Goal: Task Accomplishment & Management: Manage account settings

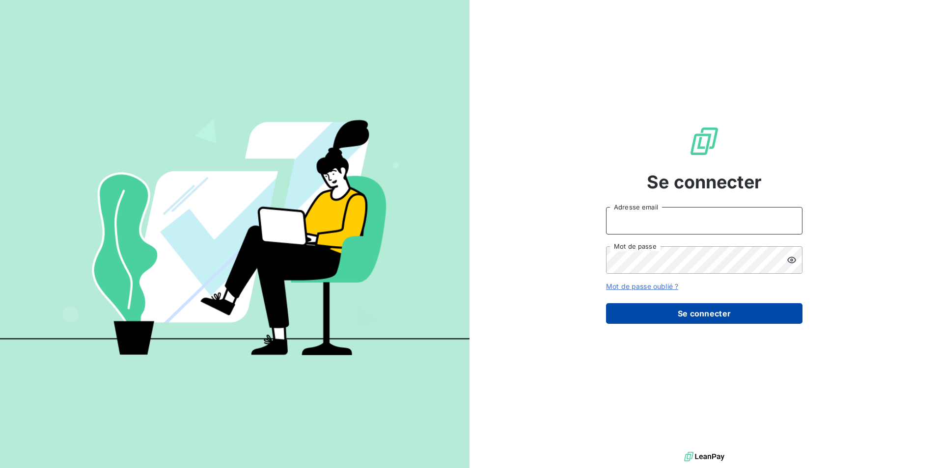
type input "[EMAIL_ADDRESS][DOMAIN_NAME]"
click at [711, 306] on button "Se connecter" at bounding box center [704, 313] width 196 height 21
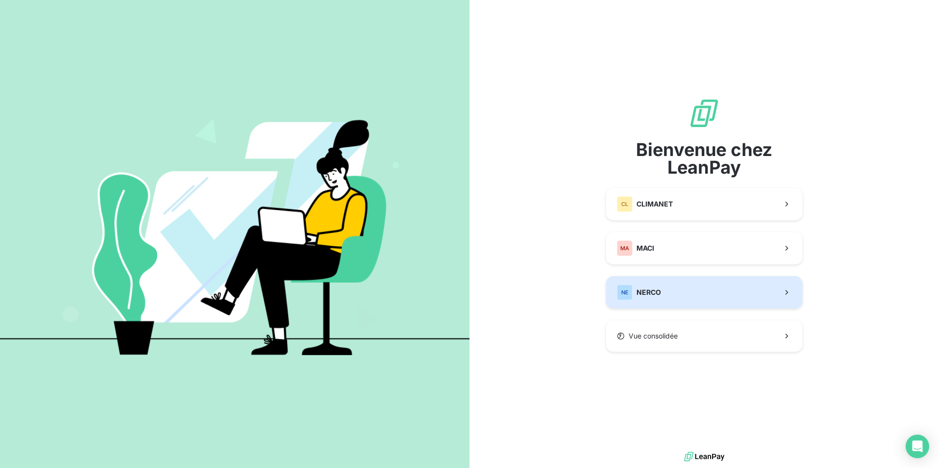
click at [712, 296] on button "NE NERCO" at bounding box center [704, 292] width 196 height 32
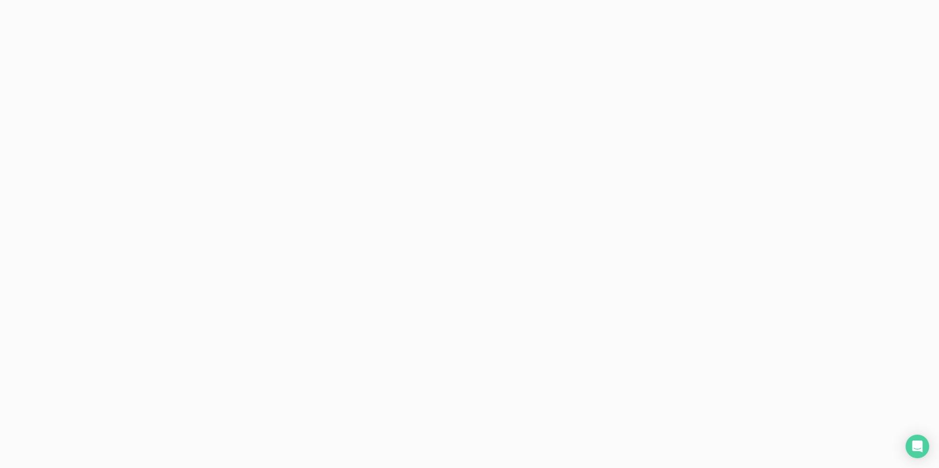
click at [712, 296] on div at bounding box center [469, 234] width 939 height 468
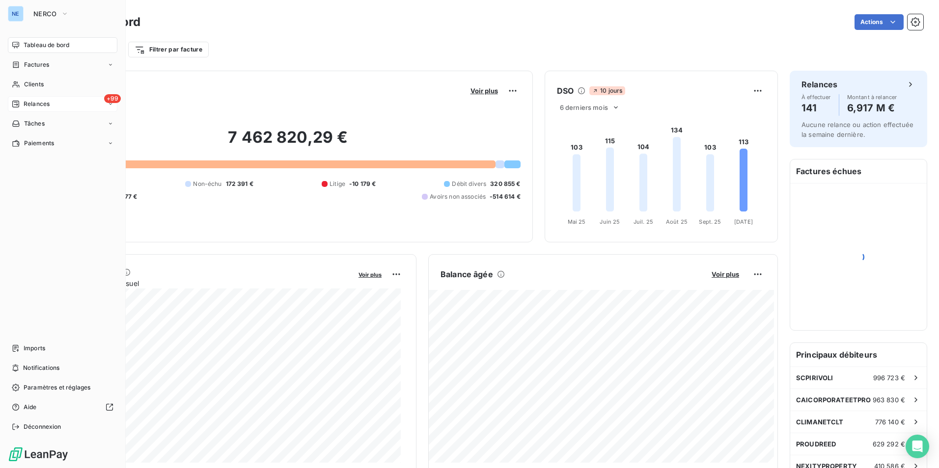
click at [34, 99] on div "+99 Relances" at bounding box center [62, 104] width 109 height 16
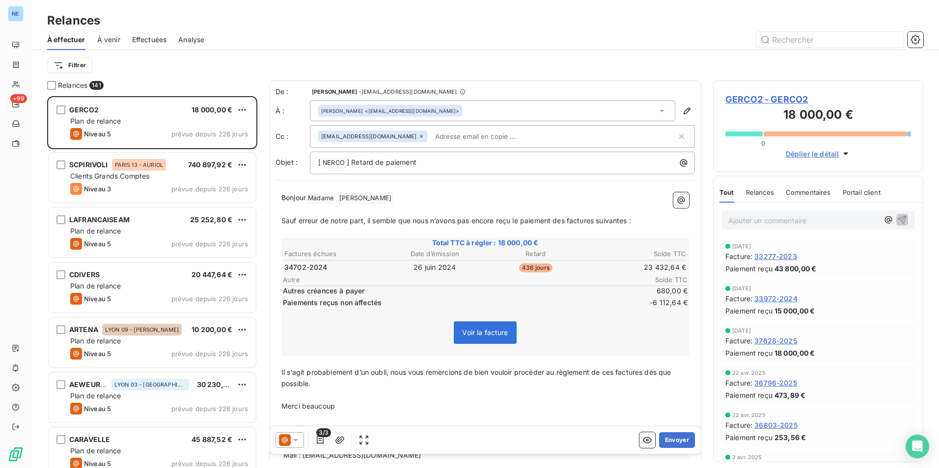
scroll to position [365, 203]
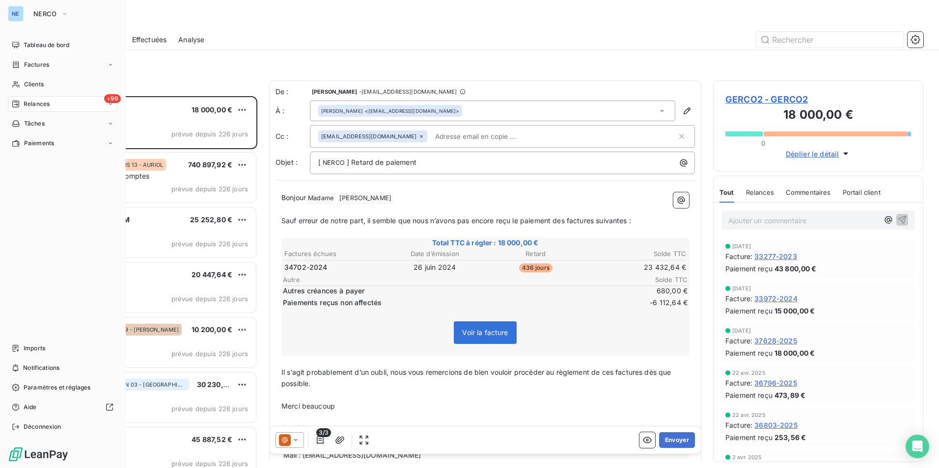
click at [114, 100] on span "+99" at bounding box center [112, 98] width 17 height 9
click at [90, 123] on div "À effectuer" at bounding box center [69, 124] width 98 height 16
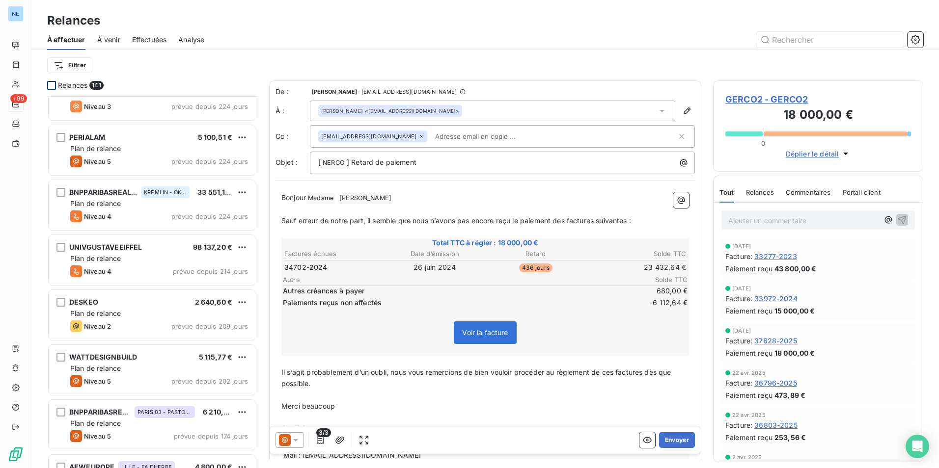
click at [53, 84] on div at bounding box center [51, 85] width 9 height 9
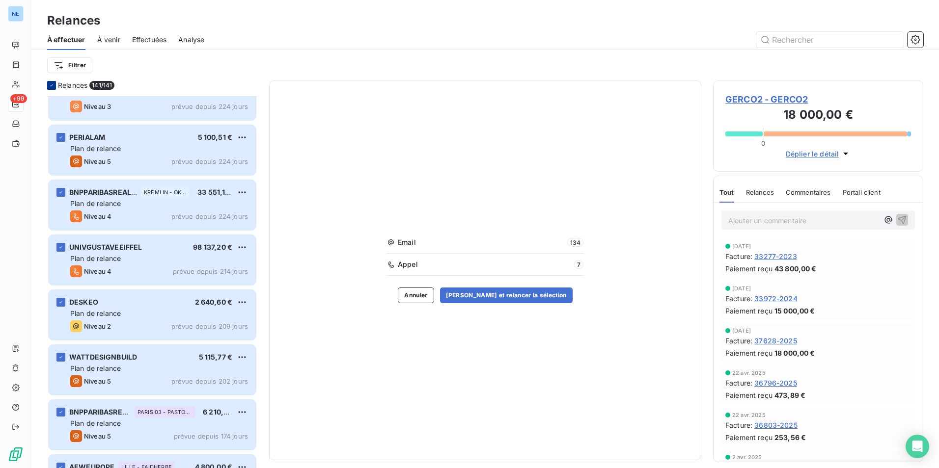
click at [52, 82] on icon at bounding box center [52, 85] width 6 height 6
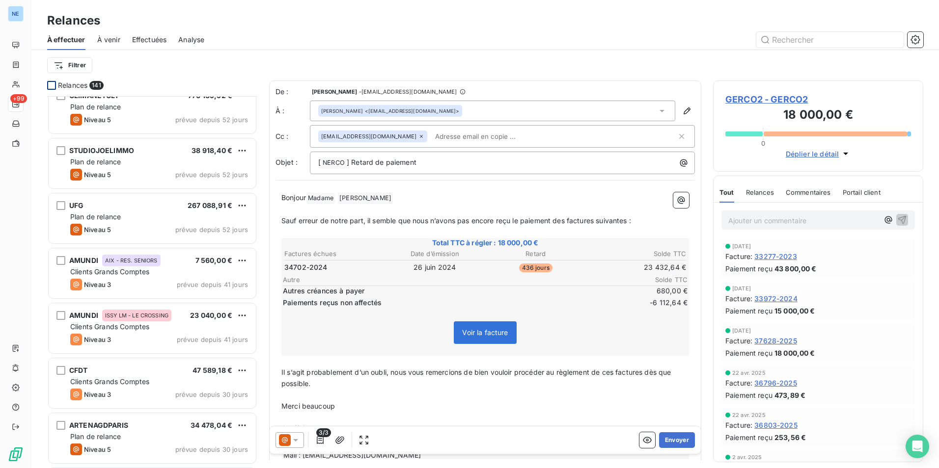
scroll to position [2553, 0]
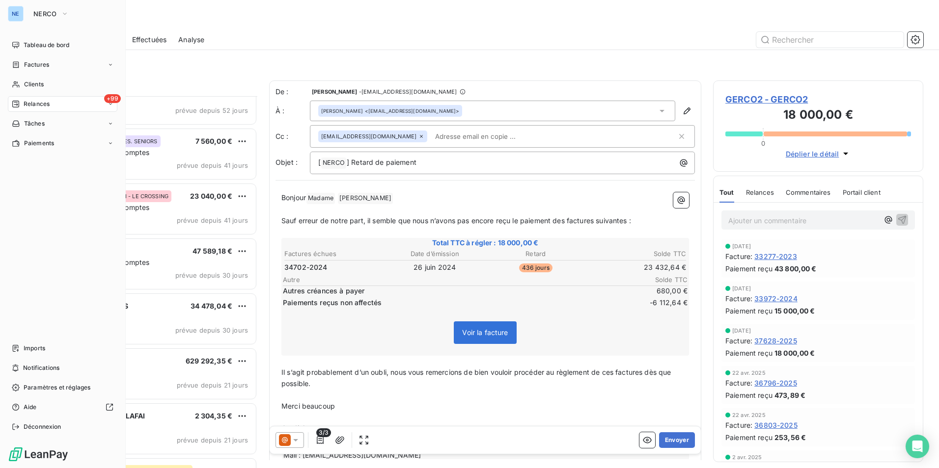
click at [22, 101] on div "Relances" at bounding box center [31, 104] width 38 height 9
click at [43, 184] on span "Analyse" at bounding box center [35, 182] width 23 height 9
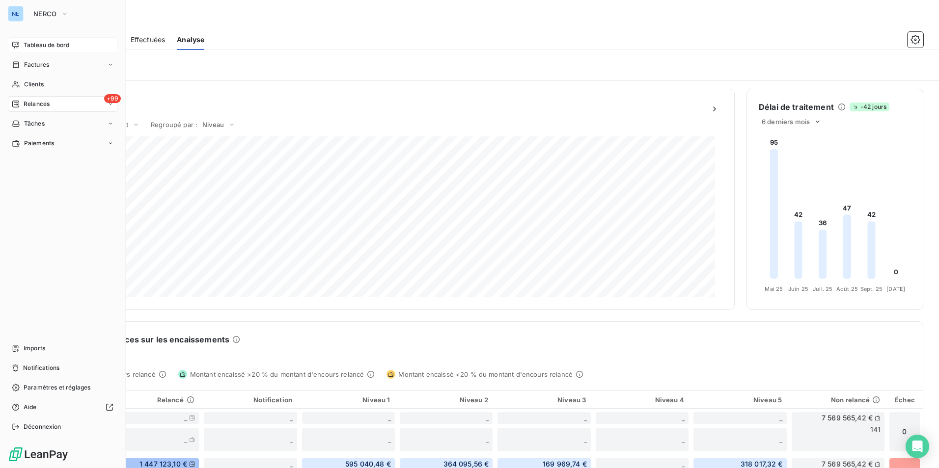
click at [60, 47] on span "Tableau de bord" at bounding box center [47, 45] width 46 height 9
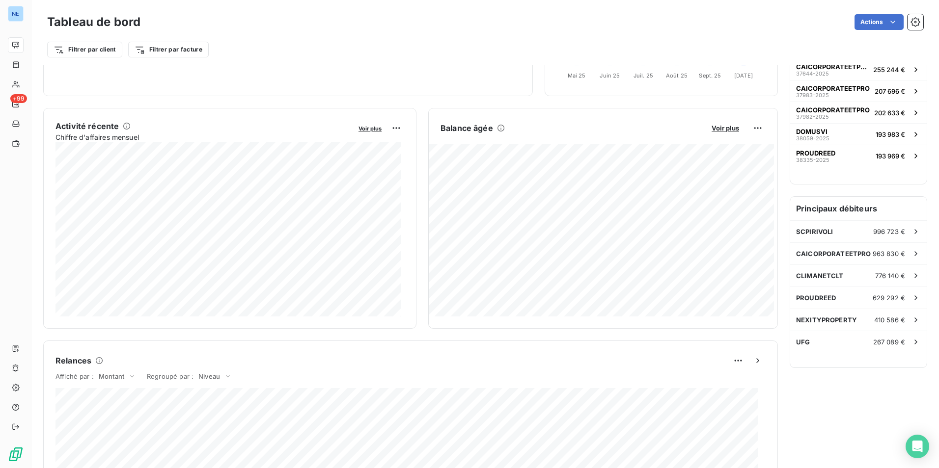
scroll to position [148, 0]
click at [823, 301] on div "PROUDREED 629 292 €" at bounding box center [858, 297] width 136 height 22
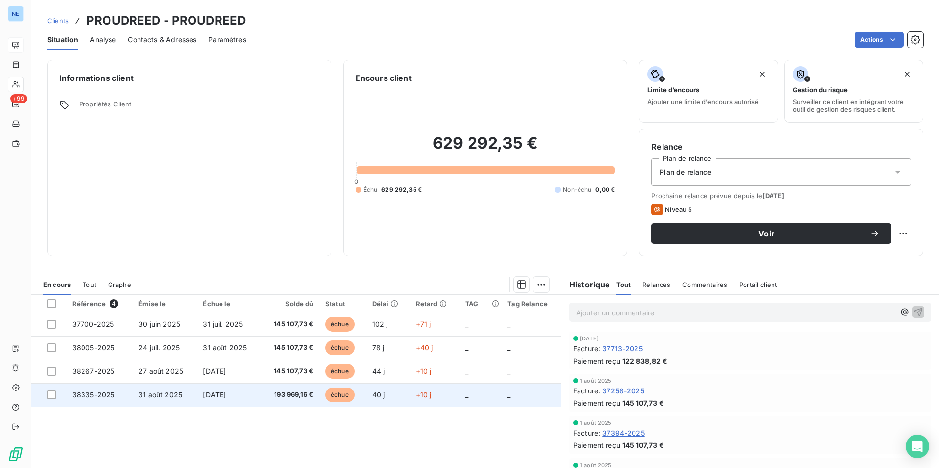
click at [216, 396] on span "[DATE]" at bounding box center [214, 395] width 23 height 8
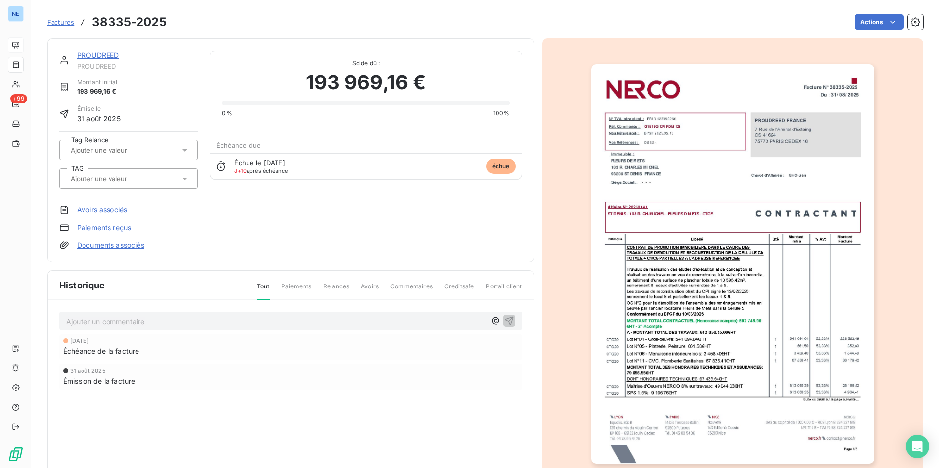
click at [254, 164] on span "Échue le [DATE]" at bounding box center [259, 163] width 51 height 8
click at [269, 170] on span "J+10 après échéance" at bounding box center [261, 171] width 54 height 6
click at [285, 162] on span "Échue le [DATE]" at bounding box center [259, 163] width 51 height 8
drag, startPoint x: 308, startPoint y: 162, endPoint x: 233, endPoint y: 165, distance: 74.7
click at [233, 165] on div "Échue le [DATE] J+10 après échéance échue" at bounding box center [365, 166] width 311 height 26
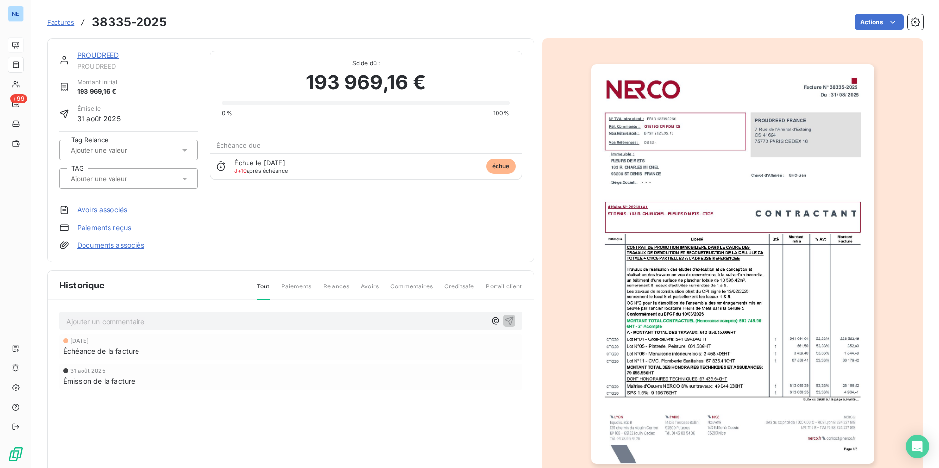
drag, startPoint x: 233, startPoint y: 165, endPoint x: 216, endPoint y: 168, distance: 18.0
click at [216, 168] on icon at bounding box center [221, 167] width 10 height 10
click at [221, 168] on icon at bounding box center [221, 167] width 10 height 10
click at [419, 232] on div "PROUDREED PROUDREED Montant initial 193 969,16 € Émise le [DATE] Tag Relance TA…" at bounding box center [290, 151] width 462 height 200
click at [249, 209] on div "PROUDREED PROUDREED Montant initial 193 969,16 € Émise le [DATE] Tag Relance TA…" at bounding box center [290, 151] width 462 height 200
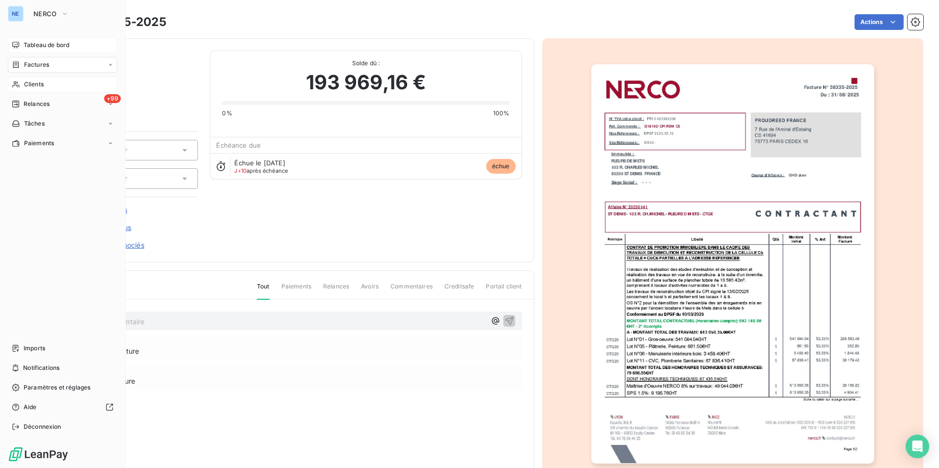
click at [37, 82] on span "Clients" at bounding box center [34, 84] width 20 height 9
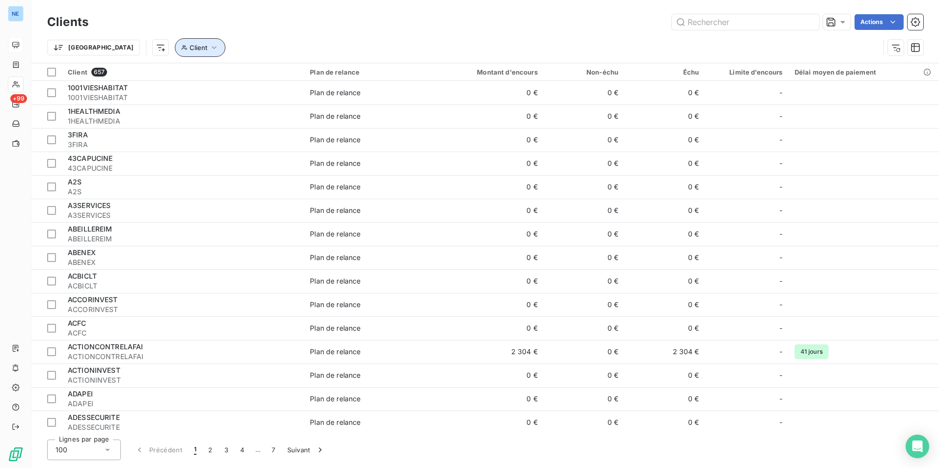
click at [209, 48] on icon "button" at bounding box center [214, 48] width 10 height 10
click at [196, 73] on div "Contient is" at bounding box center [187, 73] width 52 height 14
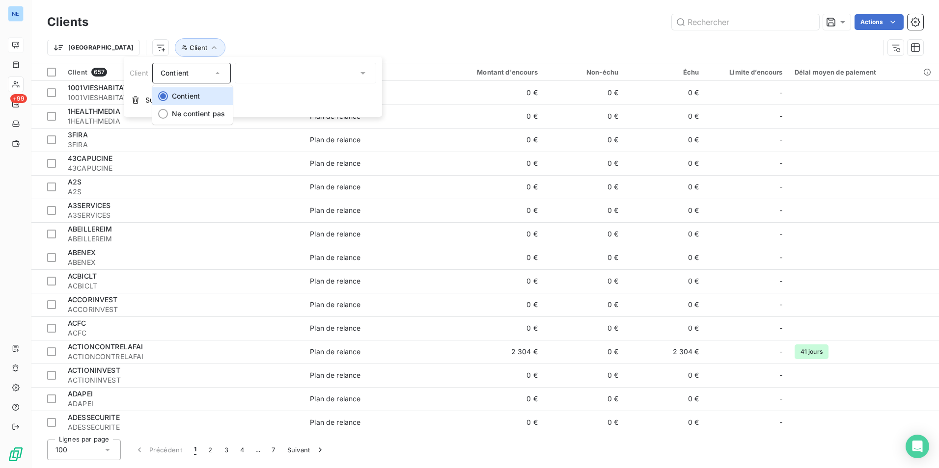
click at [248, 68] on div at bounding box center [305, 73] width 141 height 21
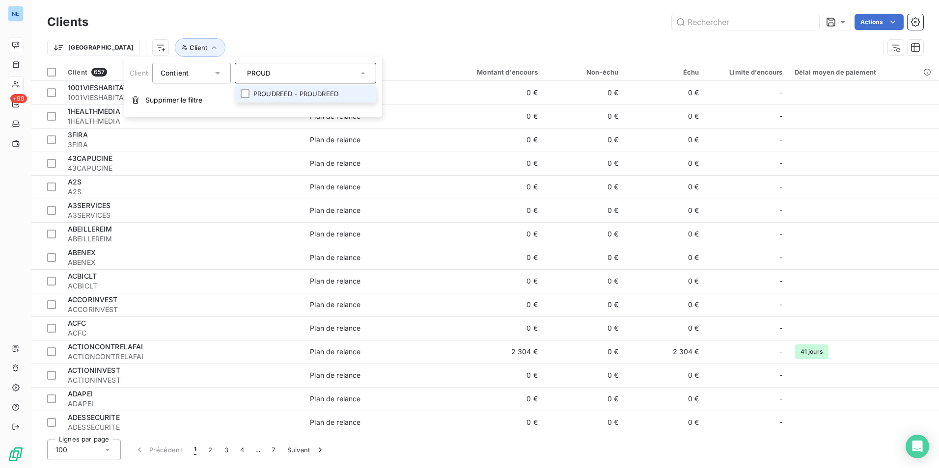
type input "PROUD"
click at [282, 93] on li "PROUDREED - PROUDREED" at bounding box center [305, 93] width 141 height 17
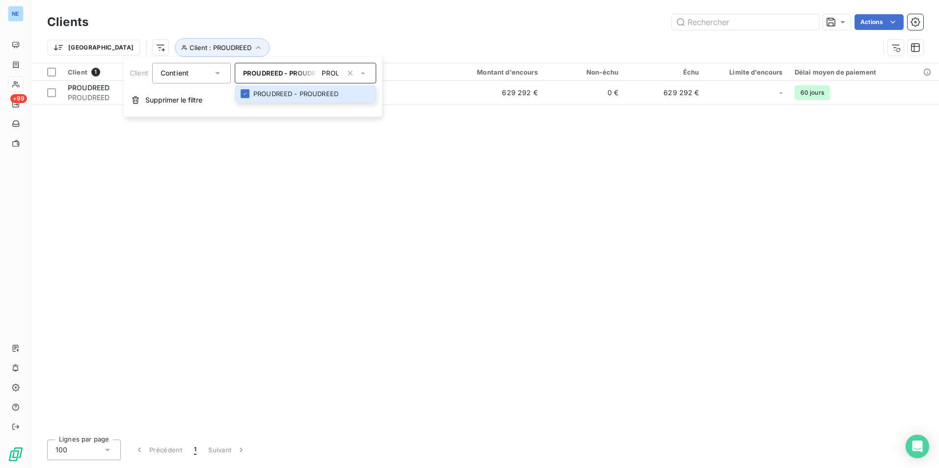
click at [486, 184] on div "Client 1 Plan de relance Montant d'encours Non-échu Échu Limite d’encours Délai…" at bounding box center [484, 247] width 907 height 369
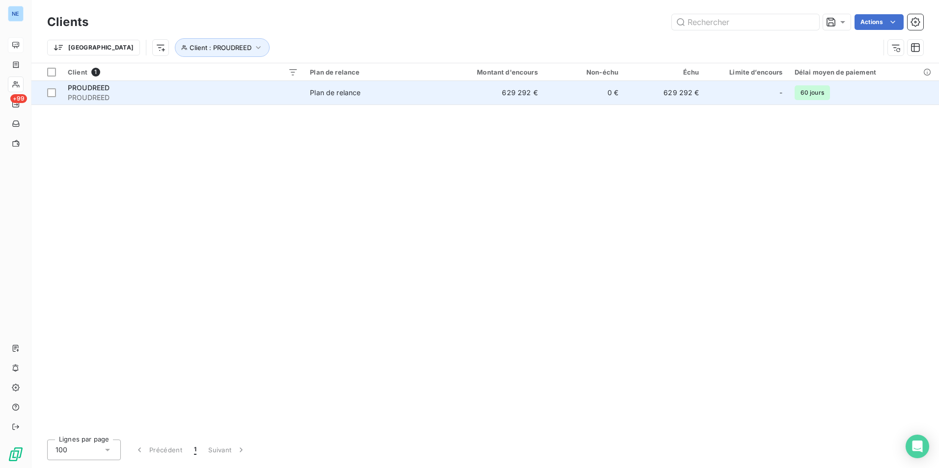
click at [814, 94] on span "60 jours" at bounding box center [811, 92] width 35 height 15
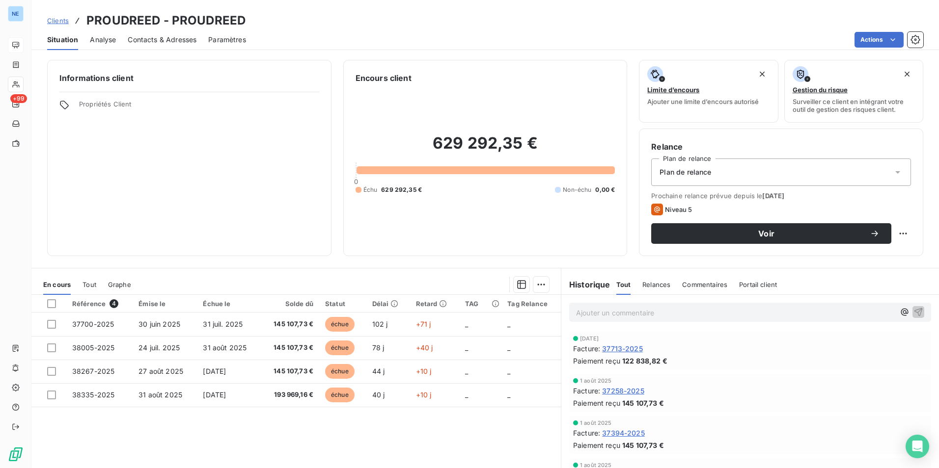
click at [695, 286] on span "Commentaires" at bounding box center [704, 285] width 45 height 8
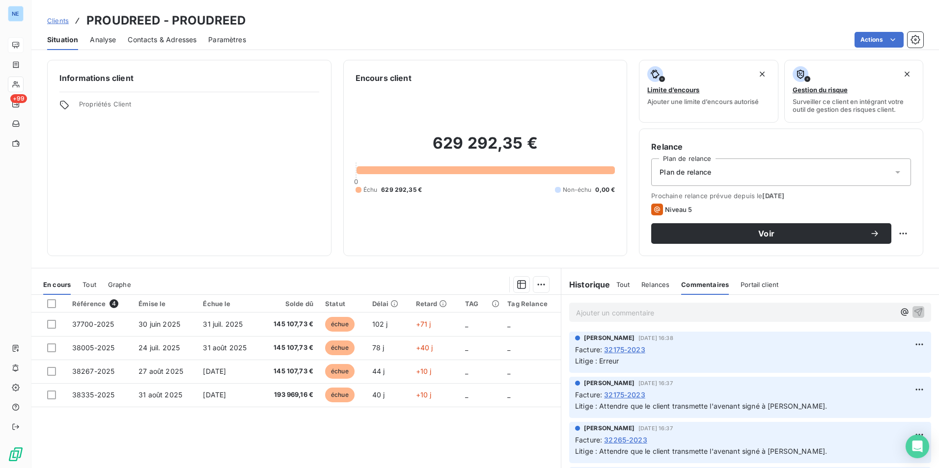
click at [604, 318] on p "Ajouter un commentaire ﻿" at bounding box center [735, 313] width 319 height 12
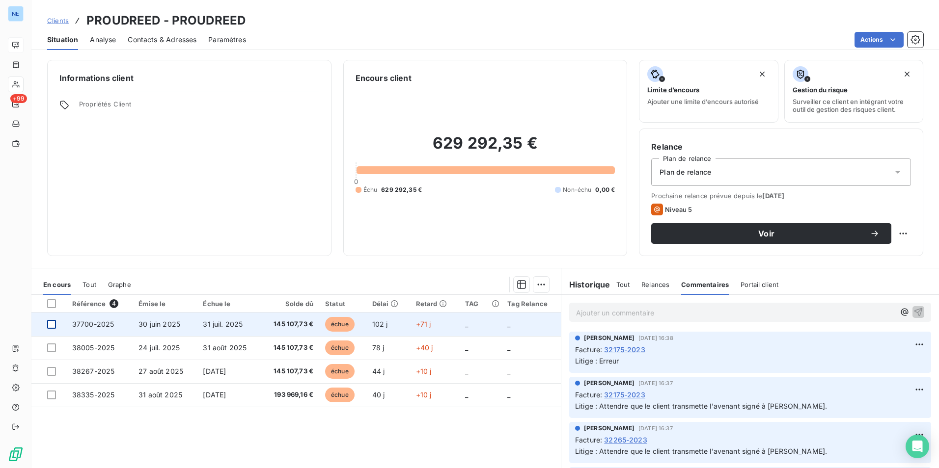
click at [47, 324] on div at bounding box center [51, 324] width 9 height 9
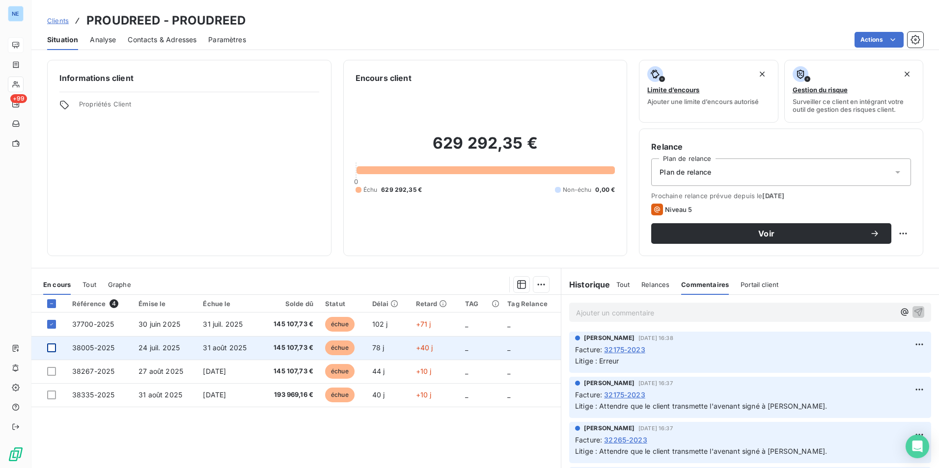
click at [55, 350] on div at bounding box center [51, 348] width 9 height 9
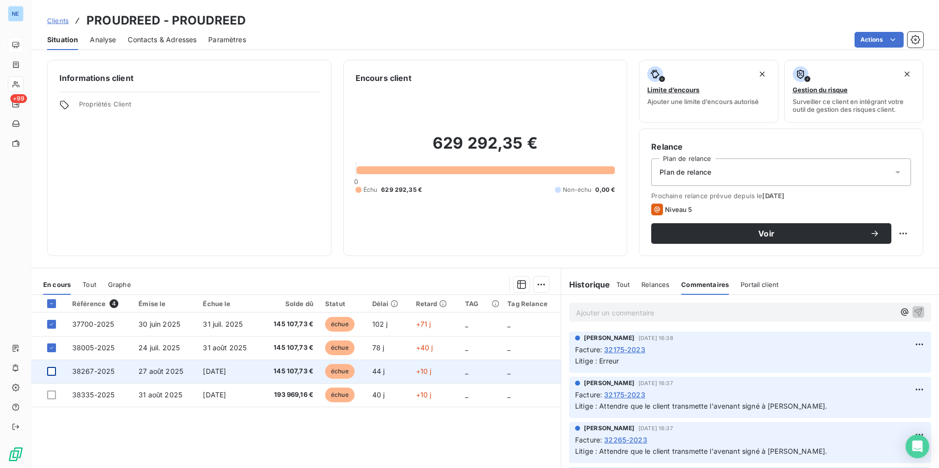
click at [53, 370] on div at bounding box center [51, 371] width 9 height 9
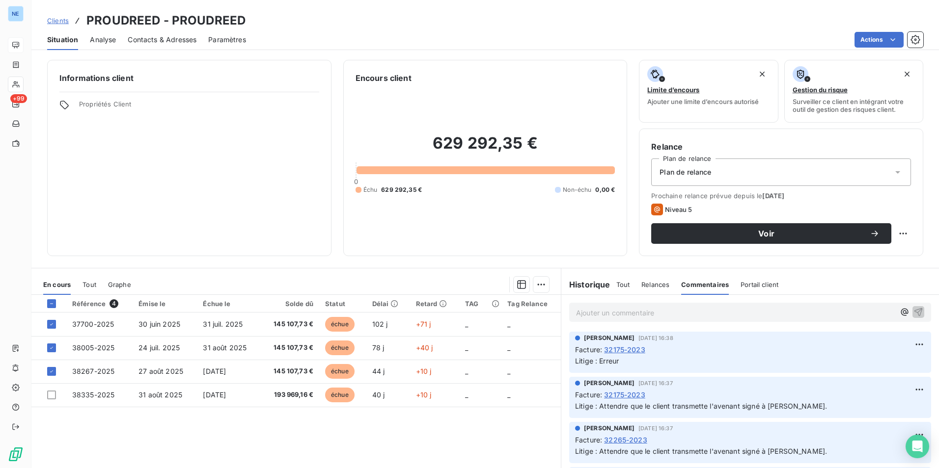
click at [699, 287] on span "Commentaires" at bounding box center [705, 285] width 48 height 8
click at [699, 289] on div "Commentaires" at bounding box center [705, 284] width 48 height 21
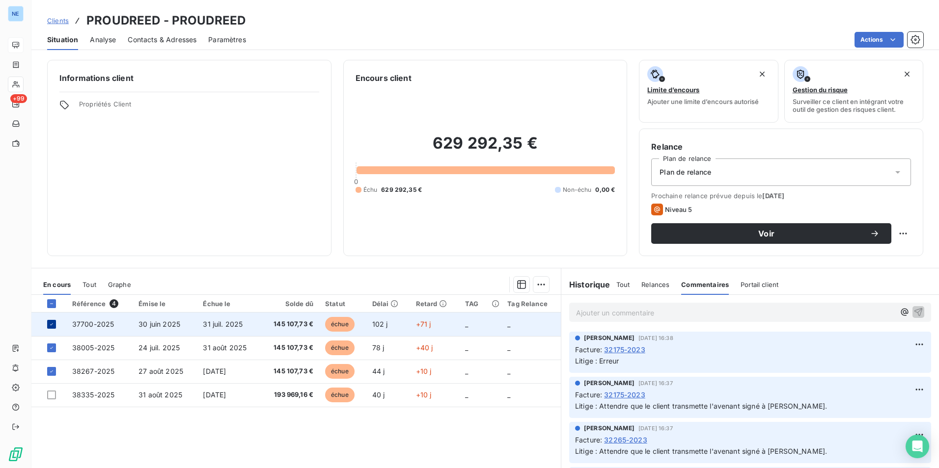
click at [54, 323] on icon at bounding box center [52, 325] width 6 height 6
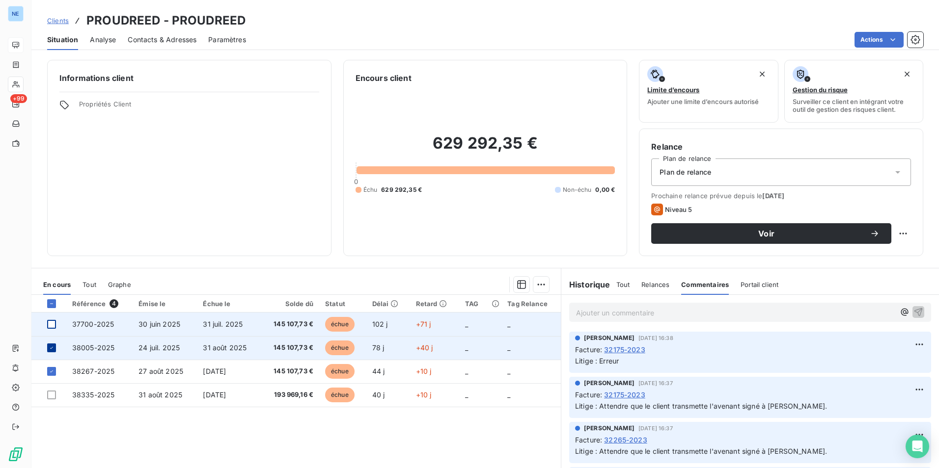
click at [55, 348] on div at bounding box center [51, 348] width 9 height 9
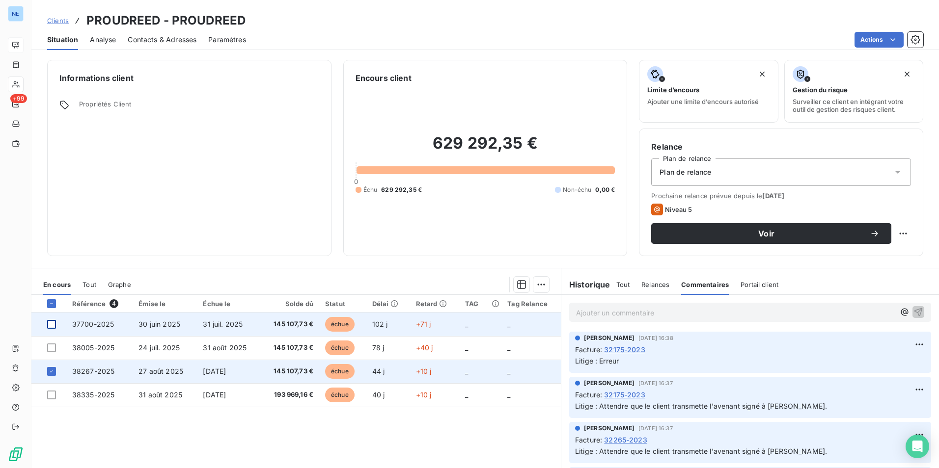
click at [50, 374] on icon at bounding box center [52, 372] width 6 height 6
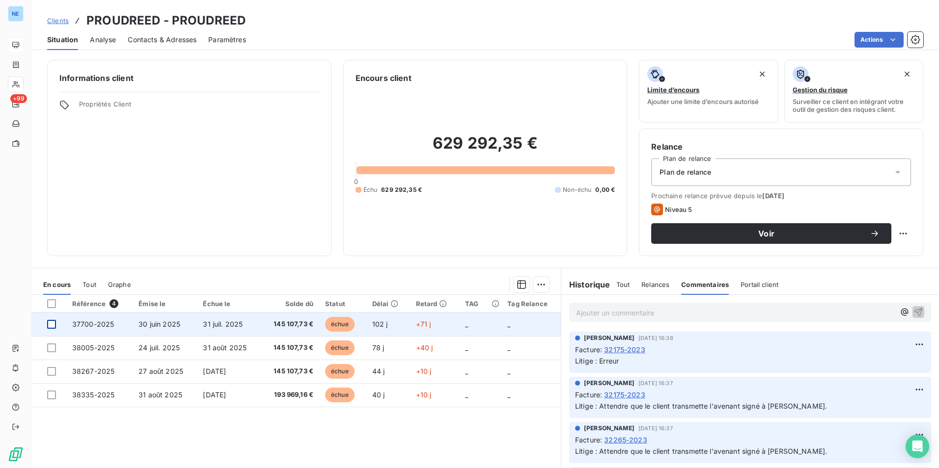
click at [616, 314] on p "Ajouter un commentaire ﻿" at bounding box center [735, 313] width 319 height 12
click at [593, 313] on span "Facture 37700 + 38005 + 38267" at bounding box center [630, 312] width 109 height 8
click at [596, 311] on span "Facture 37700 + 38005 + 38267" at bounding box center [630, 312] width 109 height 8
click at [695, 311] on p "Factures 37700 + 38005 + 38267" at bounding box center [735, 312] width 319 height 11
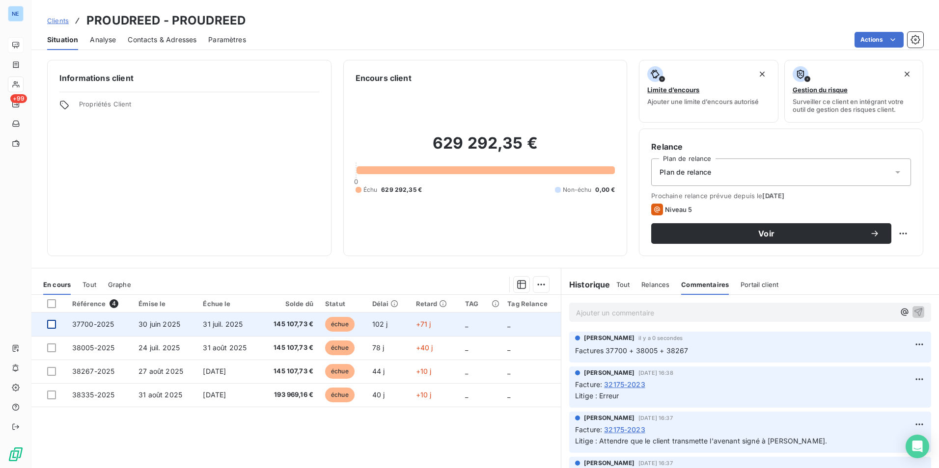
click at [693, 351] on p "Factures 37700 + 38005 + 38267" at bounding box center [750, 351] width 350 height 11
click at [911, 344] on html "NE +99 Clients PROUDREED - PROUDREED Situation Analyse Contacts & Adresses Para…" at bounding box center [469, 234] width 939 height 468
click at [871, 383] on div "Supprimer" at bounding box center [880, 384] width 55 height 16
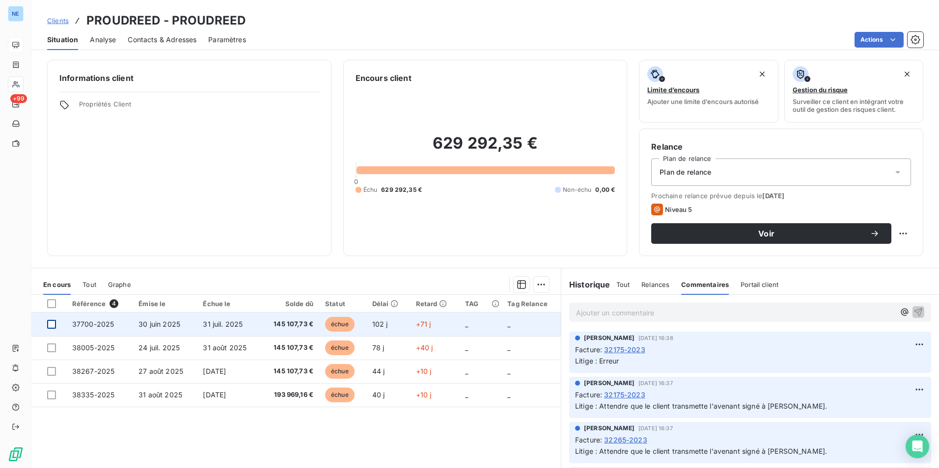
click at [585, 313] on p "Ajouter un commentaire ﻿" at bounding box center [735, 313] width 319 height 12
click at [618, 313] on p "Ajouter un commentaire ﻿" at bounding box center [735, 313] width 319 height 12
click at [53, 326] on div at bounding box center [51, 324] width 9 height 9
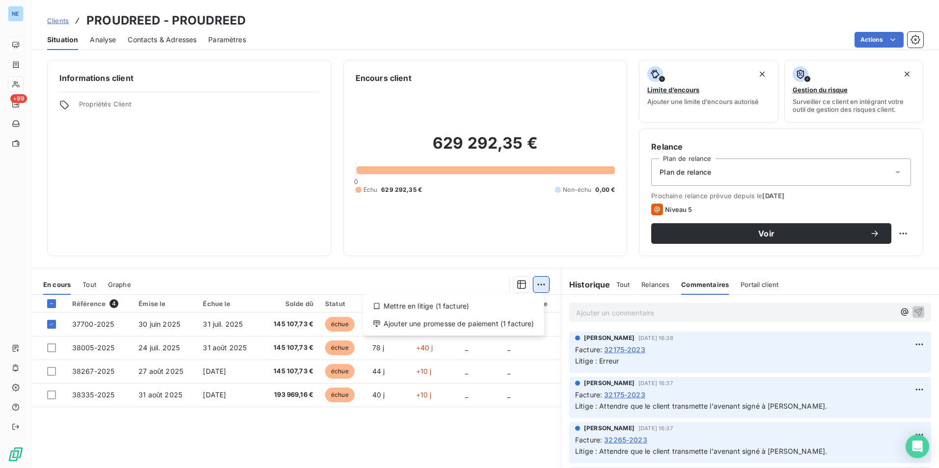
click at [540, 286] on html "NE +99 Clients PROUDREED - PROUDREED Situation Analyse Contacts & Adresses Para…" at bounding box center [469, 234] width 939 height 468
click at [389, 437] on html "NE +99 Clients PROUDREED - PROUDREED Situation Analyse Contacts & Adresses Para…" at bounding box center [469, 234] width 939 height 468
click at [538, 283] on html "NE +99 Clients PROUDREED - PROUDREED Situation Analyse Contacts & Adresses Para…" at bounding box center [469, 234] width 939 height 468
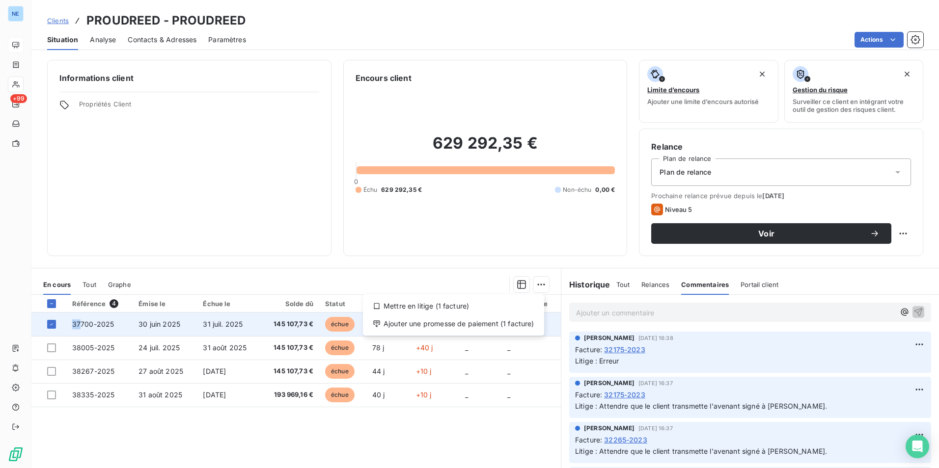
click at [57, 320] on html "NE +99 Clients PROUDREED - PROUDREED Situation Analyse Contacts & Adresses Para…" at bounding box center [469, 234] width 939 height 468
drag, startPoint x: 57, startPoint y: 320, endPoint x: 54, endPoint y: 329, distance: 9.2
click at [54, 329] on td at bounding box center [48, 325] width 35 height 24
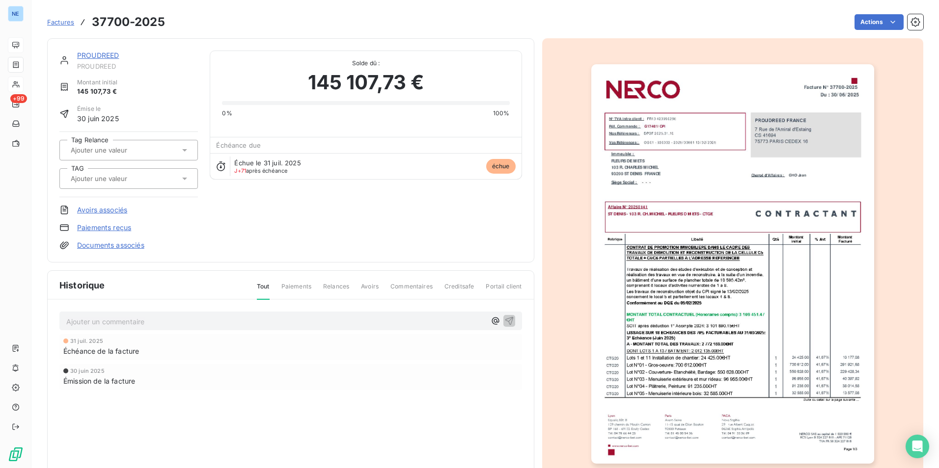
click at [141, 323] on p "Ajouter un commentaire ﻿" at bounding box center [275, 322] width 419 height 12
click at [416, 286] on span "Commentaires" at bounding box center [411, 290] width 42 height 17
click at [103, 321] on p "Ajouter un commentaire ﻿" at bounding box center [275, 322] width 419 height 12
drag, startPoint x: 287, startPoint y: 320, endPoint x: 41, endPoint y: 312, distance: 246.0
click at [41, 312] on section "Factures 37700-2025 Actions PROUDREED PROUDREED Montant initial 145 107,73 € Ém…" at bounding box center [484, 234] width 907 height 468
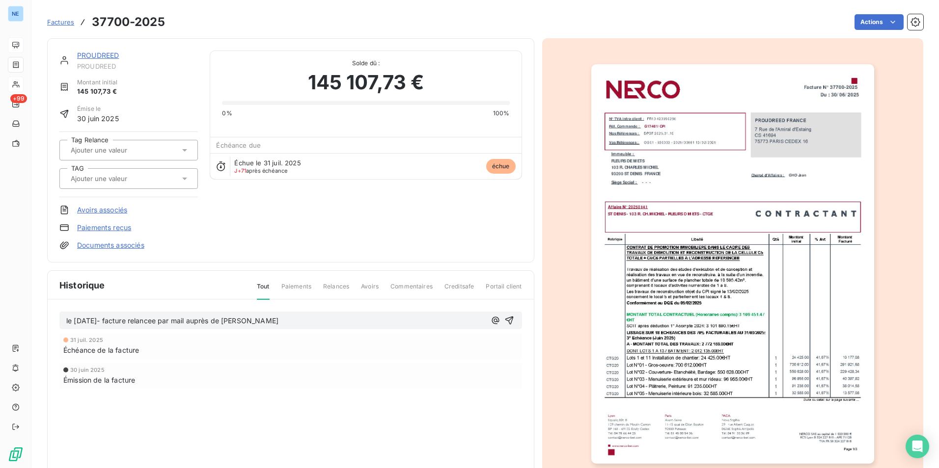
copy span "le [DATE]- facture relancee par mail auprès de [PERSON_NAME]"
click at [270, 386] on div "[DATE] Émission de la facture" at bounding box center [290, 376] width 462 height 26
drag, startPoint x: 446, startPoint y: 440, endPoint x: 392, endPoint y: 404, distance: 65.8
click at [446, 441] on div "Historique Tout Paiements Relances Avoirs Commentaires Creditsafe Portail clien…" at bounding box center [291, 384] width 486 height 227
click at [280, 375] on div "[DATE] Émission de la facture" at bounding box center [290, 376] width 455 height 18
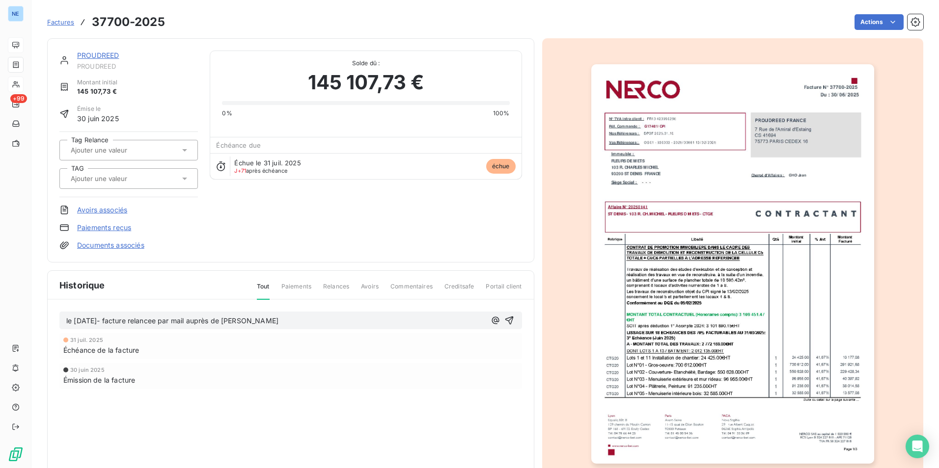
click at [58, 23] on span "Factures" at bounding box center [60, 22] width 27 height 8
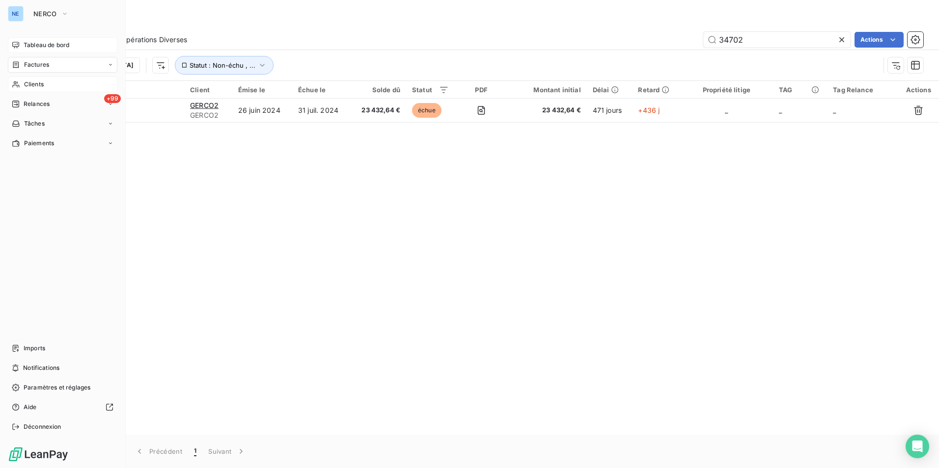
click at [34, 83] on span "Clients" at bounding box center [34, 84] width 20 height 9
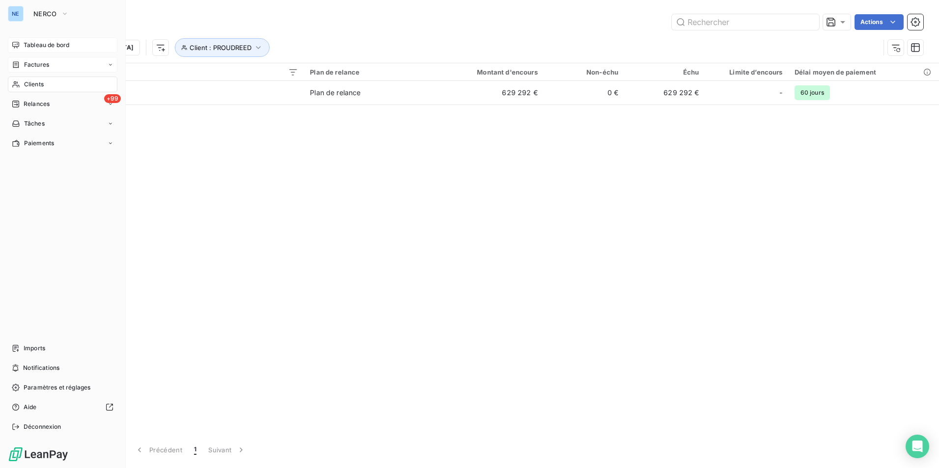
click at [42, 65] on span "Factures" at bounding box center [36, 64] width 25 height 9
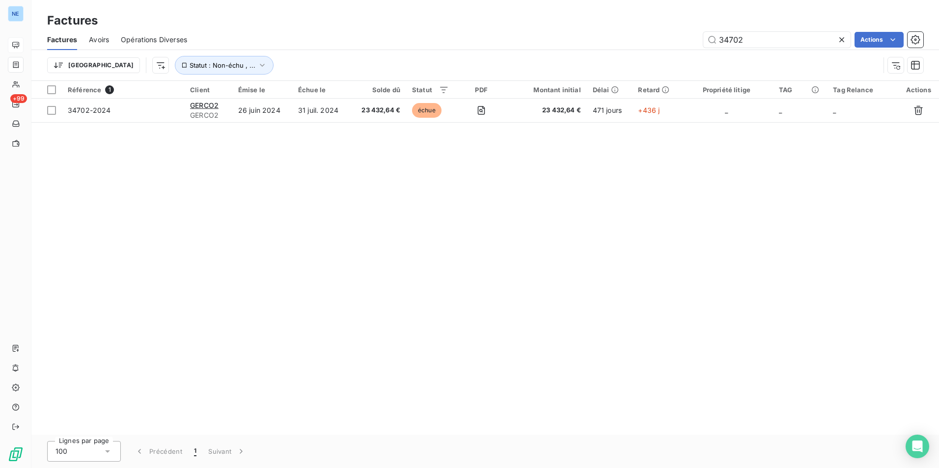
drag, startPoint x: 750, startPoint y: 41, endPoint x: 678, endPoint y: 41, distance: 71.7
click at [661, 39] on div "34702 Actions" at bounding box center [561, 40] width 724 height 16
type input "37700"
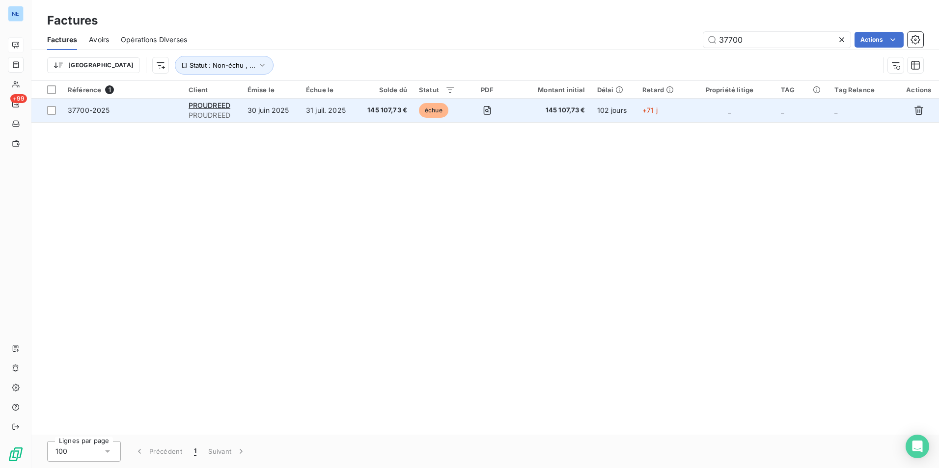
click at [327, 109] on td "31 juil. 2025" at bounding box center [328, 111] width 56 height 24
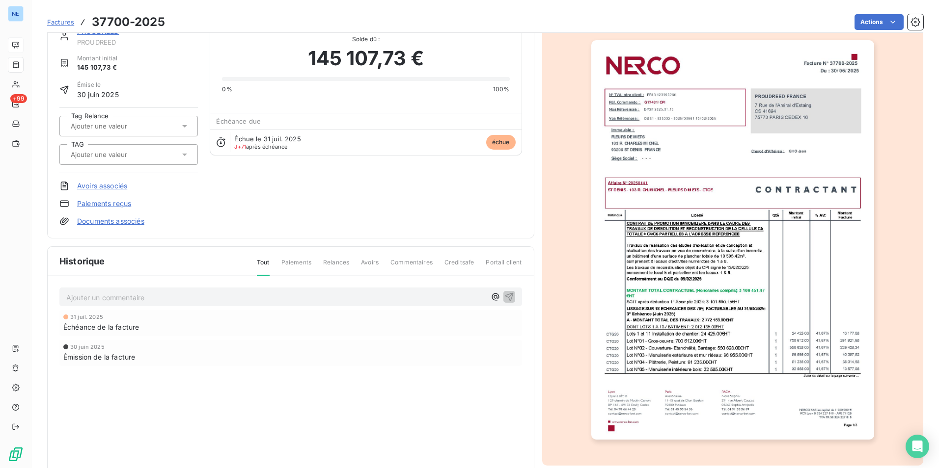
scroll to position [47, 0]
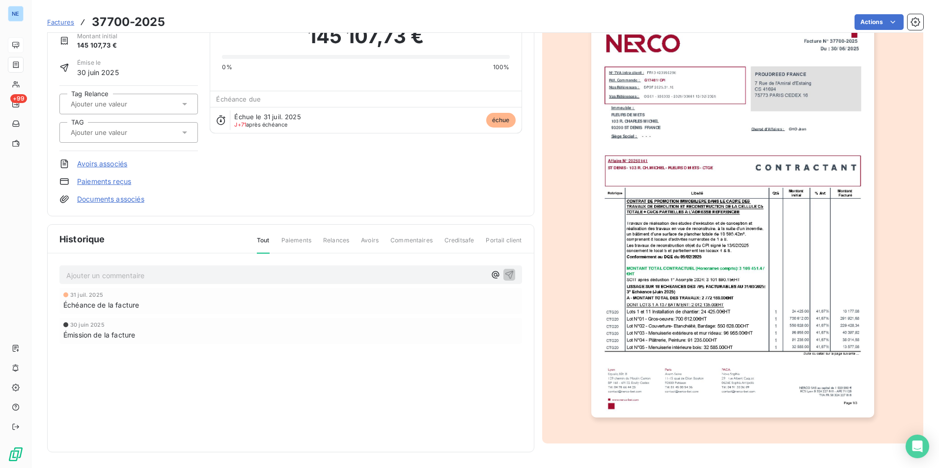
click at [402, 239] on span "Commentaires" at bounding box center [411, 244] width 42 height 17
click at [228, 278] on p "Ajouter un commentaire ﻿" at bounding box center [275, 276] width 419 height 12
click at [427, 273] on p "le [DATE]- facture relancee par mail auprès de [PERSON_NAME]" at bounding box center [275, 275] width 419 height 11
click at [505, 274] on icon "button" at bounding box center [509, 274] width 8 height 8
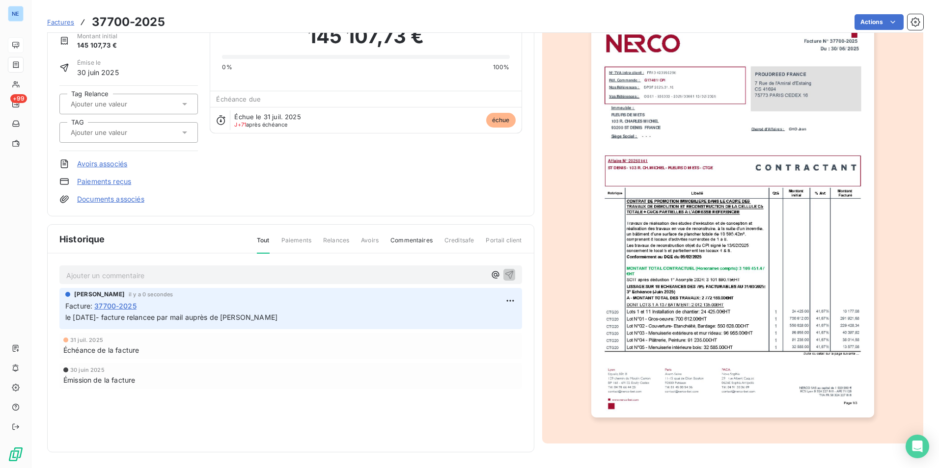
click at [435, 345] on div "[DATE] Échéance de la facture" at bounding box center [290, 346] width 455 height 18
click at [277, 410] on div "[PERSON_NAME] il y a 0 secondes Facture : 37700-2025 le [DATE]- facture relance…" at bounding box center [290, 358] width 462 height 140
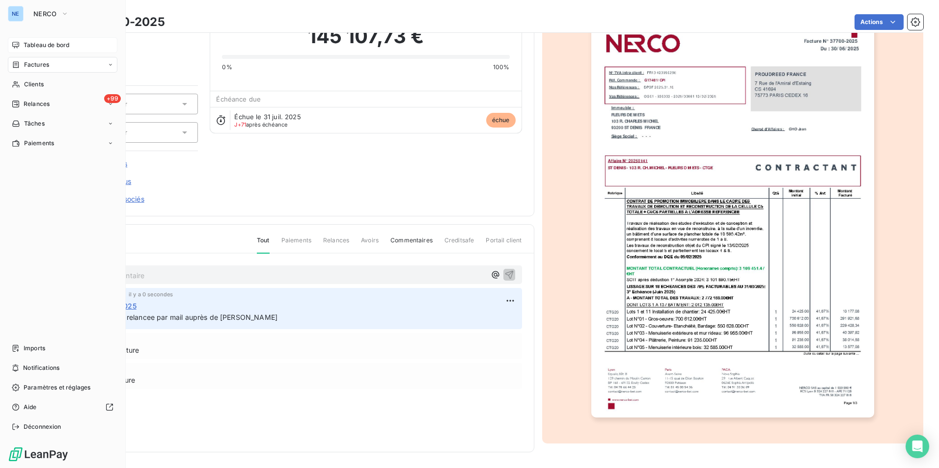
click at [45, 63] on span "Factures" at bounding box center [36, 64] width 25 height 9
click at [48, 65] on span "Factures" at bounding box center [36, 64] width 25 height 9
click at [50, 82] on div "Factures" at bounding box center [69, 85] width 98 height 16
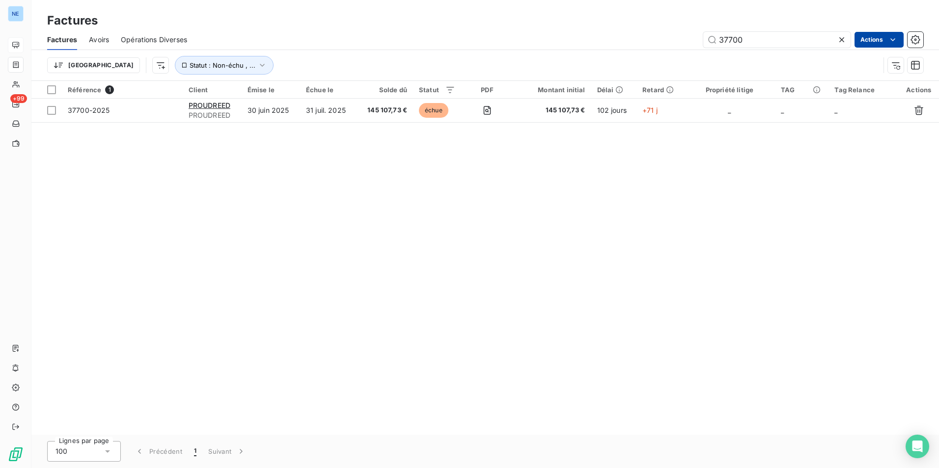
click at [879, 41] on html "NE +99 Factures Factures Avoirs Opérations Diverses 37700 Actions Trier Statut …" at bounding box center [469, 234] width 939 height 468
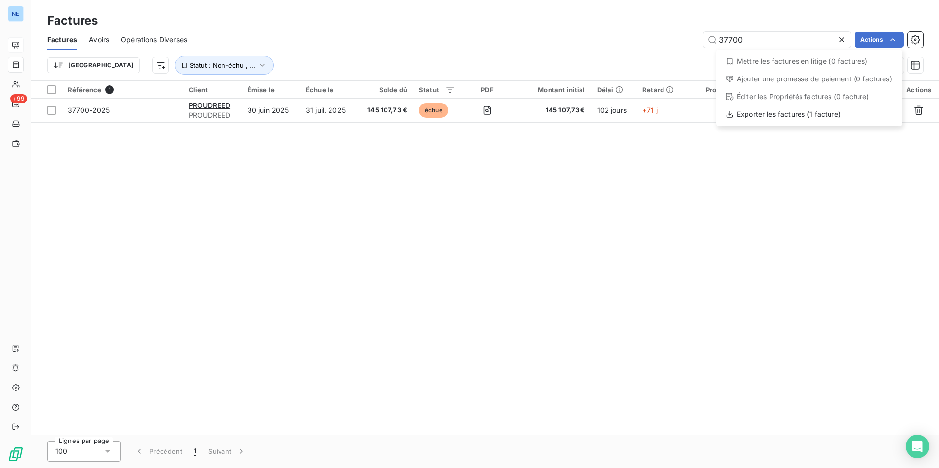
click at [793, 192] on html "NE +99 Factures Factures Avoirs Opérations Diverses 37700 Actions Mettre les fa…" at bounding box center [469, 234] width 939 height 468
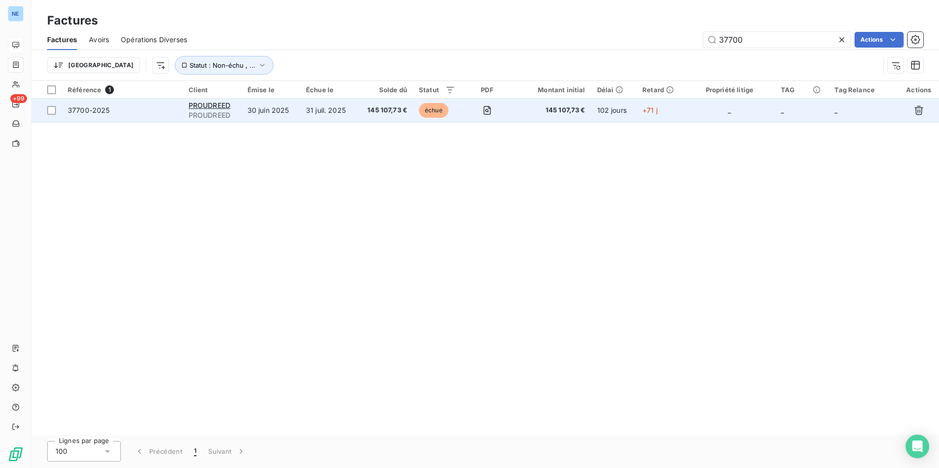
click at [573, 111] on span "145 107,73 €" at bounding box center [552, 111] width 66 height 10
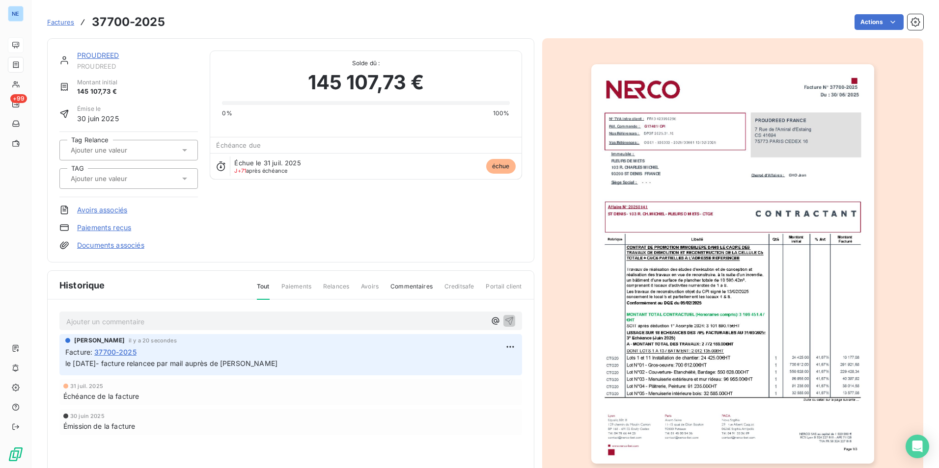
click at [560, 147] on div at bounding box center [732, 264] width 381 height 452
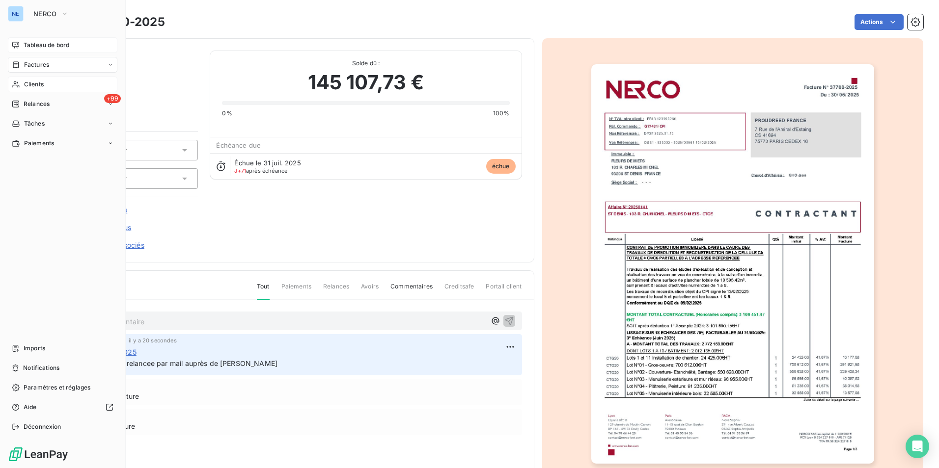
click at [36, 84] on span "Clients" at bounding box center [34, 84] width 20 height 9
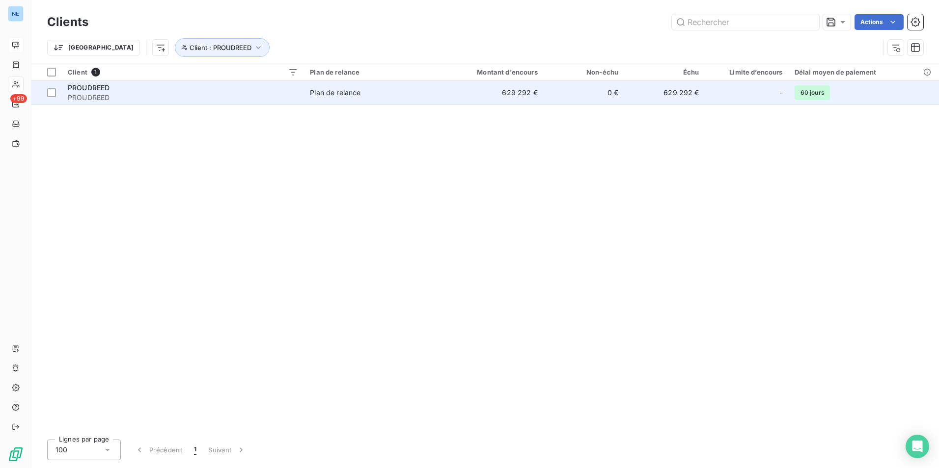
click at [654, 88] on td "629 292 €" at bounding box center [664, 93] width 81 height 24
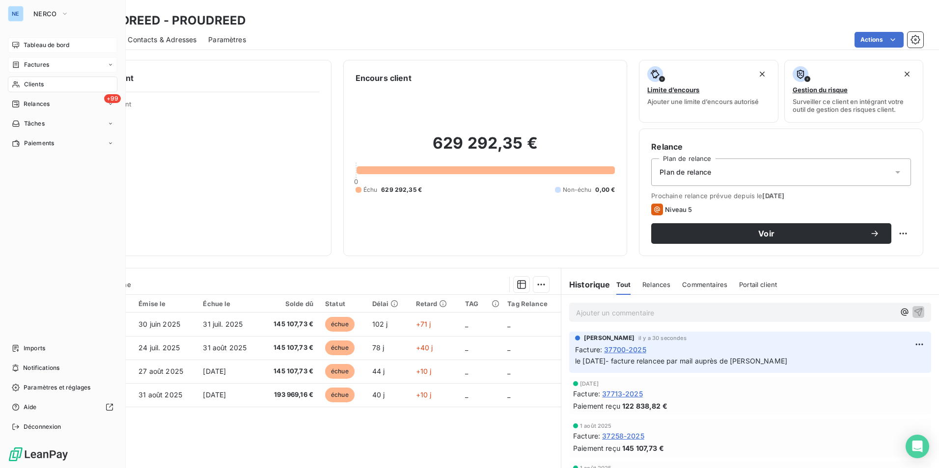
click at [36, 63] on span "Factures" at bounding box center [36, 64] width 25 height 9
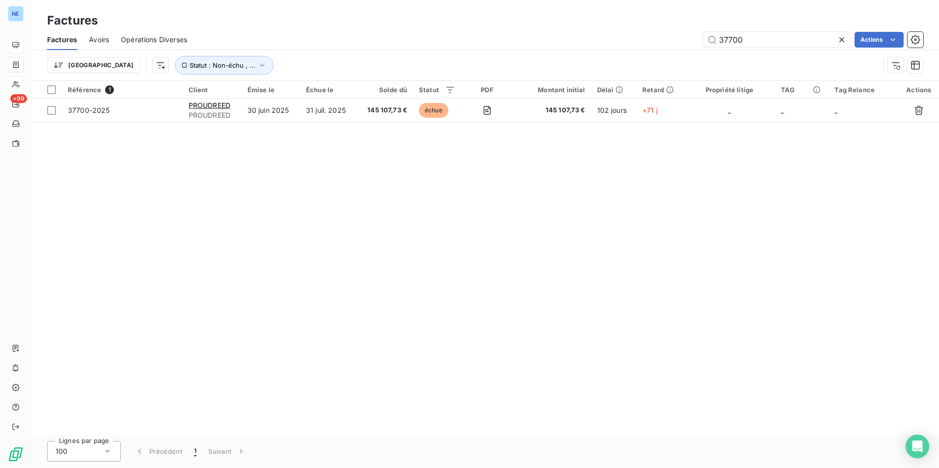
drag, startPoint x: 762, startPoint y: 45, endPoint x: 569, endPoint y: 30, distance: 193.5
click at [599, 33] on div "37700 Actions" at bounding box center [561, 40] width 724 height 16
type input "38005"
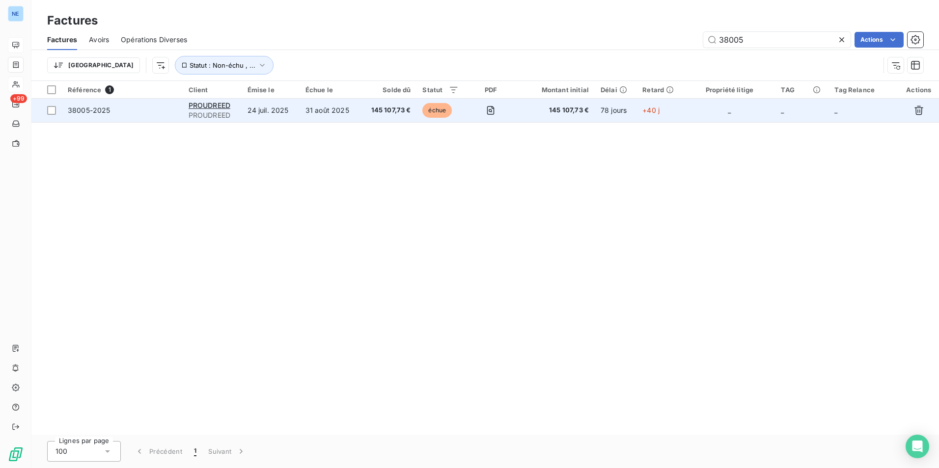
click at [581, 110] on span "145 107,73 €" at bounding box center [556, 111] width 66 height 10
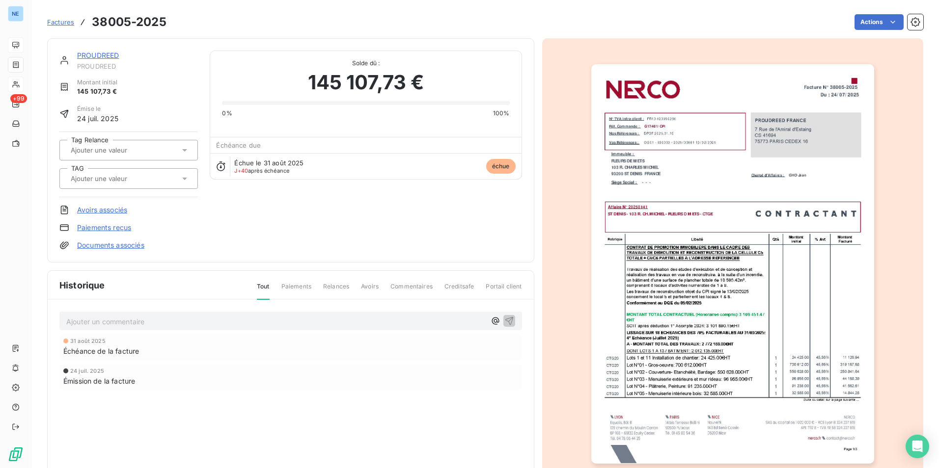
click at [137, 322] on p "Ajouter un commentaire ﻿" at bounding box center [275, 322] width 419 height 12
click at [399, 286] on span "Commentaires" at bounding box center [411, 290] width 42 height 17
click at [415, 288] on span "Commentaires" at bounding box center [411, 290] width 42 height 17
click at [169, 321] on p "Ajouter un commentaire ﻿" at bounding box center [275, 322] width 419 height 12
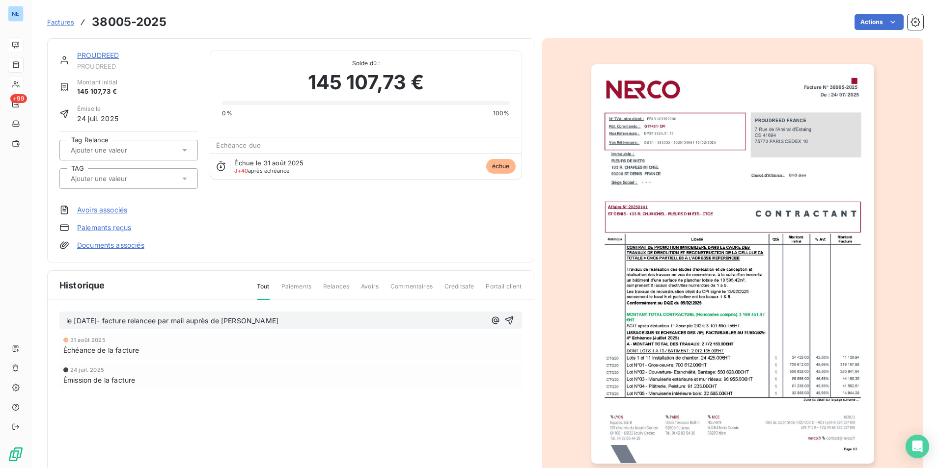
click at [312, 400] on div "[DATE] Échéance de la facture [DATE] Émission de la facture" at bounding box center [290, 380] width 462 height 95
click at [510, 322] on button "button" at bounding box center [509, 321] width 12 height 12
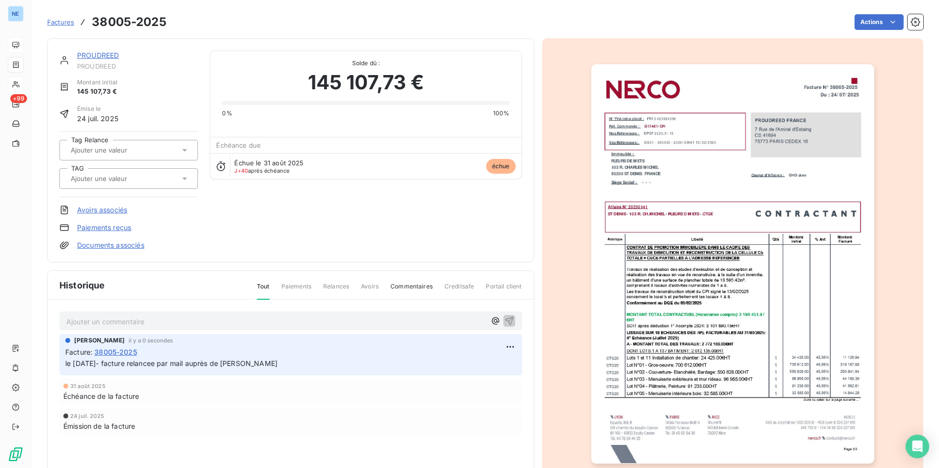
click at [349, 436] on div "[PERSON_NAME] il y a 0 secondes Facture : 38005-2025 le [DATE]- facture relance…" at bounding box center [290, 404] width 462 height 140
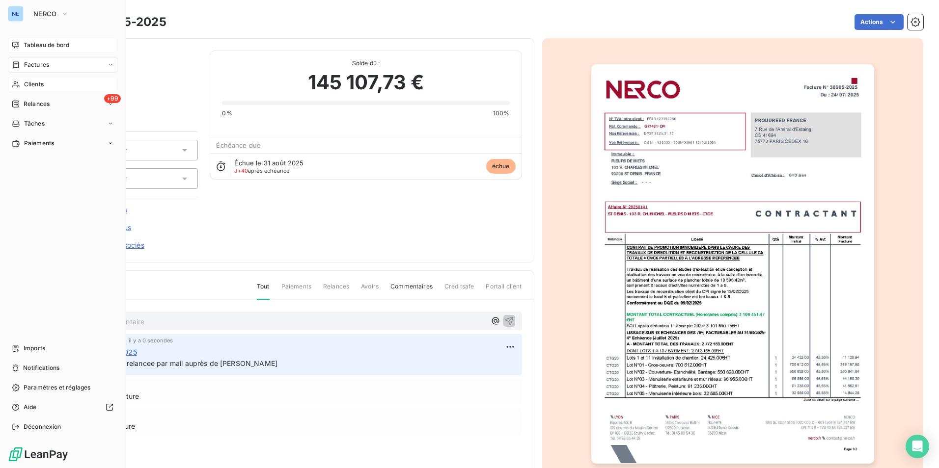
click at [51, 67] on div "Factures" at bounding box center [62, 65] width 109 height 16
click at [56, 82] on div "Factures" at bounding box center [69, 85] width 98 height 16
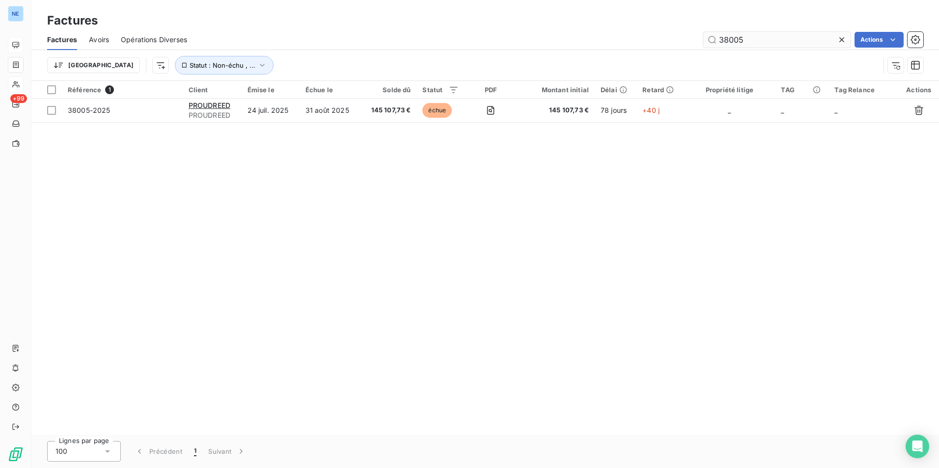
click at [733, 36] on input "38005" at bounding box center [776, 40] width 147 height 16
drag, startPoint x: 749, startPoint y: 40, endPoint x: 701, endPoint y: 38, distance: 47.7
click at [701, 38] on div "38005 Actions" at bounding box center [561, 40] width 724 height 16
type input "38267"
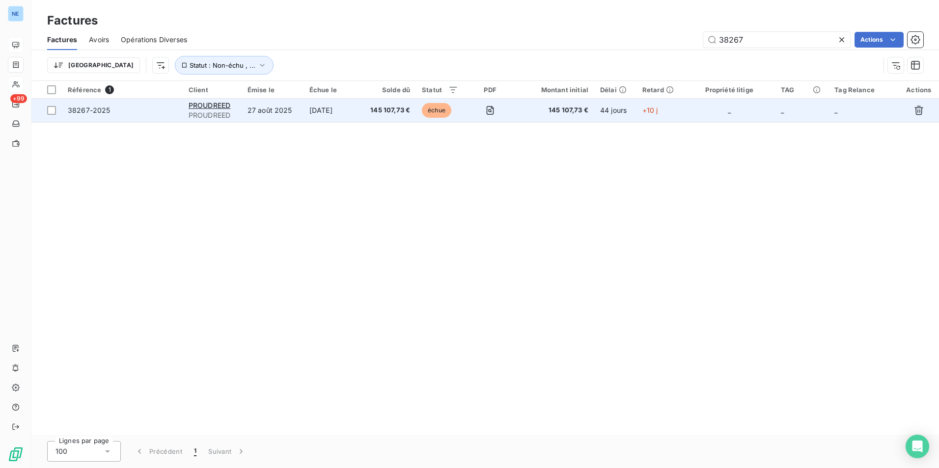
click at [651, 113] on span "+10 j" at bounding box center [650, 110] width 16 height 8
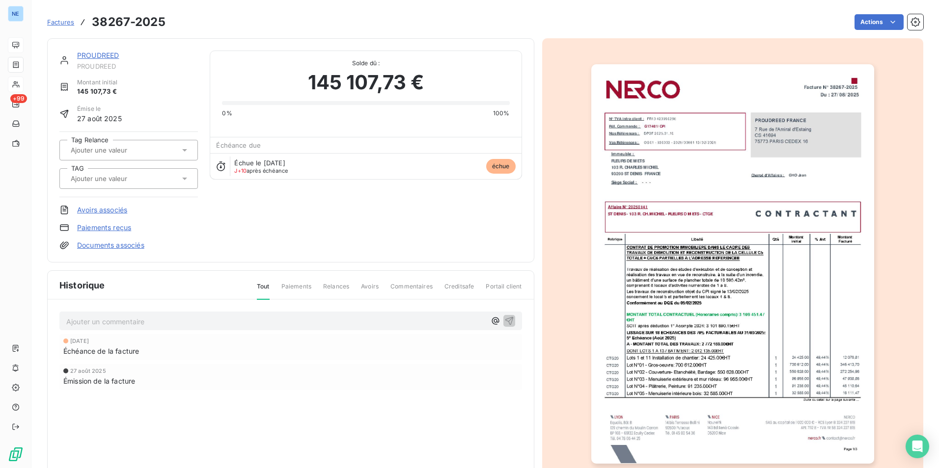
click at [397, 282] on span "Commentaires" at bounding box center [411, 290] width 42 height 17
click at [398, 287] on span "Commentaires" at bounding box center [411, 290] width 42 height 17
click at [167, 323] on p "Ajouter un commentaire ﻿" at bounding box center [275, 322] width 419 height 12
click at [404, 287] on span "Commentaires" at bounding box center [411, 290] width 42 height 17
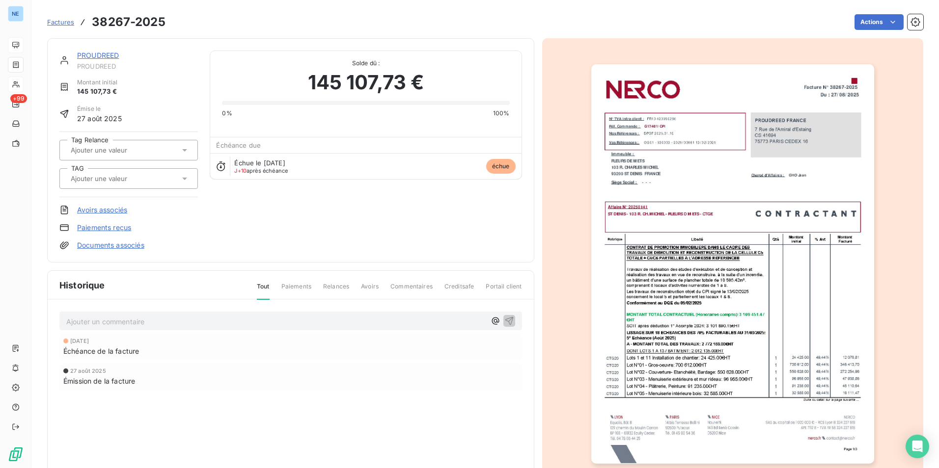
click at [211, 323] on p "Ajouter un commentaire ﻿" at bounding box center [275, 322] width 419 height 12
click at [400, 286] on span "Commentaires" at bounding box center [411, 290] width 42 height 17
click at [510, 322] on icon "button" at bounding box center [509, 321] width 10 height 10
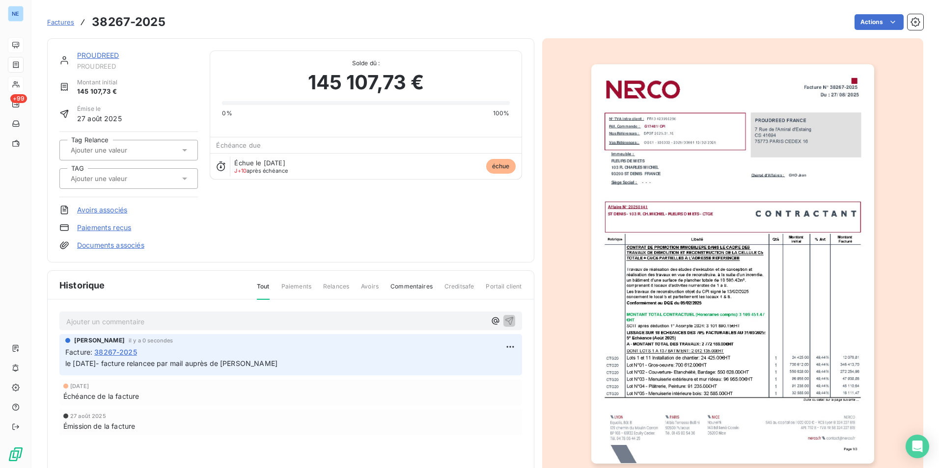
click at [411, 416] on div "27 août 2025" at bounding box center [290, 416] width 455 height 6
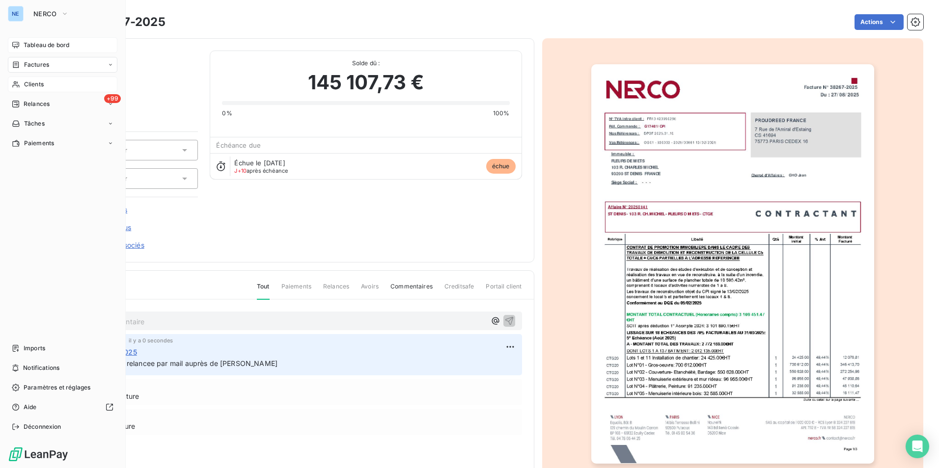
click at [39, 65] on span "Factures" at bounding box center [36, 64] width 25 height 9
click at [60, 61] on div "Factures" at bounding box center [62, 65] width 109 height 16
click at [53, 81] on div "Factures" at bounding box center [69, 85] width 98 height 16
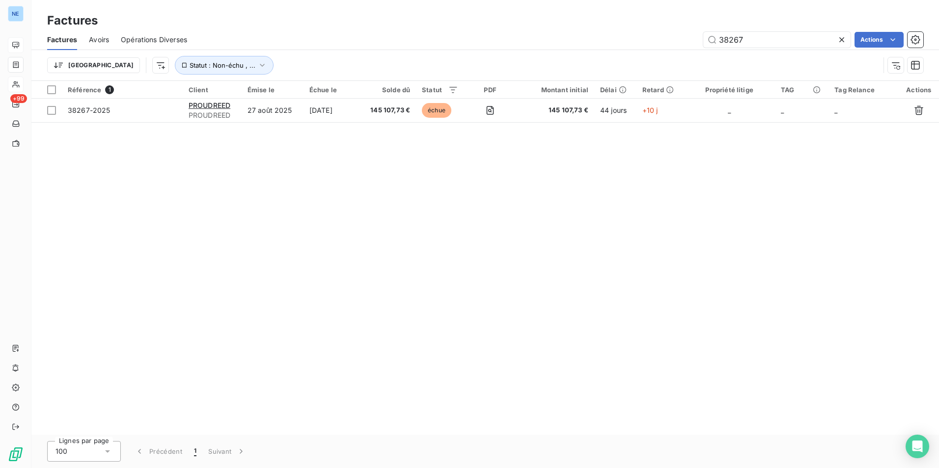
drag, startPoint x: 752, startPoint y: 37, endPoint x: 590, endPoint y: 28, distance: 162.2
click at [607, 29] on div "Factures Avoirs Opérations Diverses 38267 Actions" at bounding box center [484, 39] width 907 height 21
type input "38335"
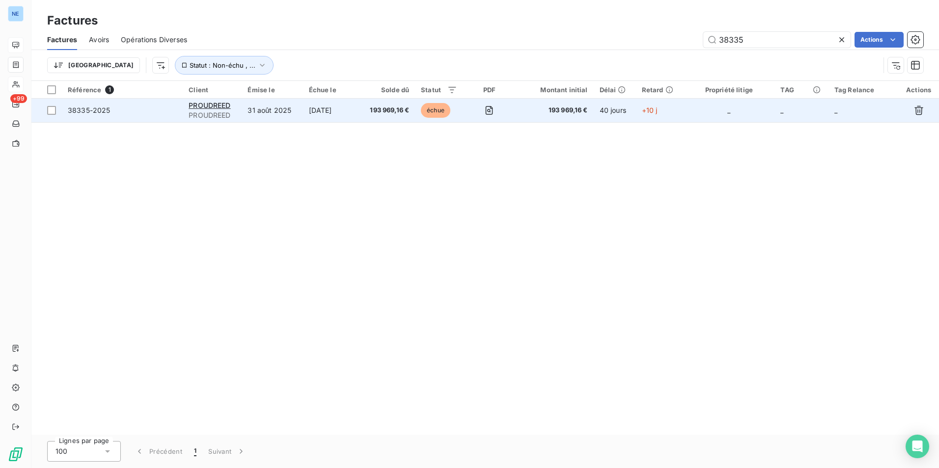
click at [403, 108] on span "193 969,16 €" at bounding box center [387, 111] width 44 height 10
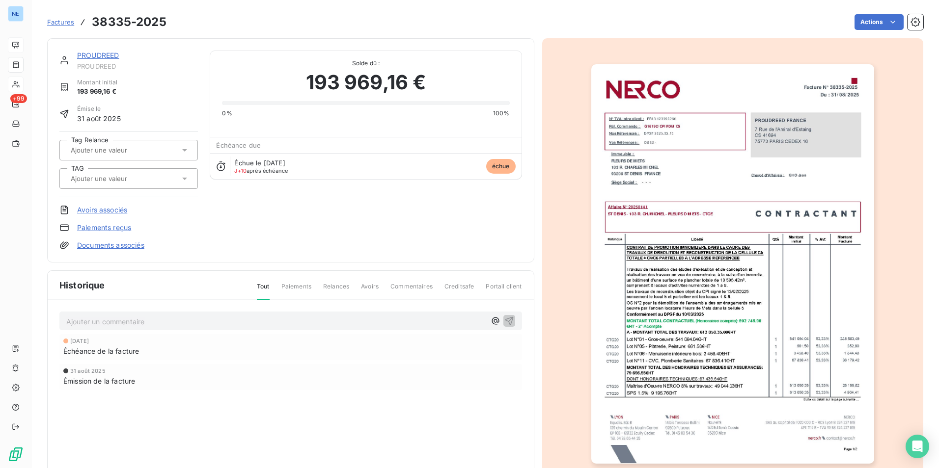
click at [215, 324] on p "Ajouter un commentaire ﻿" at bounding box center [275, 322] width 419 height 12
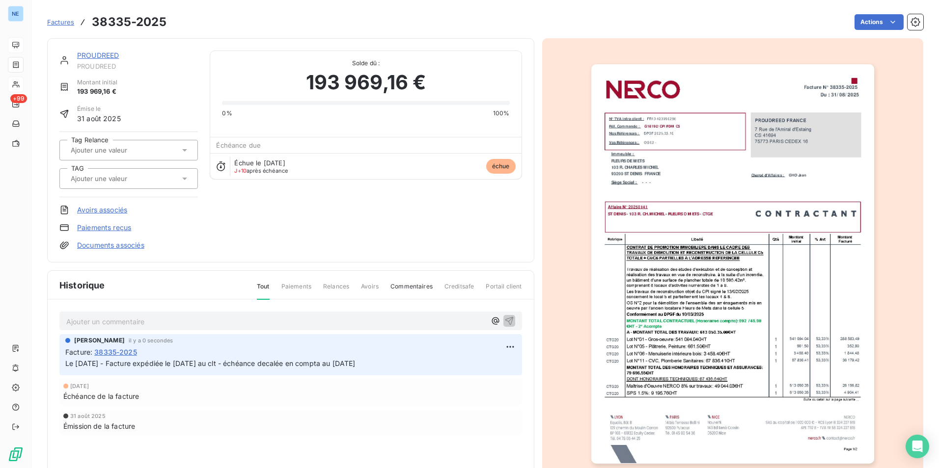
click at [352, 388] on div "[DATE]" at bounding box center [290, 386] width 455 height 6
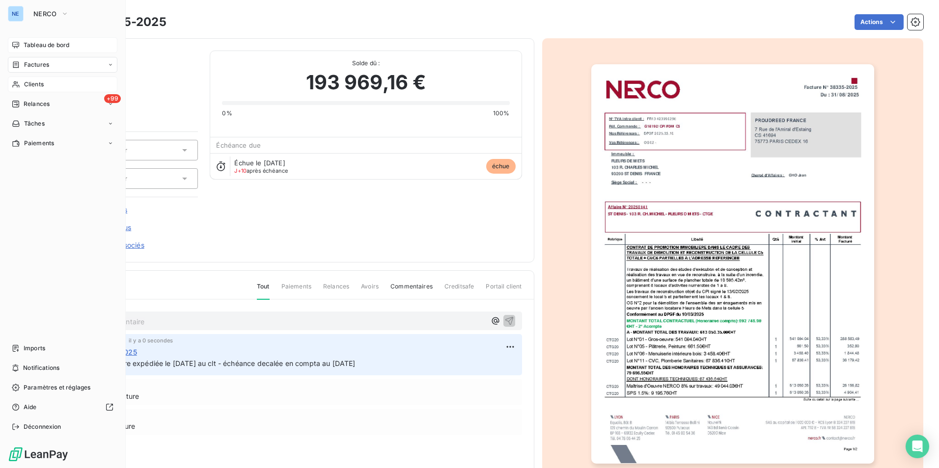
click at [39, 84] on span "Clients" at bounding box center [34, 84] width 20 height 9
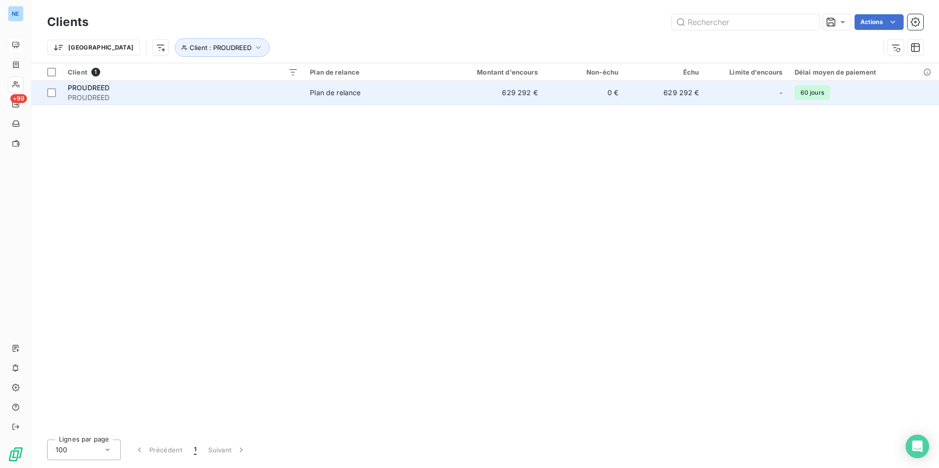
click at [493, 90] on td "629 292 €" at bounding box center [489, 93] width 108 height 24
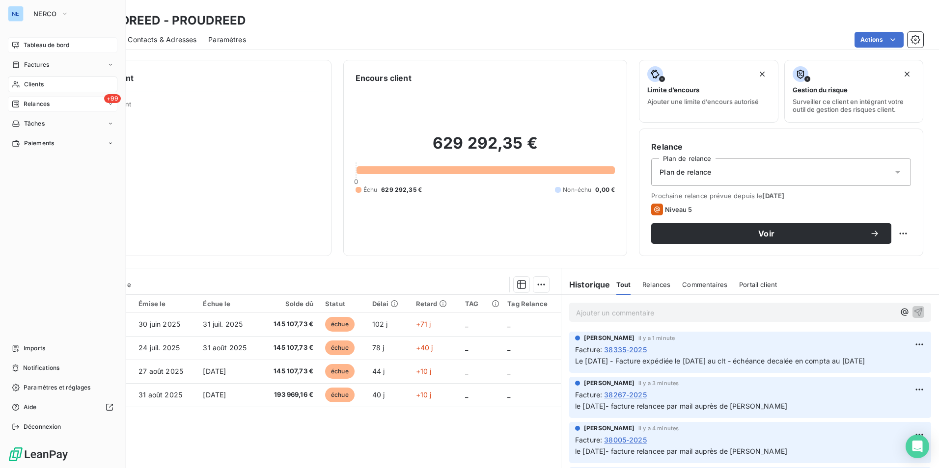
click at [47, 106] on span "Relances" at bounding box center [37, 104] width 26 height 9
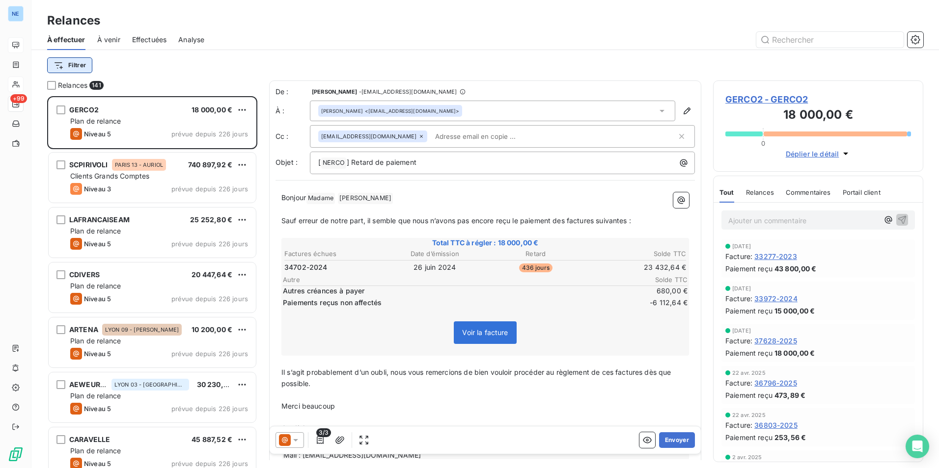
click at [71, 68] on html "NE +99 Relances À effectuer À venir Effectuées Analyse Filtrer Relances 141 GER…" at bounding box center [469, 234] width 939 height 468
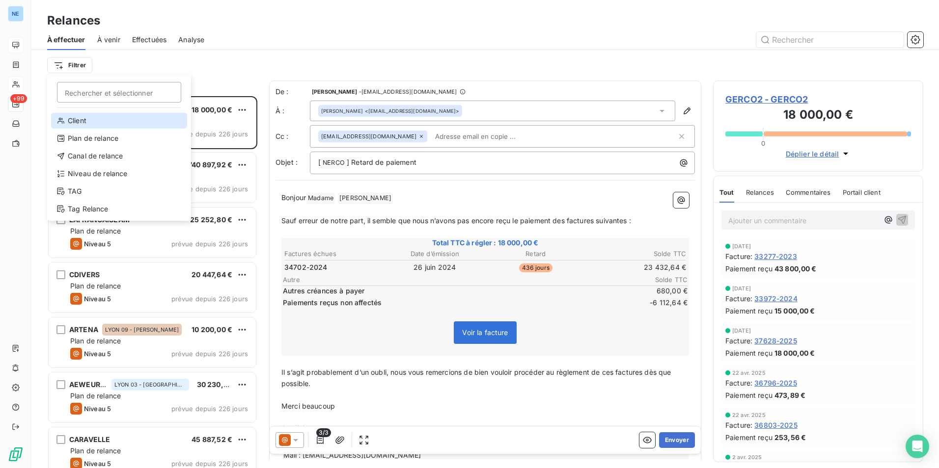
click at [73, 116] on div "Client" at bounding box center [119, 121] width 136 height 16
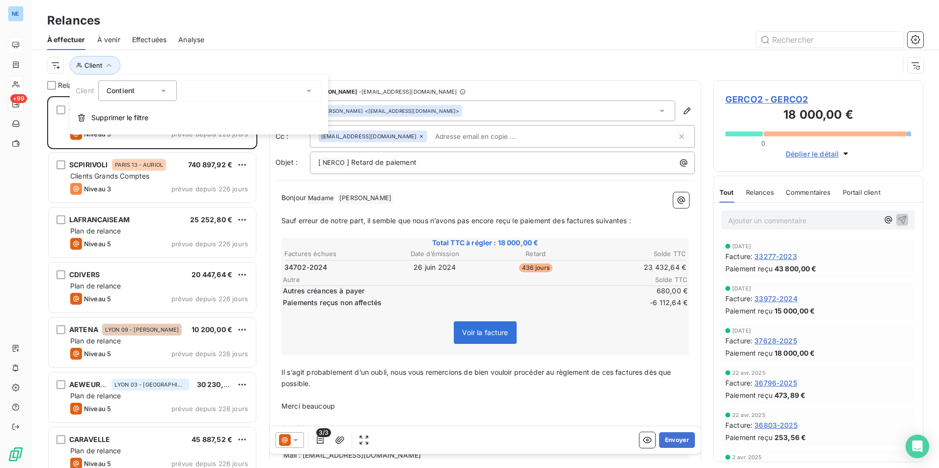
click at [209, 86] on div at bounding box center [251, 91] width 141 height 21
type input "p"
type input "PROU"
click at [193, 111] on div at bounding box center [191, 111] width 9 height 9
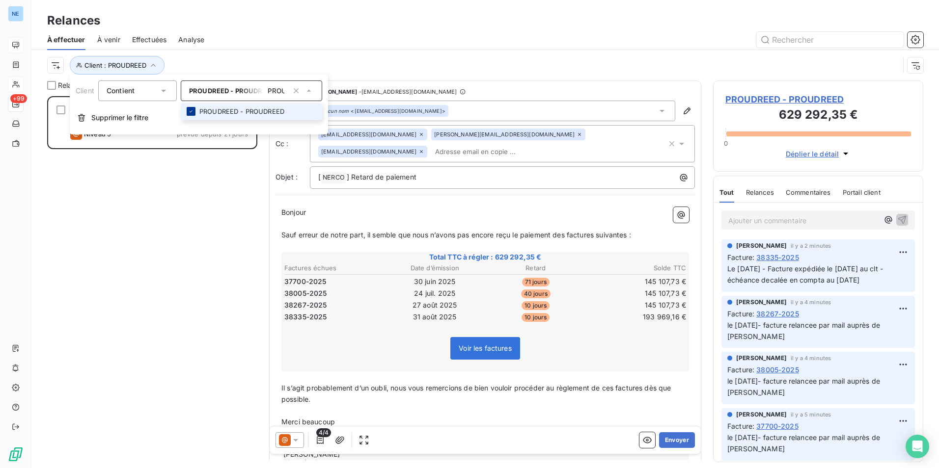
scroll to position [365, 203]
click at [185, 232] on div "PROUDREED 629 292,35 € Plan de relance Niveau 5 prévue depuis 21 jours" at bounding box center [152, 282] width 210 height 372
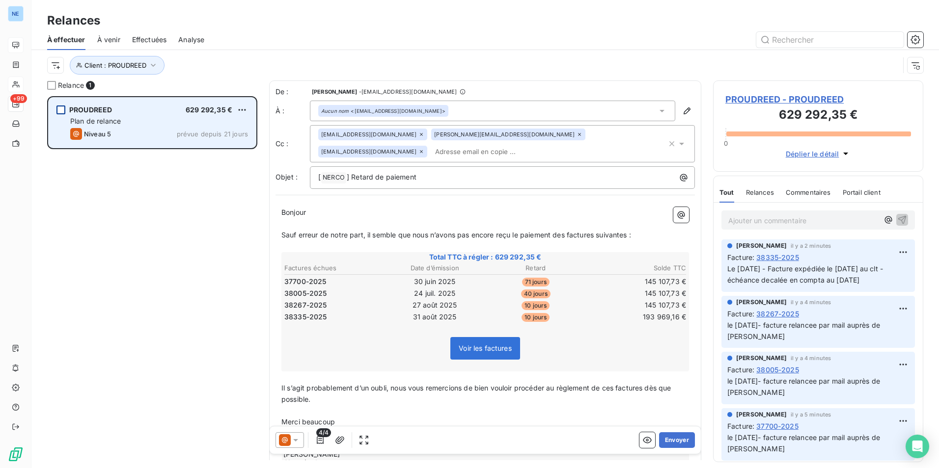
click at [58, 107] on div "grid" at bounding box center [60, 110] width 9 height 9
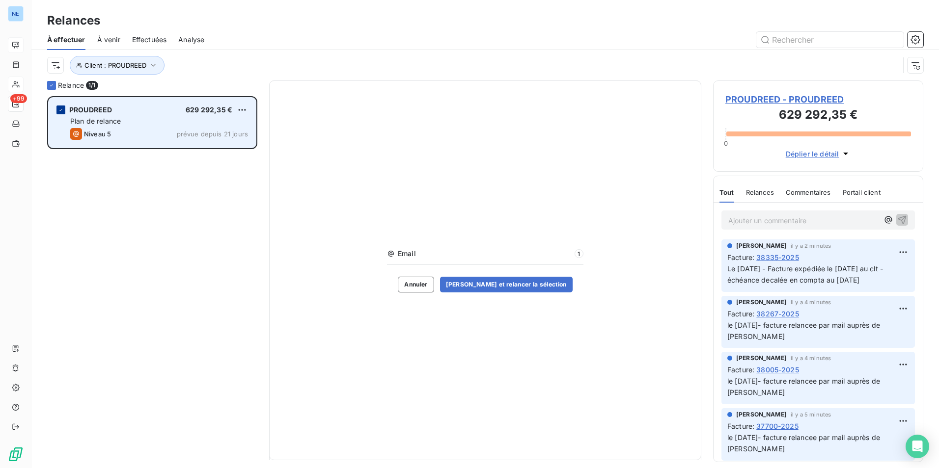
click at [62, 110] on icon "grid" at bounding box center [61, 110] width 6 height 6
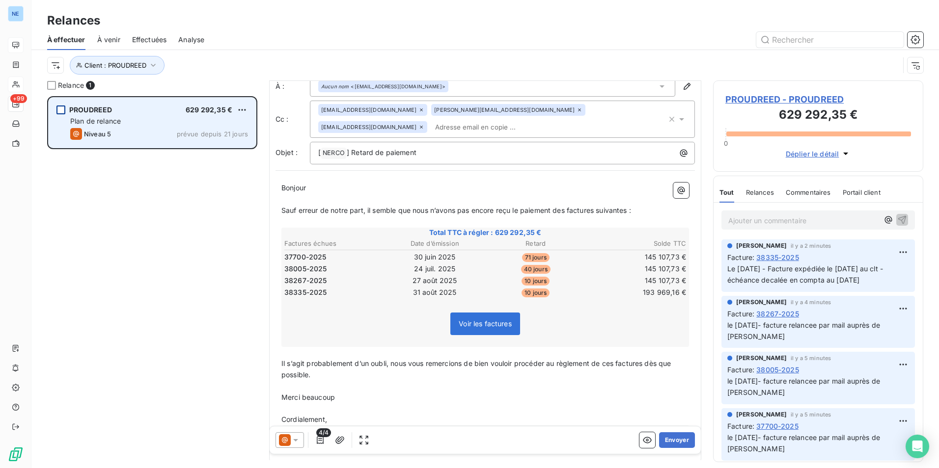
scroll to position [69, 0]
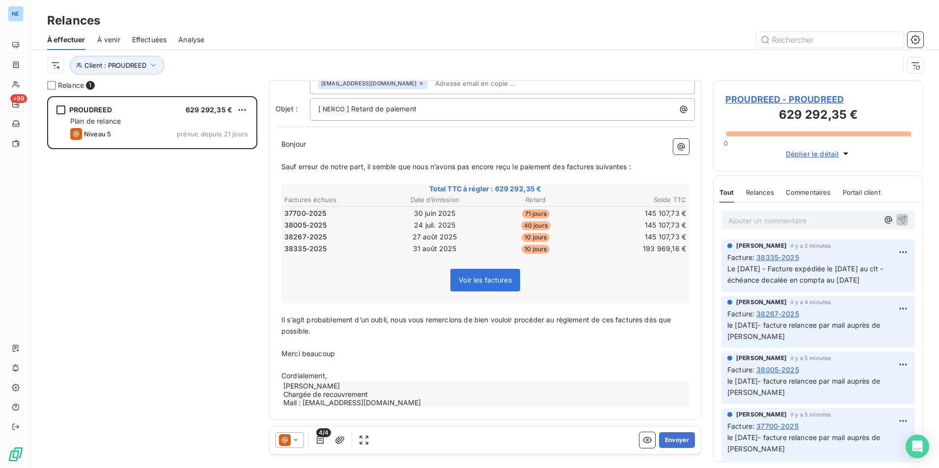
drag, startPoint x: 115, startPoint y: 113, endPoint x: 91, endPoint y: 226, distance: 115.1
click at [91, 226] on div "PROUDREED 629 292,35 € Plan de relance Niveau 5 prévue depuis 21 jours" at bounding box center [152, 282] width 210 height 372
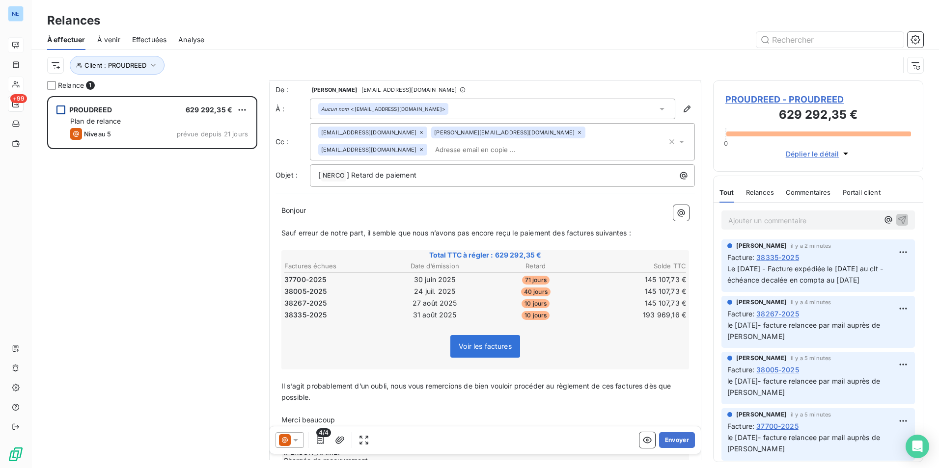
scroll to position [0, 0]
click at [57, 68] on html "NE +99 Relances À effectuer À venir Effectuées Analyse Client : PROUDREED Relan…" at bounding box center [469, 234] width 939 height 468
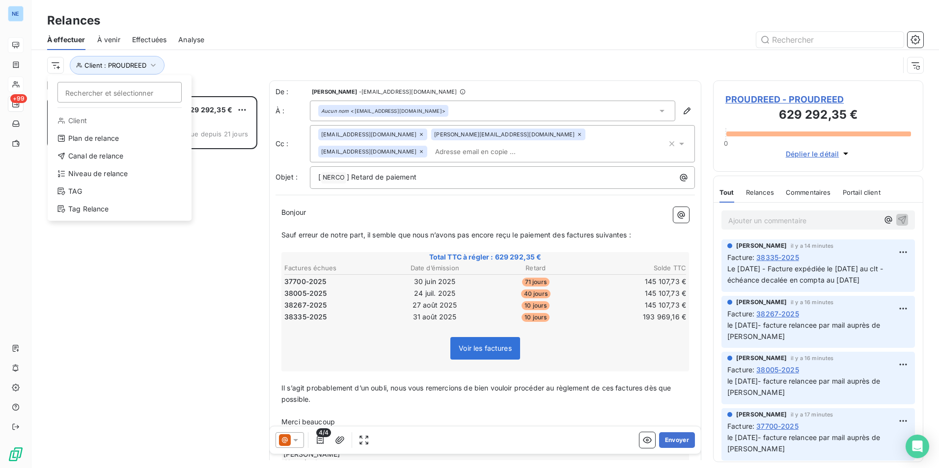
click at [213, 254] on html "NE +99 Relances À effectuer À venir Effectuées Analyse Rechercher et sélectionn…" at bounding box center [469, 234] width 939 height 468
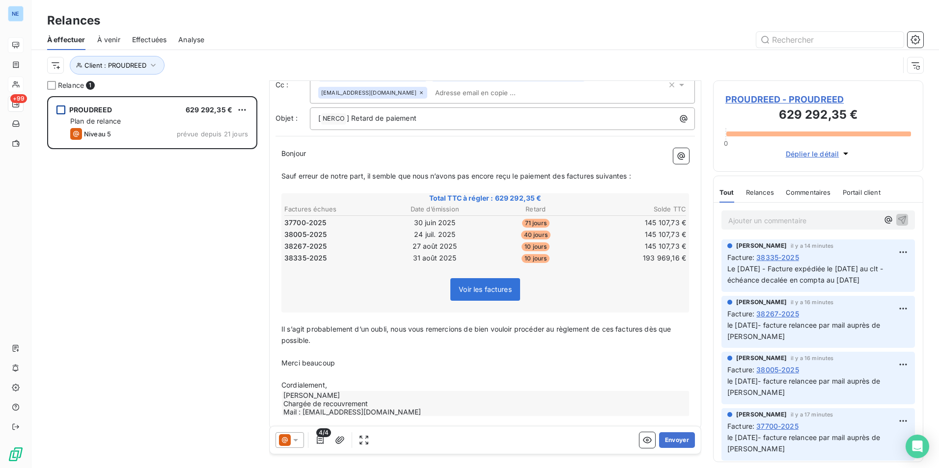
scroll to position [69, 0]
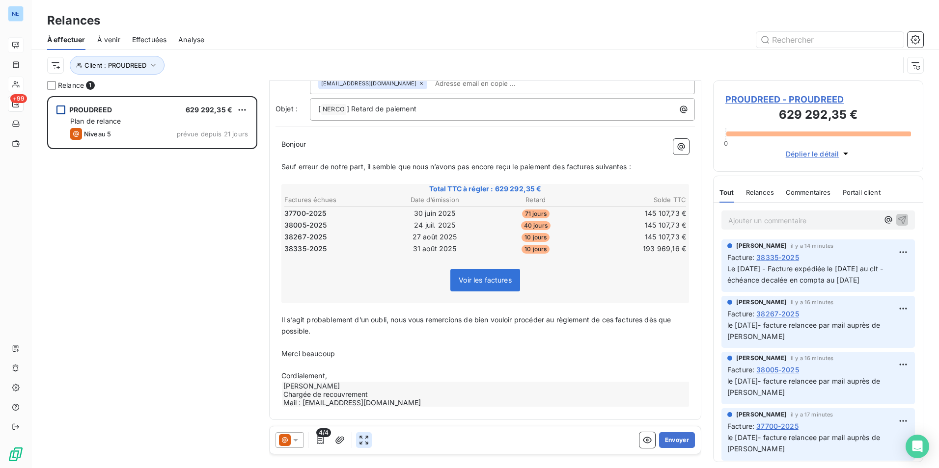
click at [369, 443] on button "button" at bounding box center [364, 440] width 16 height 16
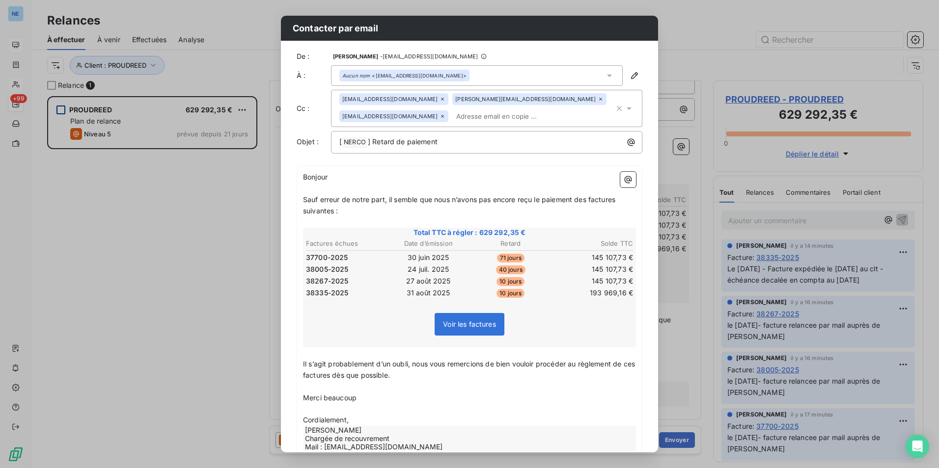
scroll to position [0, 0]
click at [217, 230] on div "Contacter par email De : [PERSON_NAME] - [EMAIL_ADDRESS][DOMAIN_NAME] À : Aucun…" at bounding box center [469, 234] width 939 height 468
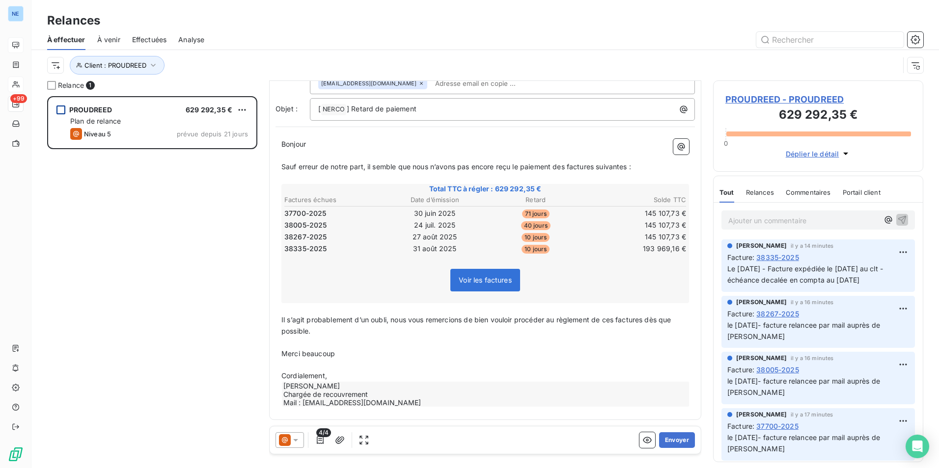
click at [297, 438] on icon at bounding box center [296, 440] width 10 height 10
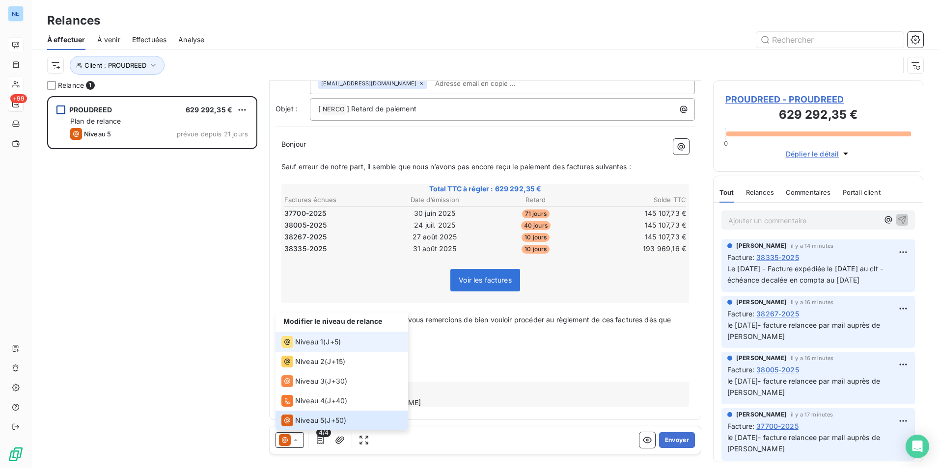
click at [312, 350] on li "Niveau 1 ( J+5 )" at bounding box center [341, 342] width 133 height 20
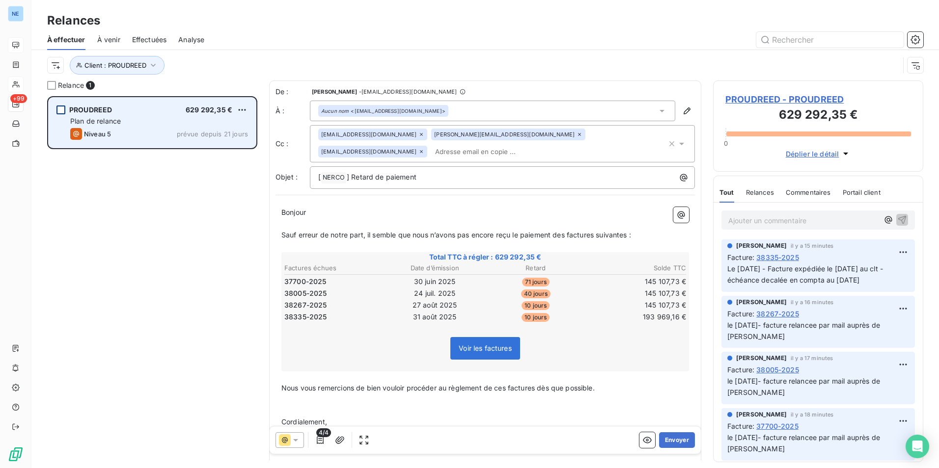
click at [219, 136] on span "prévue depuis 21 jours" at bounding box center [212, 134] width 71 height 8
drag, startPoint x: 217, startPoint y: 136, endPoint x: 163, endPoint y: 137, distance: 53.5
click at [163, 137] on div "Niveau 5 prévue depuis 21 jours" at bounding box center [159, 134] width 178 height 12
click at [170, 129] on div "Niveau 5 prévue depuis 21 jours" at bounding box center [159, 134] width 178 height 12
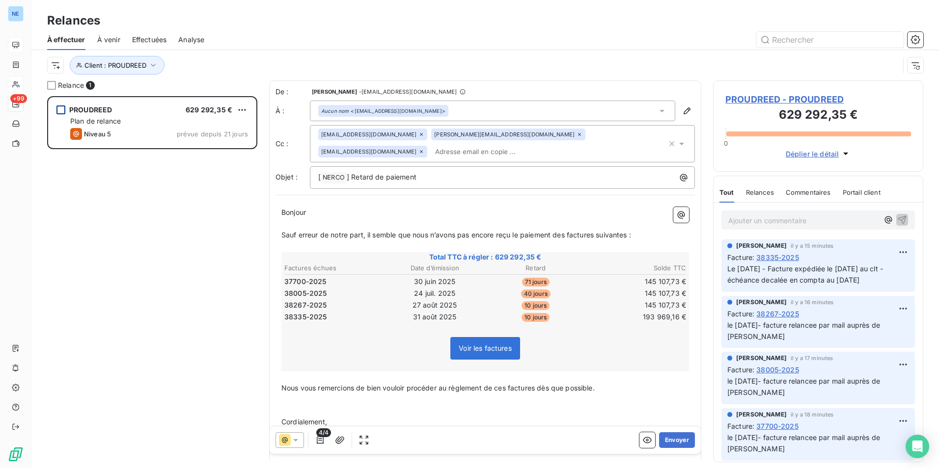
click at [61, 106] on div "grid" at bounding box center [60, 110] width 9 height 9
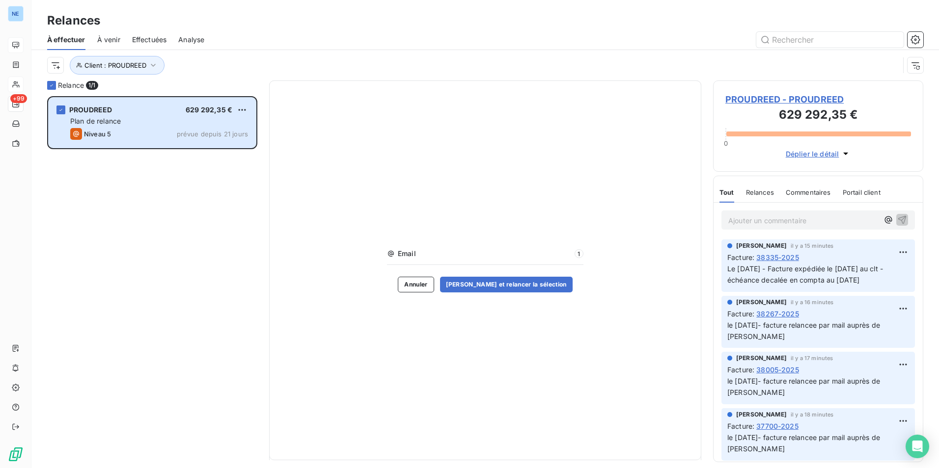
click at [756, 193] on span "Relances" at bounding box center [760, 193] width 28 height 8
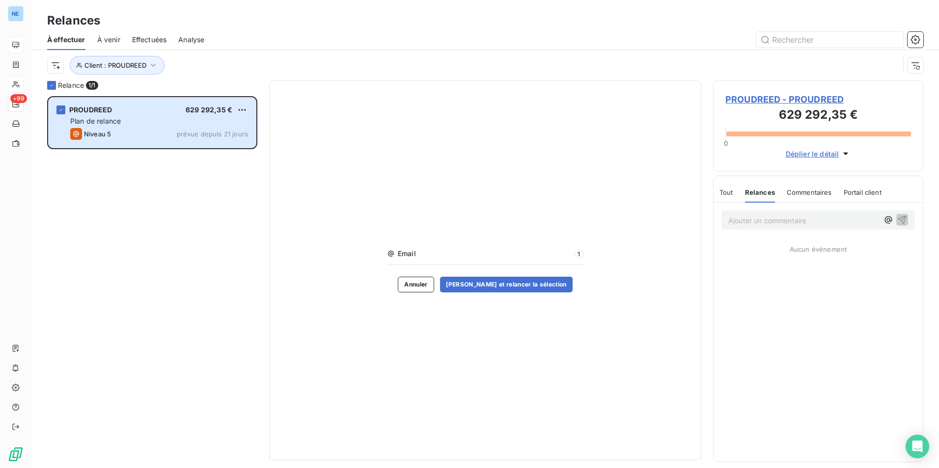
click at [725, 192] on span "Tout" at bounding box center [726, 193] width 14 height 8
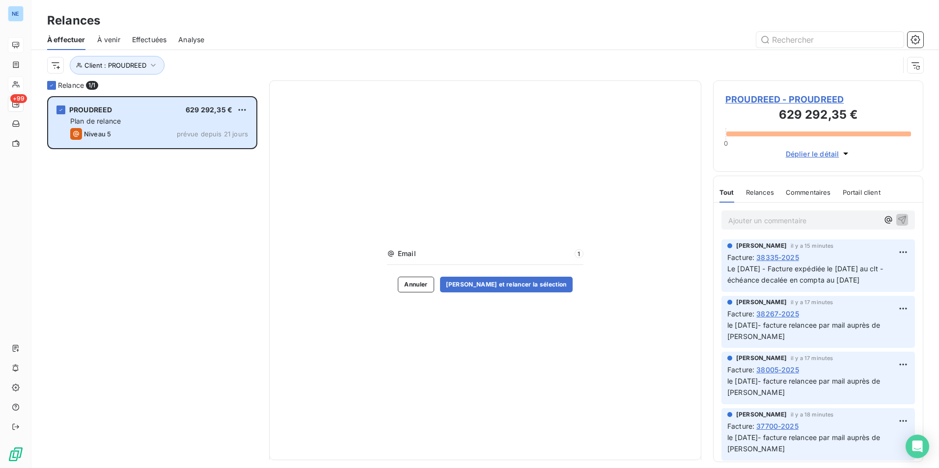
click at [430, 289] on button "Annuler" at bounding box center [416, 285] width 36 height 16
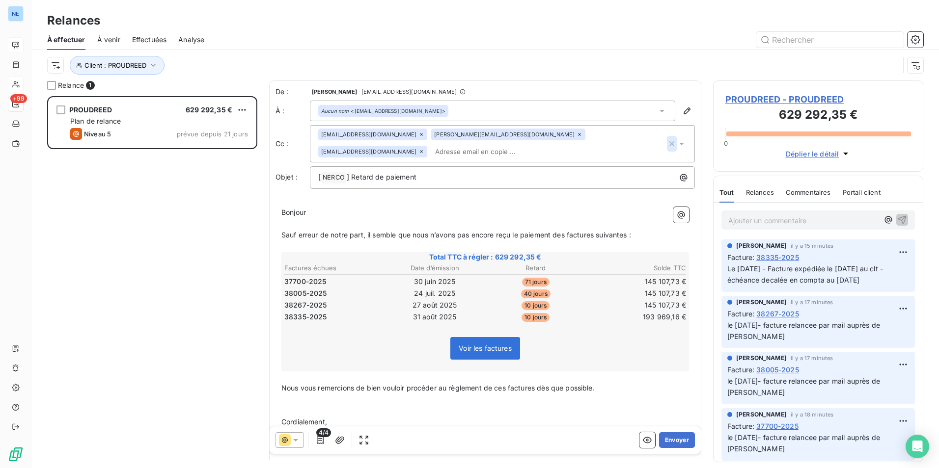
click at [667, 147] on icon "button" at bounding box center [672, 144] width 10 height 10
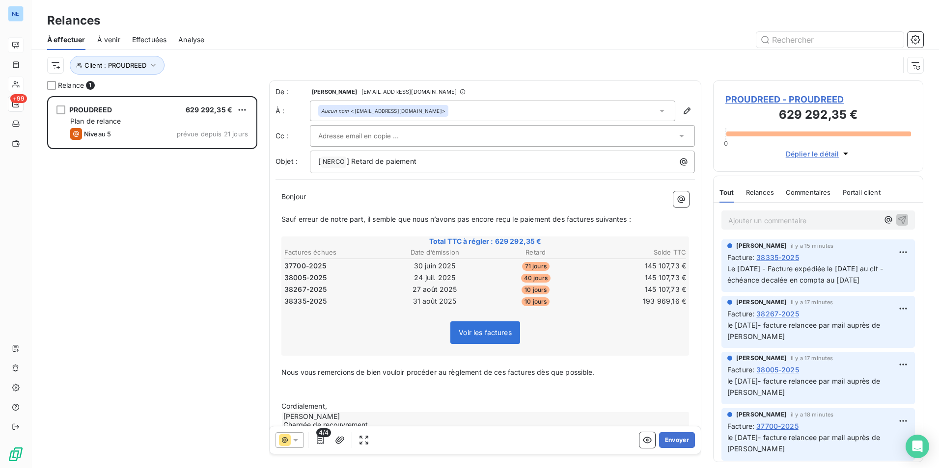
drag, startPoint x: 243, startPoint y: 305, endPoint x: 219, endPoint y: 308, distance: 23.7
click at [240, 306] on div "PROUDREED 629 292,35 € Plan de relance Niveau 5 prévue depuis 21 jours" at bounding box center [152, 282] width 210 height 372
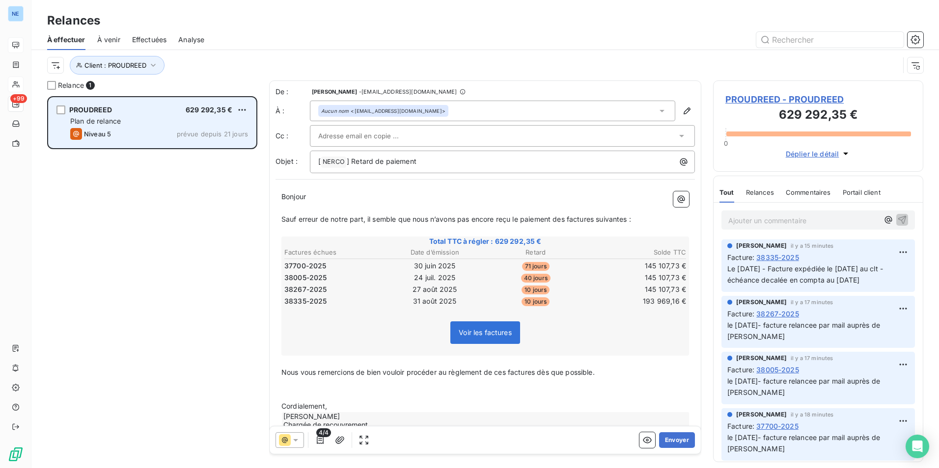
click at [145, 124] on div "Plan de relance" at bounding box center [159, 121] width 178 height 10
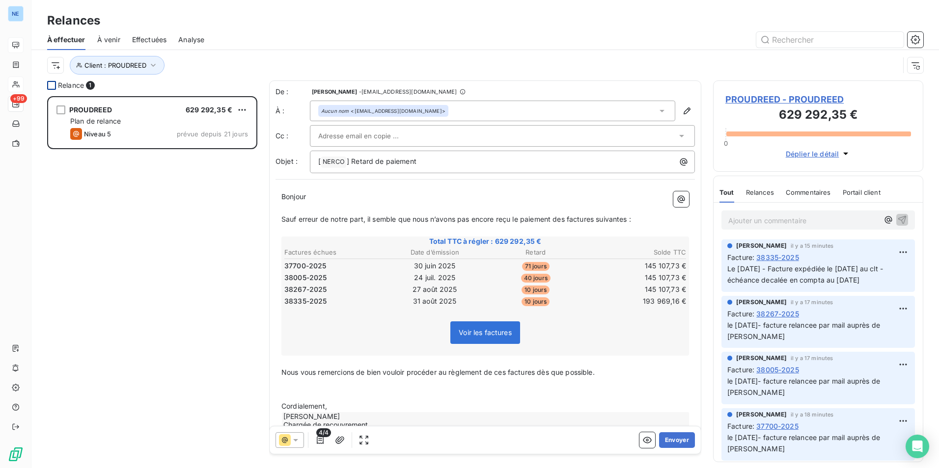
click at [49, 85] on div at bounding box center [51, 85] width 9 height 9
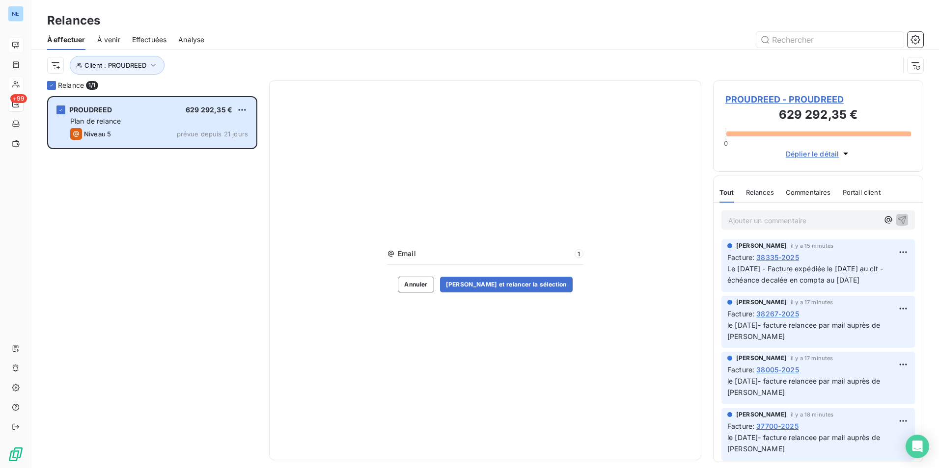
click at [175, 191] on div "PROUDREED 629 292,35 € Plan de relance Niveau 5 prévue depuis 21 jours" at bounding box center [152, 282] width 210 height 372
click at [62, 111] on icon "grid" at bounding box center [61, 110] width 6 height 6
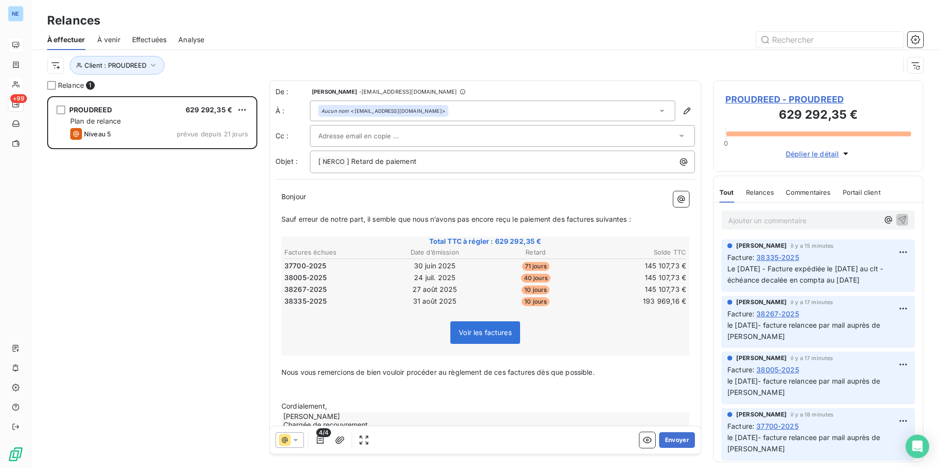
click at [203, 265] on div "PROUDREED 629 292,35 € Plan de relance Niveau 5 prévue depuis 21 jours" at bounding box center [152, 282] width 210 height 372
click at [109, 40] on span "À venir" at bounding box center [108, 40] width 23 height 10
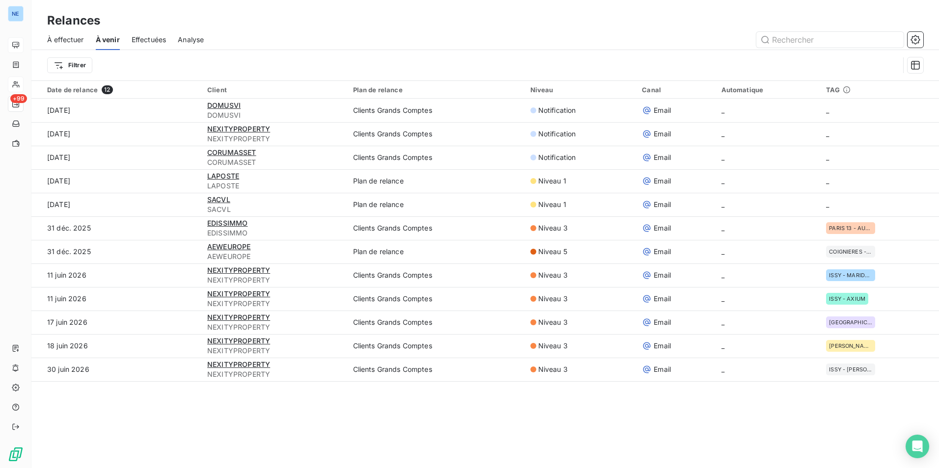
click at [147, 40] on span "Effectuées" at bounding box center [149, 40] width 35 height 10
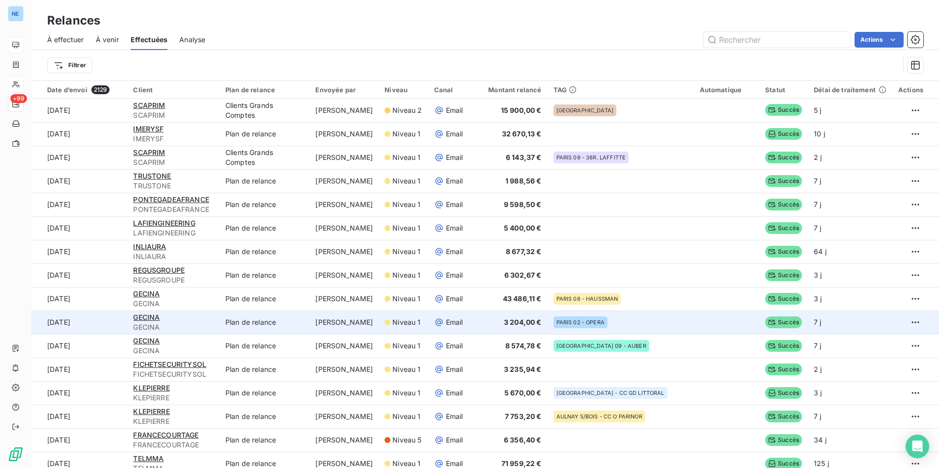
drag, startPoint x: 909, startPoint y: 297, endPoint x: 854, endPoint y: 318, distance: 58.9
click at [854, 318] on td "7 j" at bounding box center [850, 323] width 84 height 24
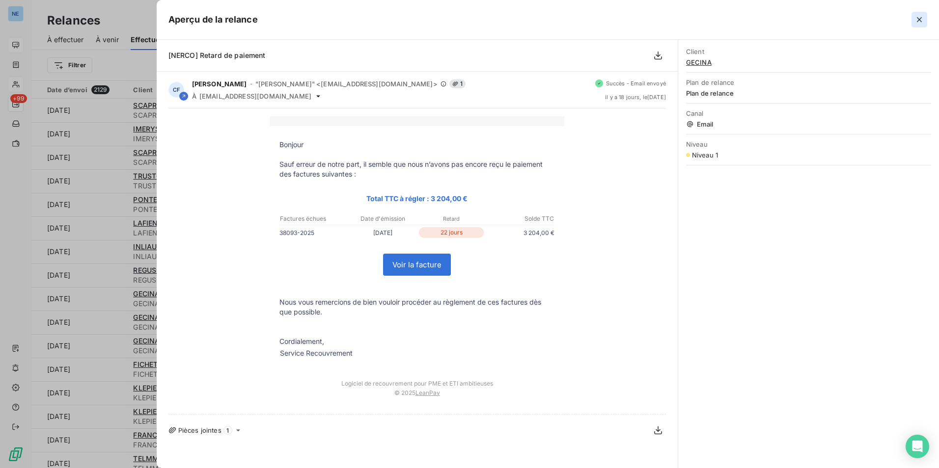
click at [920, 22] on icon "button" at bounding box center [919, 20] width 10 height 10
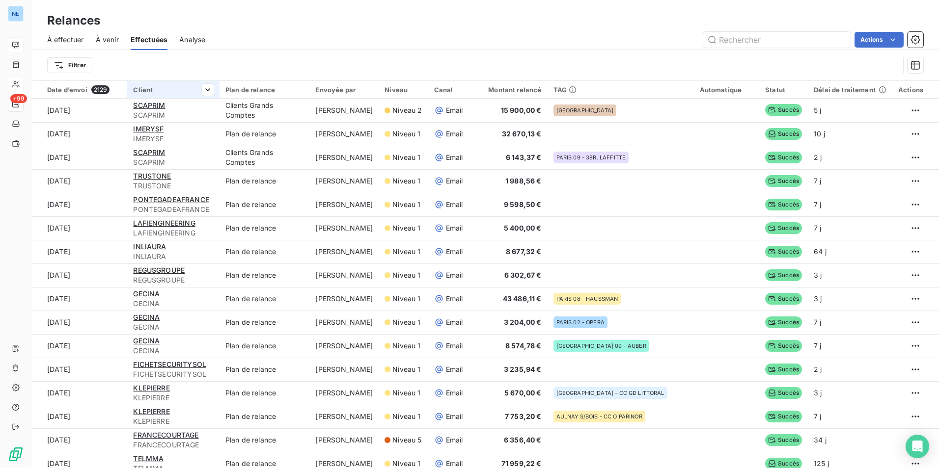
click at [150, 89] on span "Client" at bounding box center [143, 90] width 20 height 8
click at [187, 116] on div at bounding box center [212, 116] width 141 height 21
type input "p"
click at [195, 137] on li "PROUDREED - PROUDREED" at bounding box center [212, 136] width 141 height 17
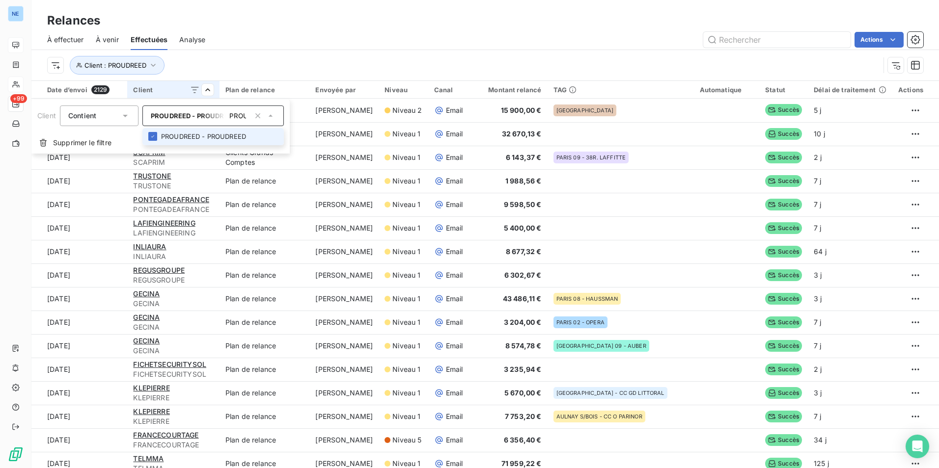
click at [200, 138] on li "PROUDREED - PROUDREED" at bounding box center [212, 136] width 141 height 17
click at [154, 136] on div at bounding box center [152, 136] width 9 height 9
type input "PROU"
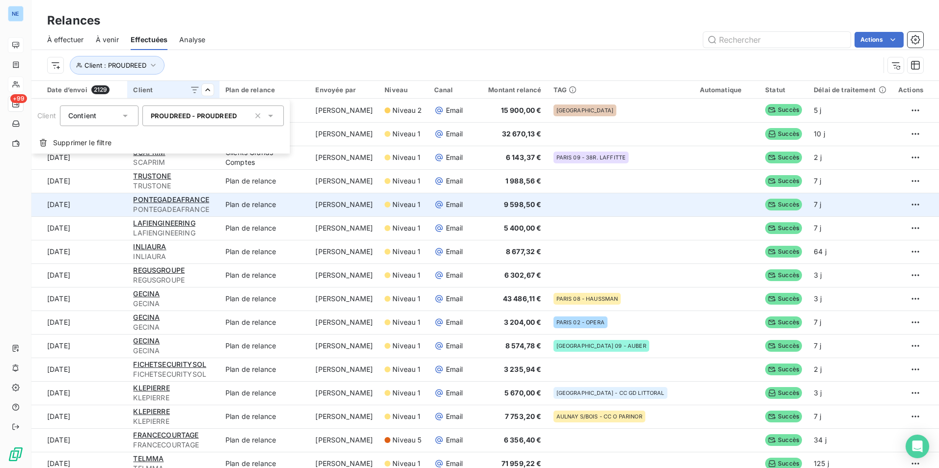
click at [855, 201] on html "NE +99 Relances À effectuer À venir Effectuées Analyse Actions Client : PROUDRE…" at bounding box center [469, 234] width 939 height 468
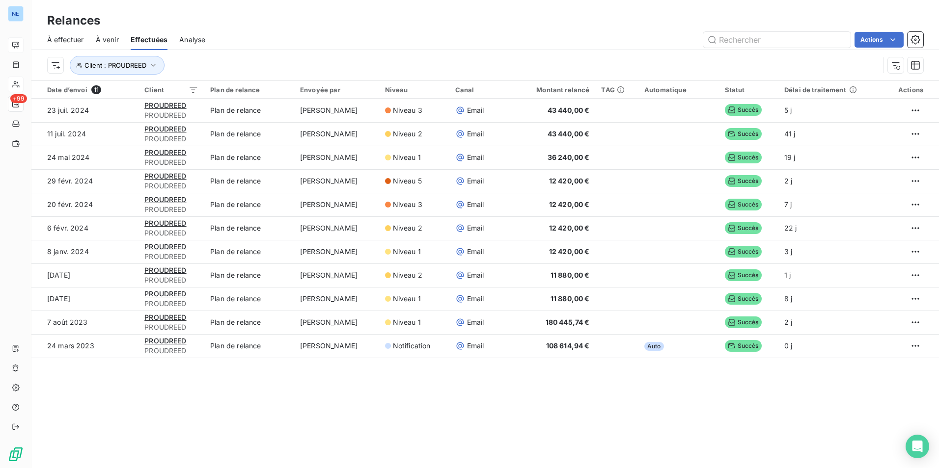
drag, startPoint x: 907, startPoint y: 108, endPoint x: 769, endPoint y: 424, distance: 344.5
click at [774, 438] on div "Relances À effectuer À venir Effectuées Analyse Actions Client : PROUDREED Date…" at bounding box center [484, 234] width 907 height 468
click at [102, 44] on span "À venir" at bounding box center [107, 40] width 23 height 10
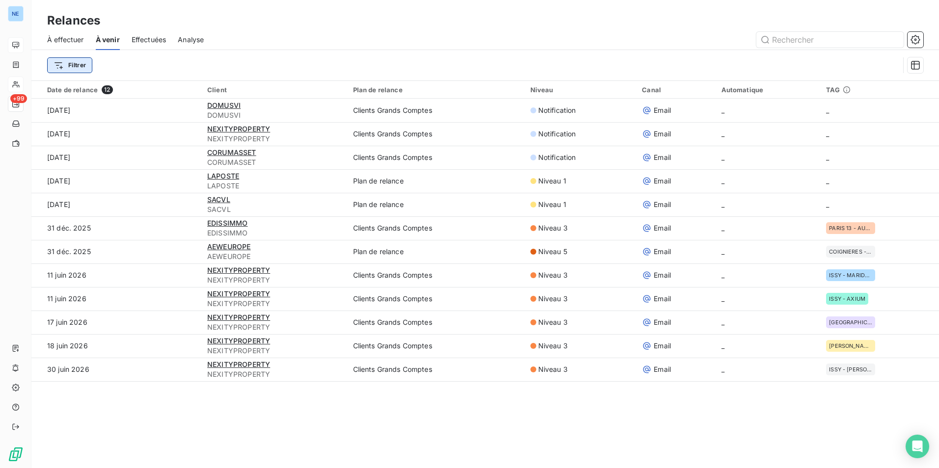
click at [77, 65] on html "NE +99 Relances À effectuer À venir Effectuées Analyse Filtrer Date de relance …" at bounding box center [469, 234] width 939 height 468
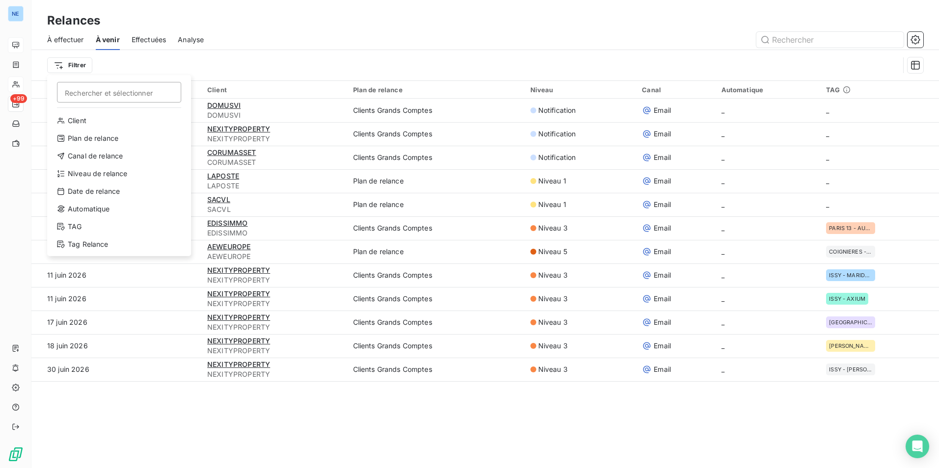
click at [83, 95] on input "Rechercher et sélectionner" at bounding box center [119, 92] width 124 height 21
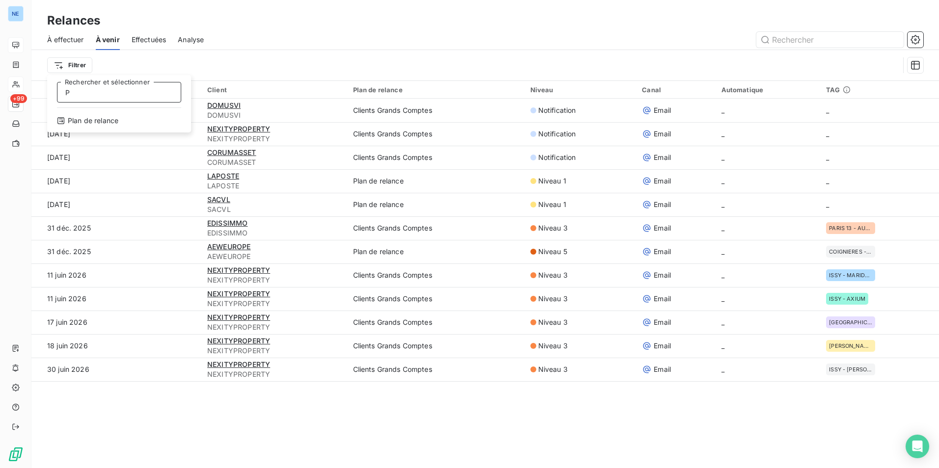
click at [83, 95] on input "P" at bounding box center [119, 92] width 124 height 21
type input "PROUDREED"
click at [149, 403] on html "NE +99 Relances À effectuer À venir Effectuées Analyse Filtrer PROUDREED Recher…" at bounding box center [469, 234] width 939 height 468
click at [56, 40] on span "À effectuer" at bounding box center [65, 40] width 37 height 10
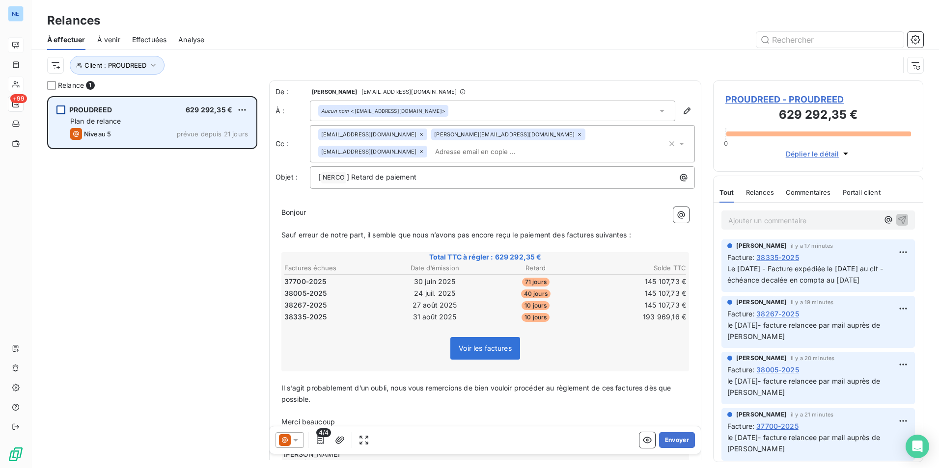
click at [61, 107] on div "grid" at bounding box center [60, 110] width 9 height 9
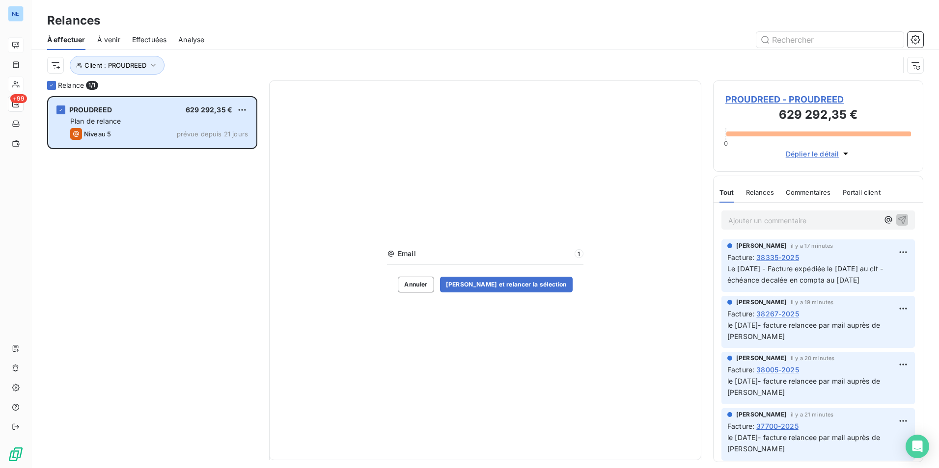
drag, startPoint x: 86, startPoint y: 130, endPoint x: 136, endPoint y: 351, distance: 227.0
click at [145, 365] on div "PROUDREED 629 292,35 € Plan de relance Niveau 5 prévue depuis 21 jours" at bounding box center [152, 282] width 210 height 372
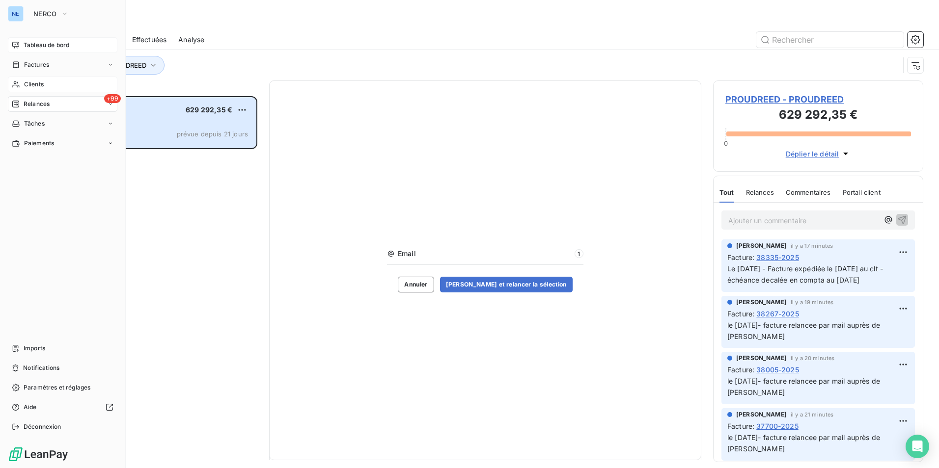
click at [25, 99] on div "+99 Relances" at bounding box center [62, 104] width 109 height 16
click at [36, 84] on span "Clients" at bounding box center [34, 84] width 20 height 9
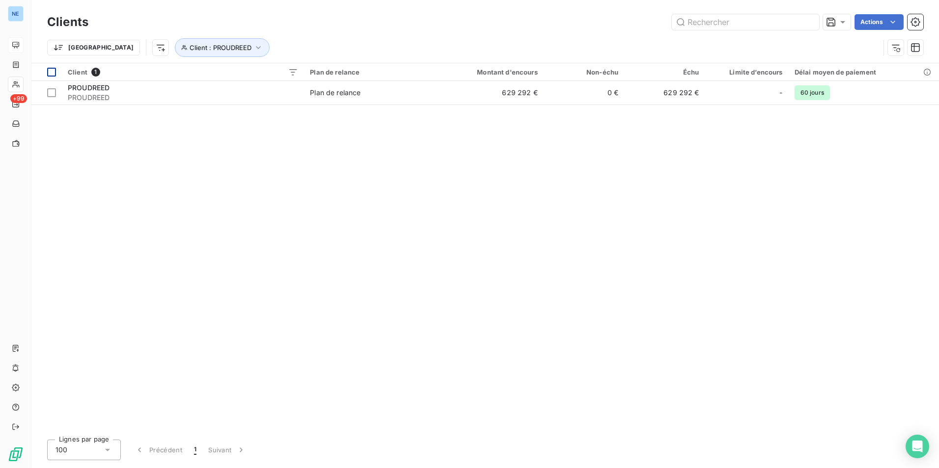
click at [56, 88] on td at bounding box center [46, 93] width 30 height 24
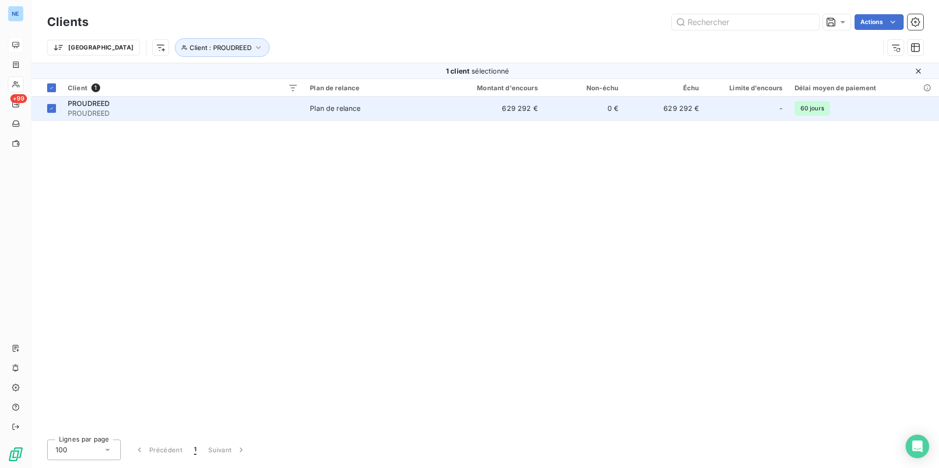
click at [685, 111] on td "629 292 €" at bounding box center [664, 109] width 81 height 24
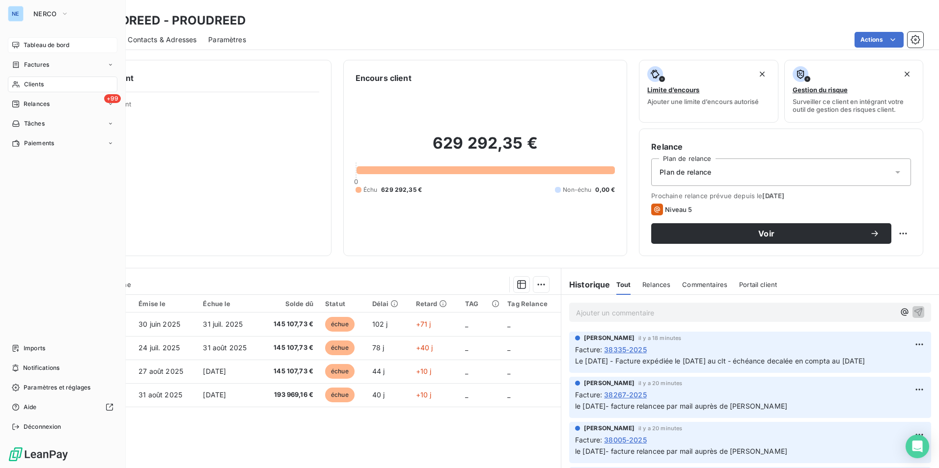
click at [24, 103] on div "Relances" at bounding box center [31, 104] width 38 height 9
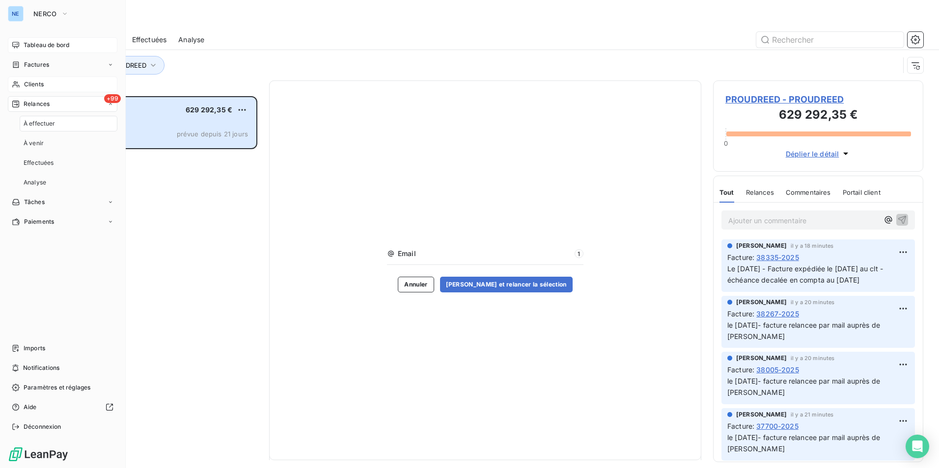
scroll to position [365, 203]
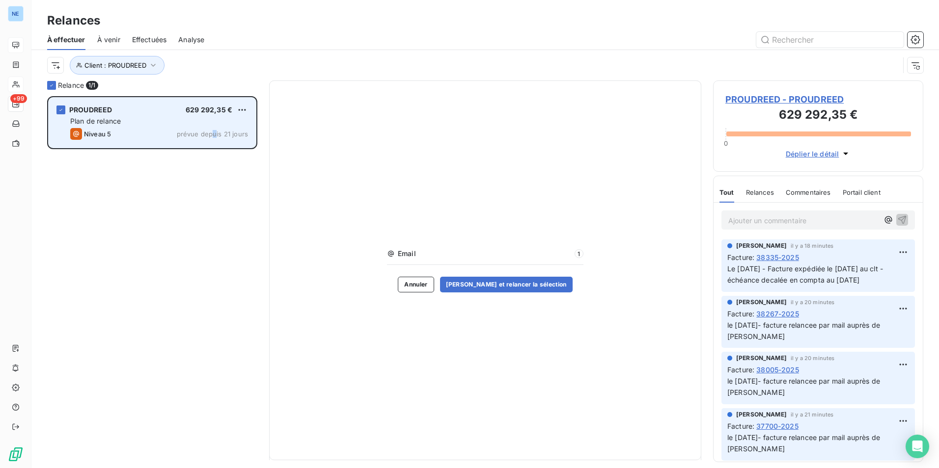
click at [216, 128] on div "PROUDREED 629 292,35 € Plan de relance Niveau 5 prévue depuis 21 jours" at bounding box center [152, 123] width 207 height 50
drag, startPoint x: 216, startPoint y: 128, endPoint x: 147, endPoint y: 129, distance: 69.2
click at [147, 129] on div "Niveau 5 prévue depuis 21 jours" at bounding box center [159, 134] width 178 height 12
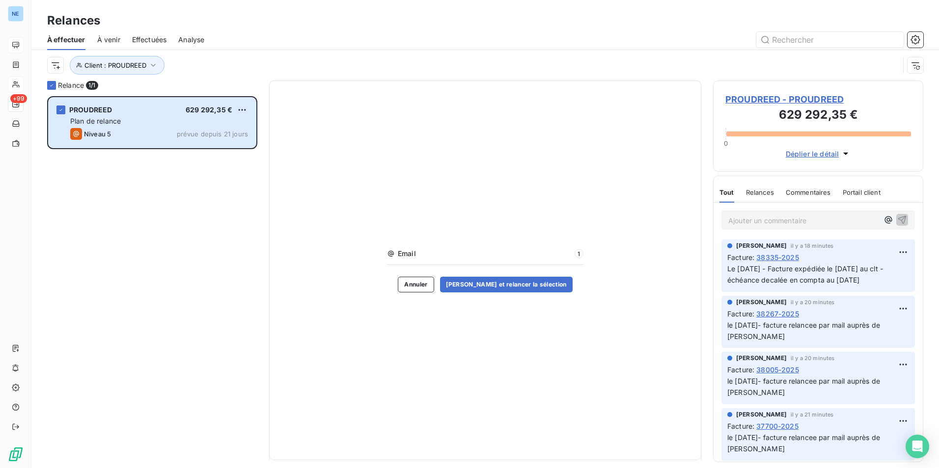
drag, startPoint x: 84, startPoint y: 132, endPoint x: 66, endPoint y: 179, distance: 50.5
click at [66, 179] on div "PROUDREED 629 292,35 € Plan de relance Niveau 5 prévue depuis 21 jours" at bounding box center [152, 282] width 210 height 372
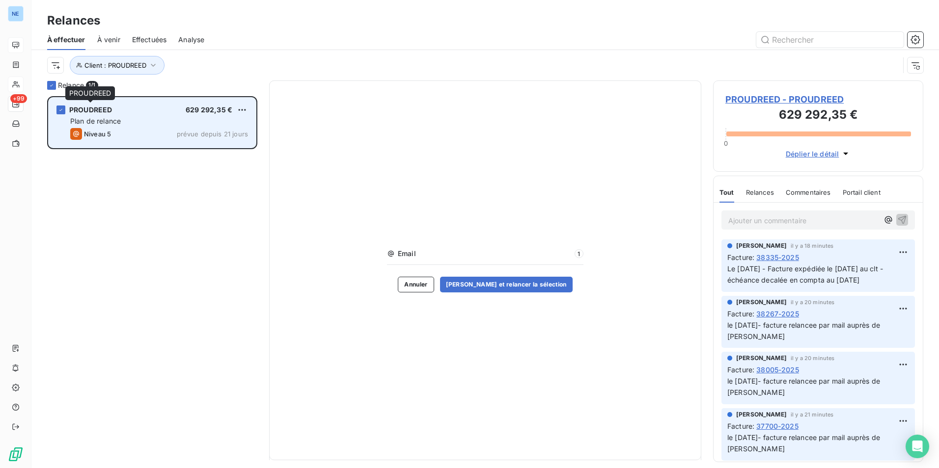
click at [92, 112] on span "PROUDREED" at bounding box center [90, 110] width 43 height 8
click at [92, 113] on span "PROUDREED" at bounding box center [90, 110] width 43 height 8
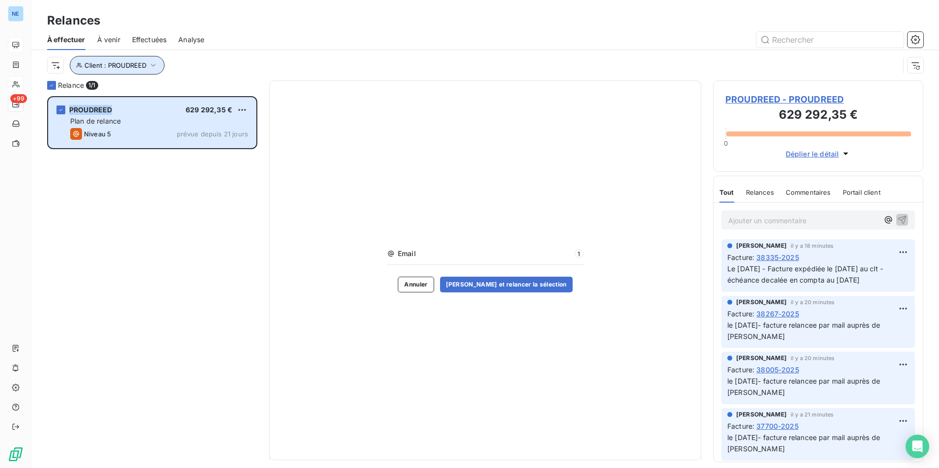
drag, startPoint x: 92, startPoint y: 113, endPoint x: 92, endPoint y: 68, distance: 45.2
click at [92, 67] on span "Client : PROUDREED" at bounding box center [115, 65] width 62 height 8
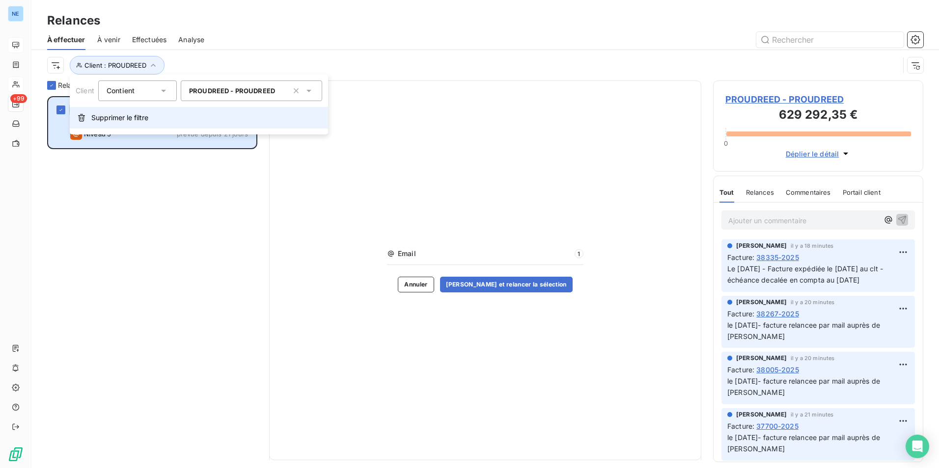
click at [121, 124] on button "Supprimer le filtre" at bounding box center [199, 118] width 258 height 22
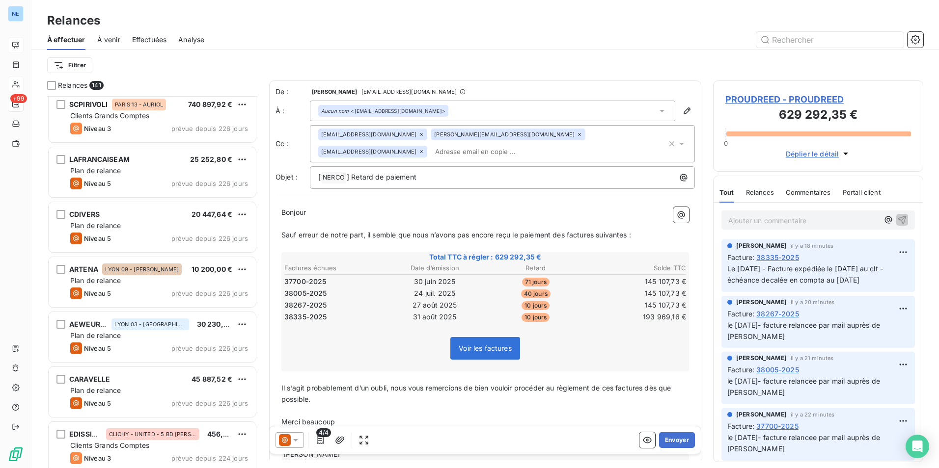
scroll to position [99, 0]
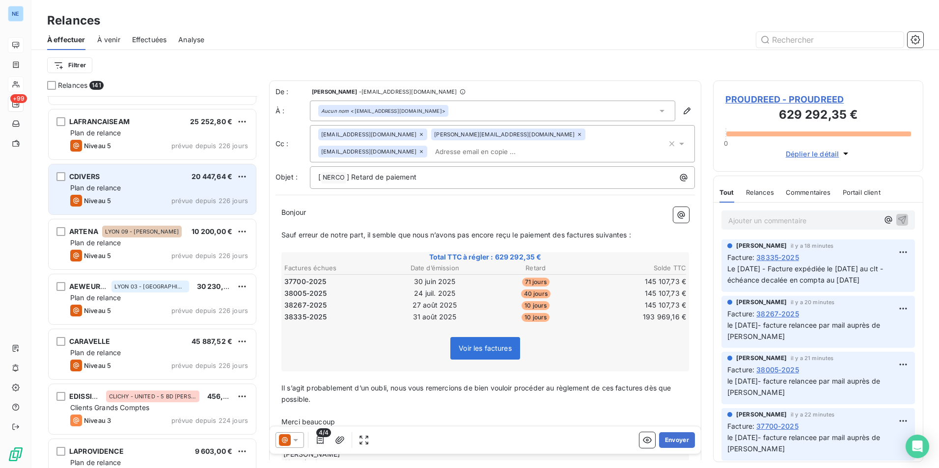
drag, startPoint x: 239, startPoint y: 176, endPoint x: 158, endPoint y: 188, distance: 81.3
click at [158, 188] on div "Plan de relance" at bounding box center [159, 188] width 178 height 10
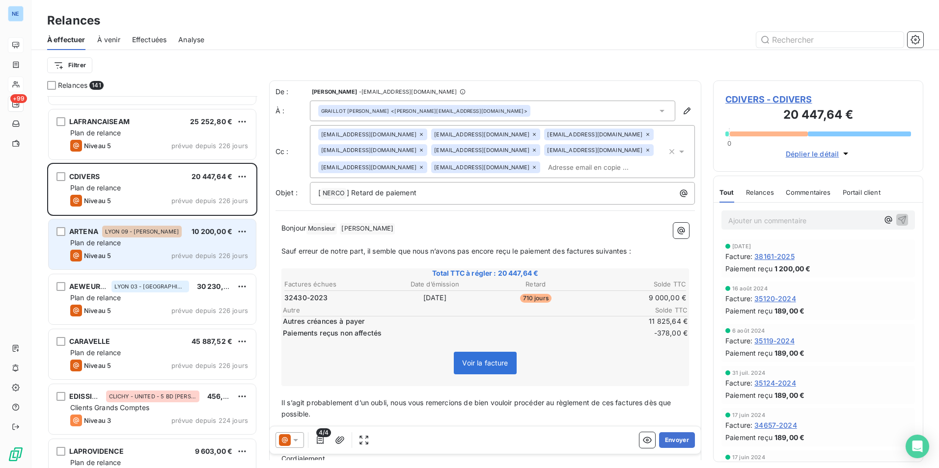
click at [169, 248] on div "ARTENA [GEOGRAPHIC_DATA] 09 - [PERSON_NAME] 10 200,00 € Plan de relance Niveau …" at bounding box center [152, 244] width 207 height 50
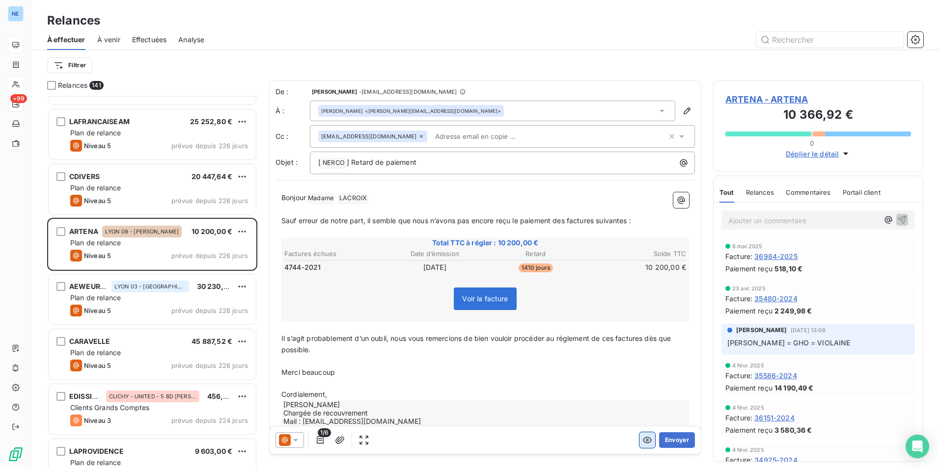
click at [643, 439] on icon "button" at bounding box center [647, 440] width 9 height 6
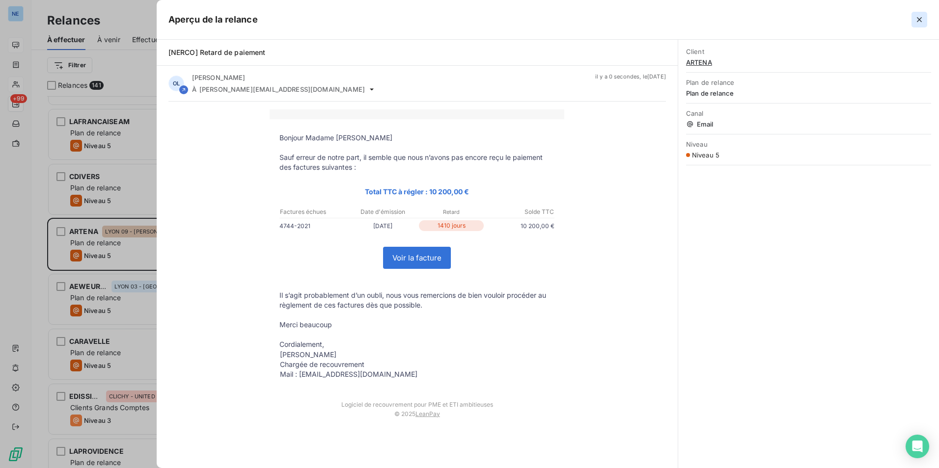
click at [919, 19] on icon "button" at bounding box center [919, 20] width 10 height 10
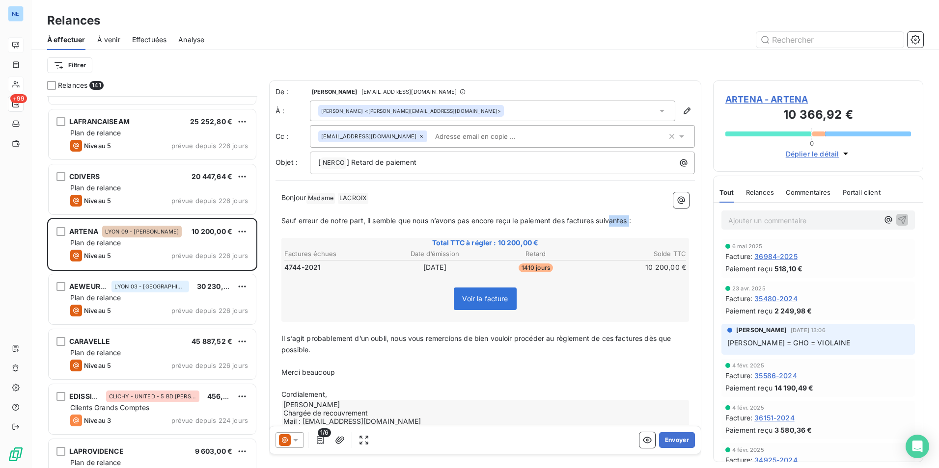
drag, startPoint x: 632, startPoint y: 221, endPoint x: 614, endPoint y: 221, distance: 18.2
click at [614, 221] on span "Sauf erreur de notre part, il semble que nous n’avons pas encore reçu le paieme…" at bounding box center [456, 220] width 350 height 8
click at [644, 218] on p "Sauf erreur de notre part, il semble que nous n’avons pas encore reçu le paieme…" at bounding box center [484, 221] width 407 height 11
click at [676, 198] on icon "button" at bounding box center [681, 200] width 10 height 10
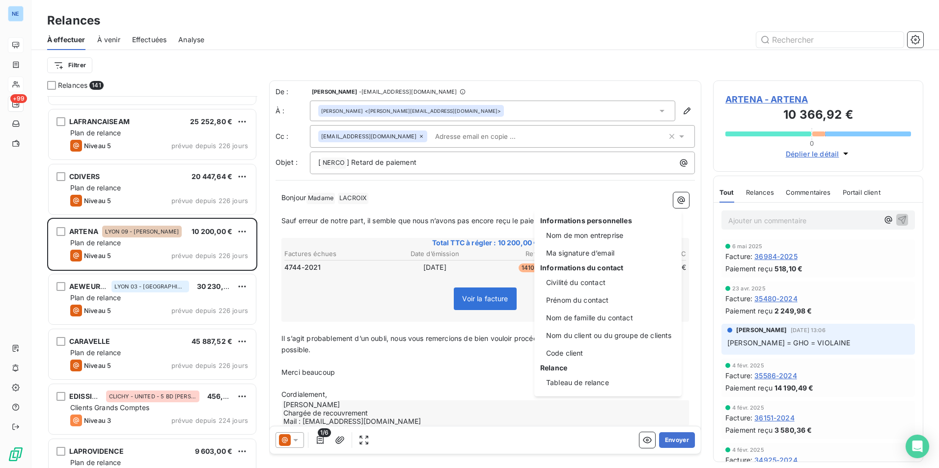
click at [464, 365] on html "NE +99 Relances À effectuer À venir Effectuées Analyse Filtrer Relances 141 GER…" at bounding box center [469, 234] width 939 height 468
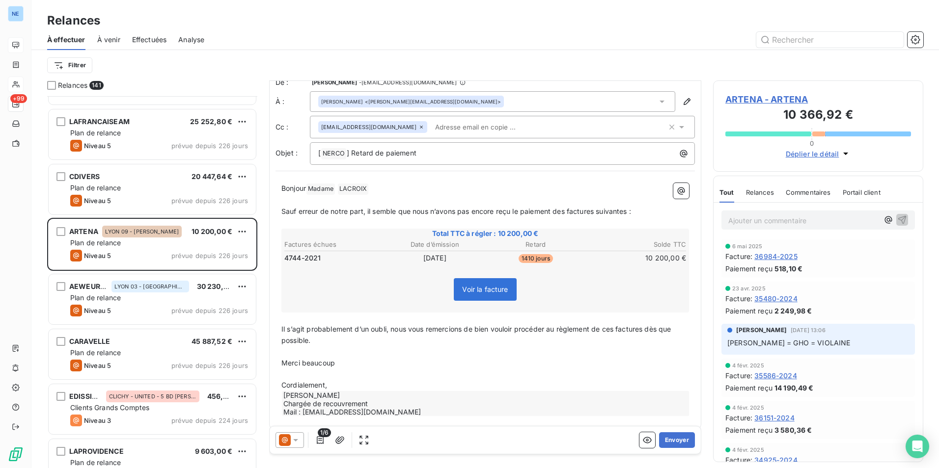
scroll to position [19, 0]
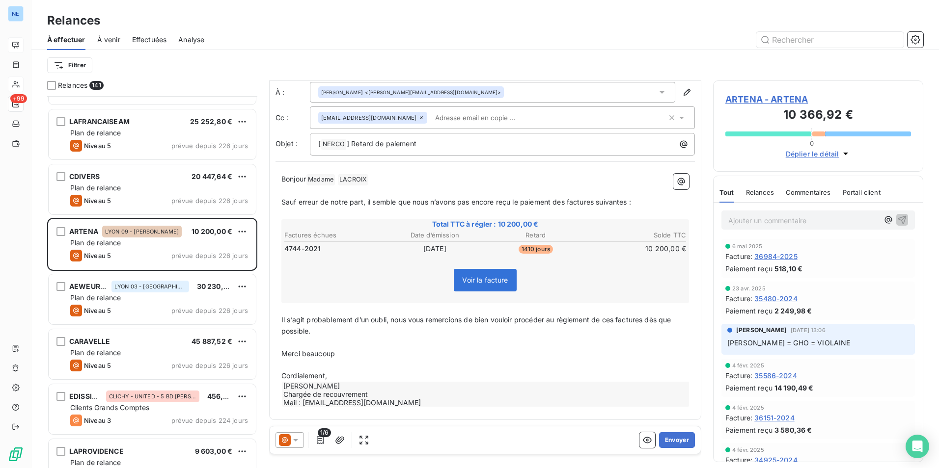
click at [480, 388] on div "[PERSON_NAME] Chargée de recouvrement Mail : [EMAIL_ADDRESS][DOMAIN_NAME]" at bounding box center [485, 394] width 407 height 25
click at [759, 192] on span "Relances" at bounding box center [760, 193] width 28 height 8
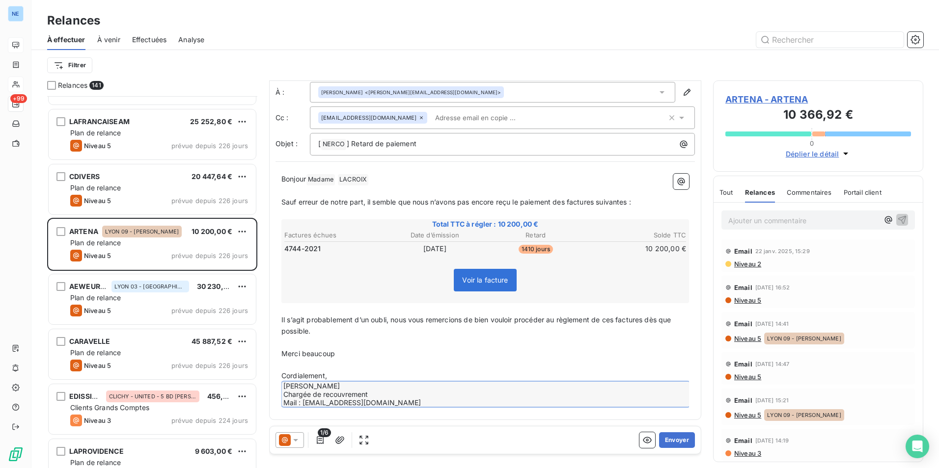
click at [806, 190] on span "Commentaires" at bounding box center [808, 193] width 45 height 8
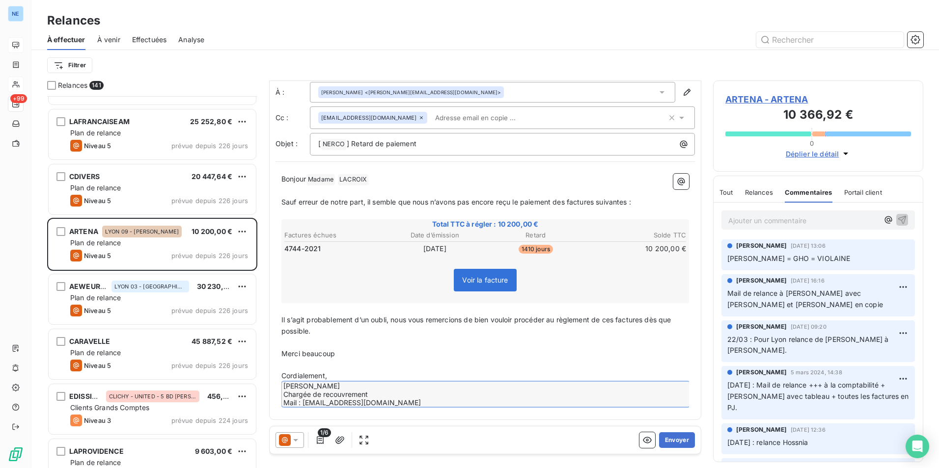
click at [860, 194] on span "Portail client" at bounding box center [863, 193] width 38 height 8
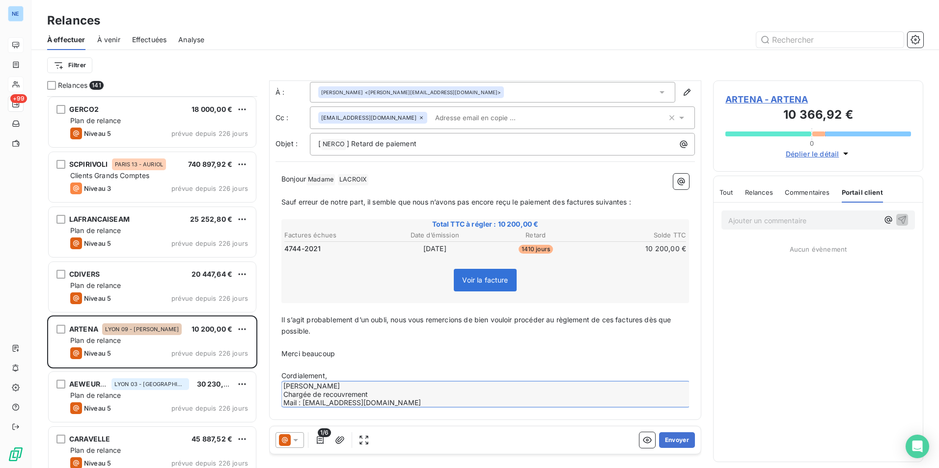
scroll to position [0, 0]
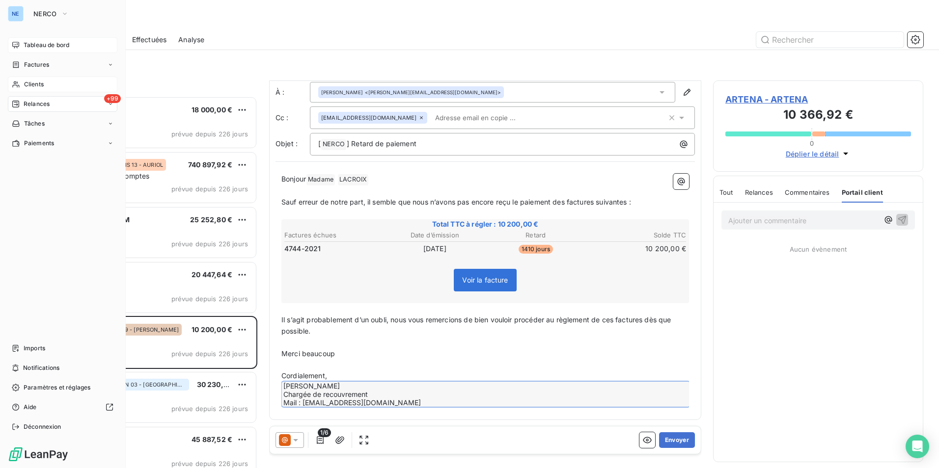
click at [73, 105] on div "+99 Relances" at bounding box center [62, 104] width 109 height 16
click at [43, 160] on span "Effectuées" at bounding box center [39, 163] width 30 height 9
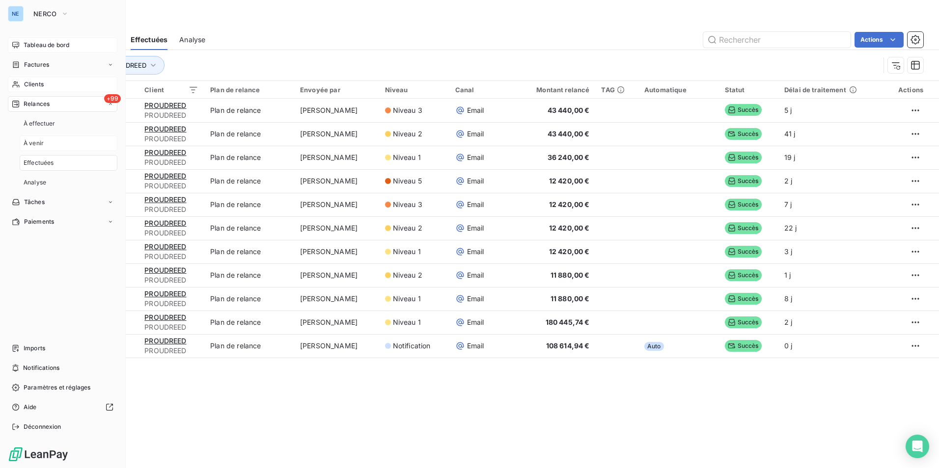
click at [39, 141] on span "À venir" at bounding box center [34, 143] width 20 height 9
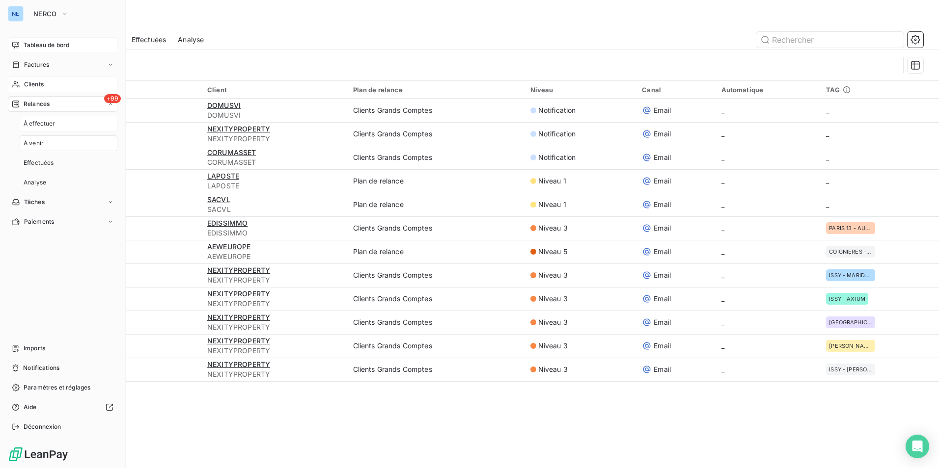
click at [48, 122] on span "À effectuer" at bounding box center [40, 123] width 32 height 9
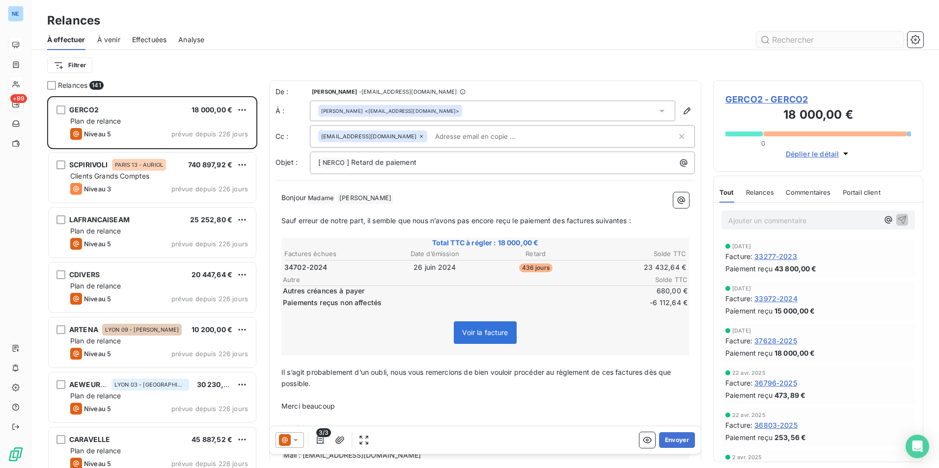
click at [796, 42] on input "text" at bounding box center [829, 40] width 147 height 16
click at [919, 41] on icon "button" at bounding box center [915, 40] width 10 height 10
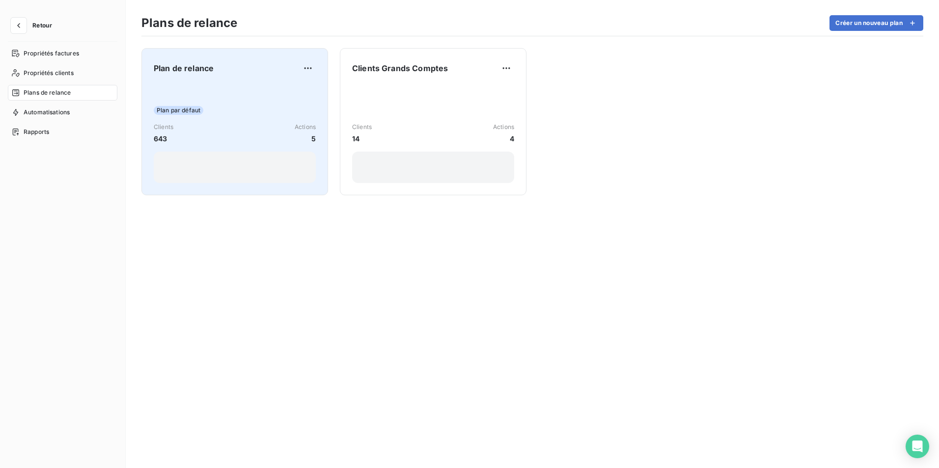
click at [163, 138] on span "643" at bounding box center [164, 139] width 20 height 10
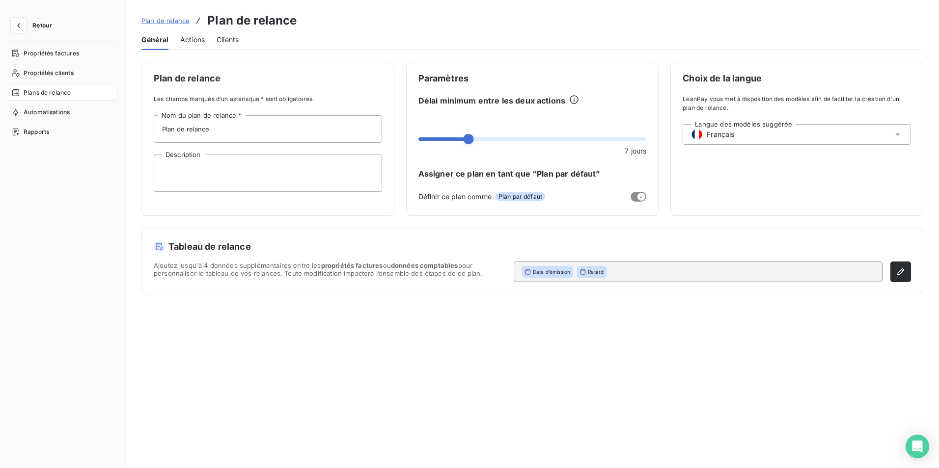
click at [86, 276] on div "Propriétés factures Propriétés clients Plans de relance Automatisations Rapports" at bounding box center [62, 248] width 109 height 405
click at [19, 25] on icon "button" at bounding box center [18, 25] width 3 height 5
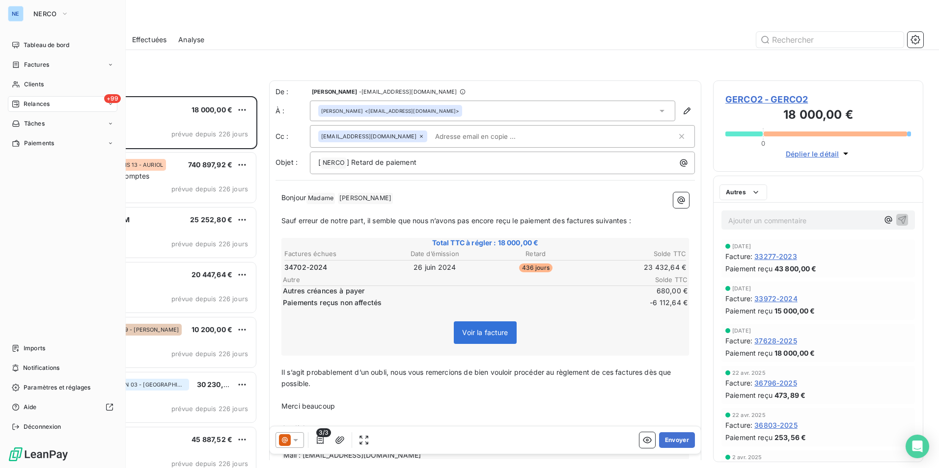
scroll to position [365, 203]
click at [48, 106] on span "Relances" at bounding box center [37, 104] width 26 height 9
click at [48, 80] on div "Clients" at bounding box center [62, 85] width 109 height 16
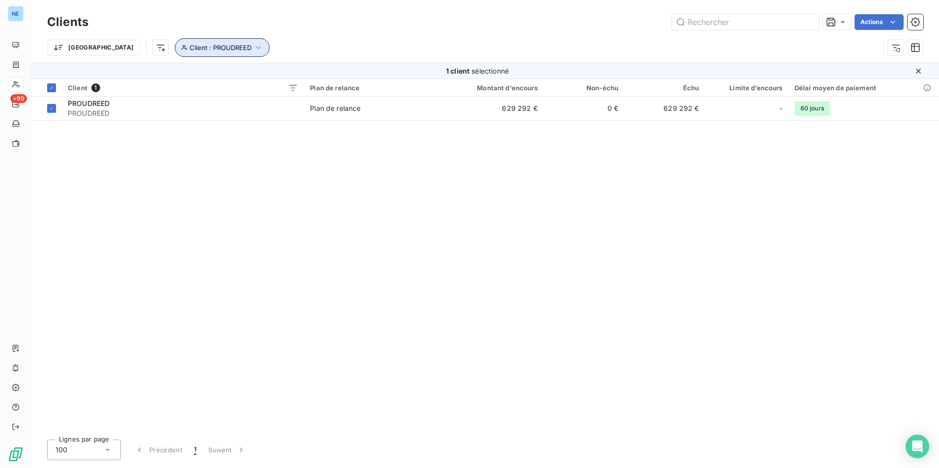
click at [253, 48] on icon "button" at bounding box center [258, 48] width 10 height 10
drag, startPoint x: 329, startPoint y: 71, endPoint x: 227, endPoint y: 71, distance: 102.1
click at [227, 71] on div "Client Contient is PROUDREED - PROUDREED" at bounding box center [253, 73] width 246 height 21
click at [294, 72] on span "PROUDREED - PROUDREED" at bounding box center [286, 73] width 86 height 8
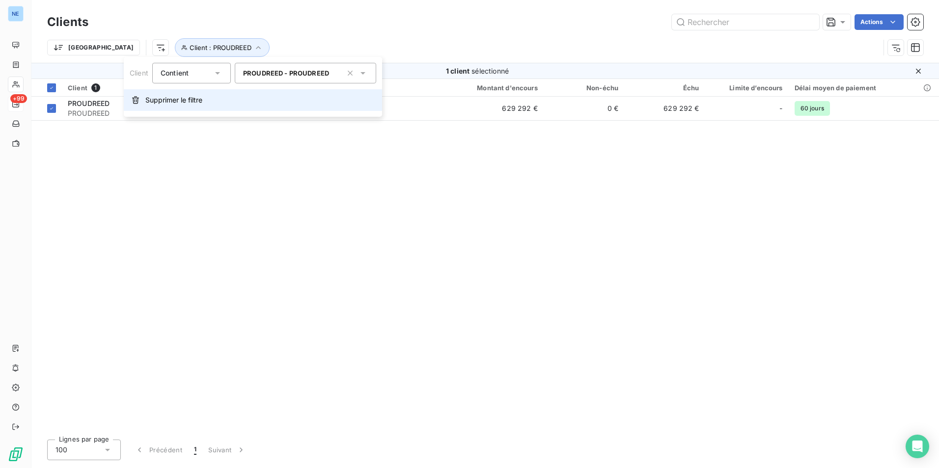
click at [193, 98] on span "Supprimer le filtre" at bounding box center [173, 100] width 57 height 10
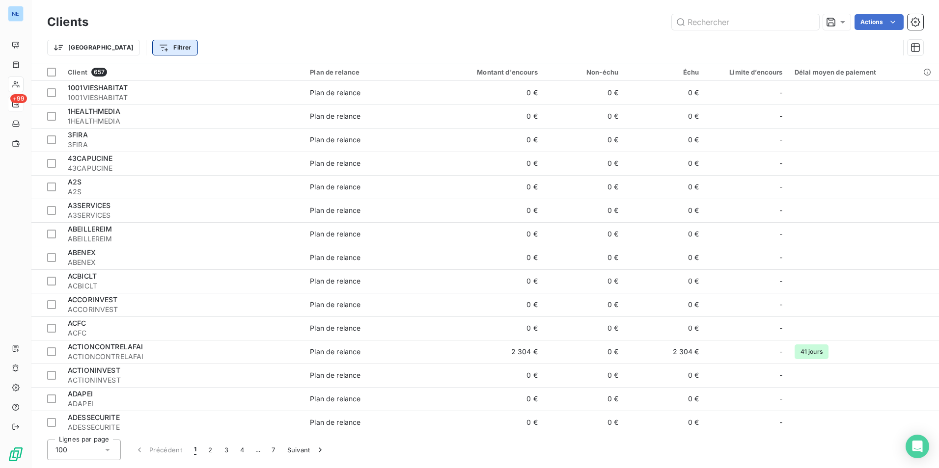
click at [129, 49] on html "NE +99 Clients Actions Trier Filtrer Client 657 Plan de relance Montant d'encou…" at bounding box center [469, 234] width 939 height 468
type input "SEFAL"
click at [149, 76] on input "SEFAL" at bounding box center [173, 74] width 124 height 21
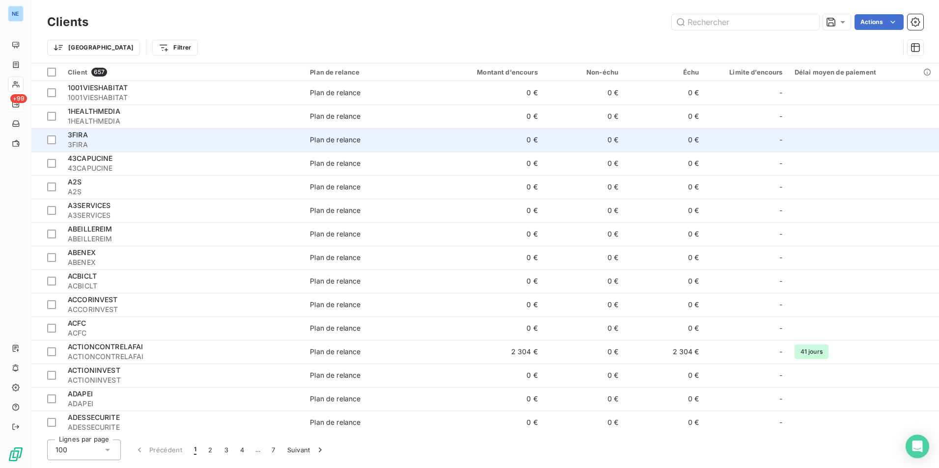
click at [210, 129] on html "NE +99 Clients Actions Trier Filtrer Client 657 Plan de relance Montant d'encou…" at bounding box center [469, 234] width 939 height 468
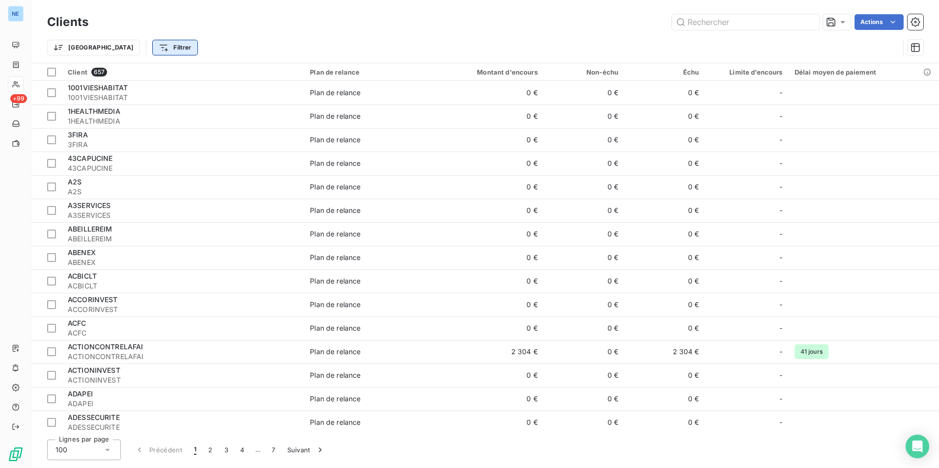
click at [123, 46] on html "NE +99 Clients Actions Trier Filtrer Client 657 Plan de relance Montant d'encou…" at bounding box center [469, 234] width 939 height 468
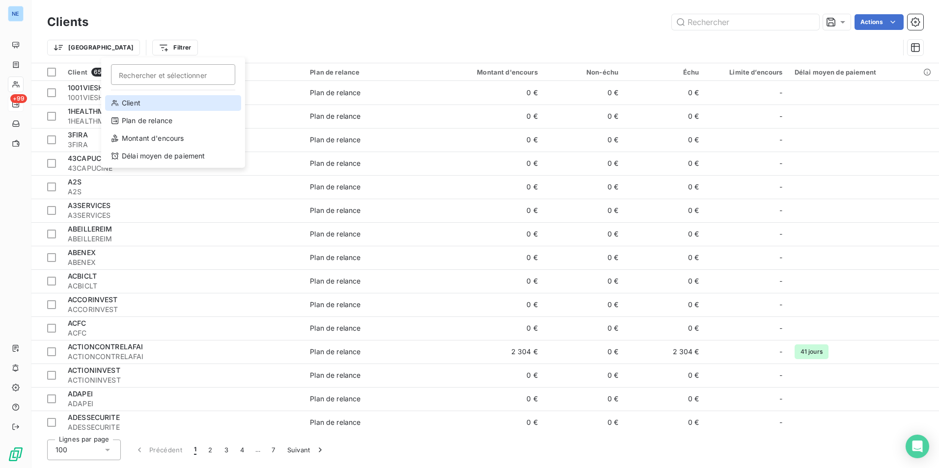
click at [126, 102] on div "Client" at bounding box center [173, 103] width 136 height 16
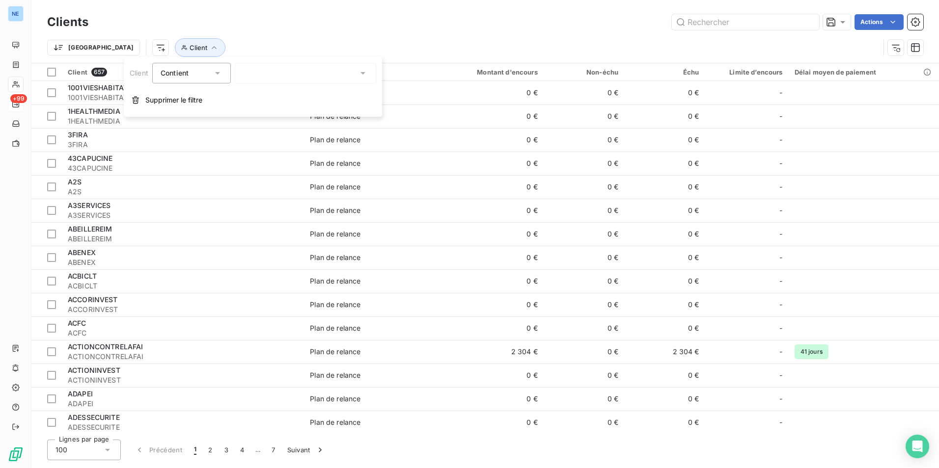
click at [179, 71] on span "Contient" at bounding box center [175, 73] width 28 height 8
click at [264, 73] on div at bounding box center [305, 73] width 141 height 21
type input "SEFAL"
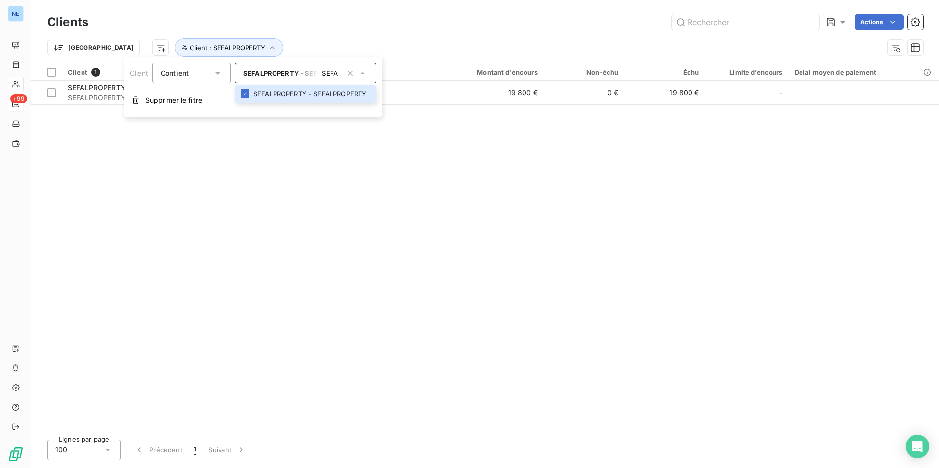
drag, startPoint x: 534, startPoint y: 227, endPoint x: 580, endPoint y: 167, distance: 74.9
click at [536, 229] on div "Client 1 Plan de relance Montant d'encours Non-échu Échu Limite d’encours Délai…" at bounding box center [484, 247] width 907 height 369
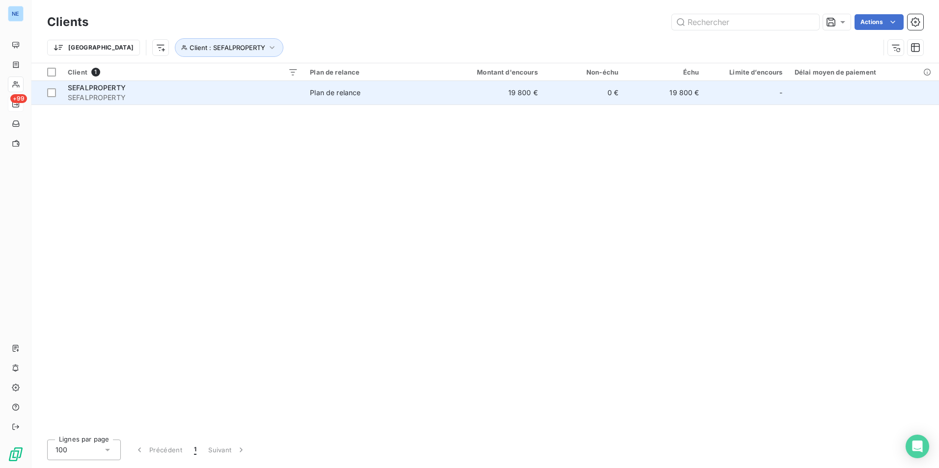
click at [686, 87] on td "19 800 €" at bounding box center [664, 93] width 81 height 24
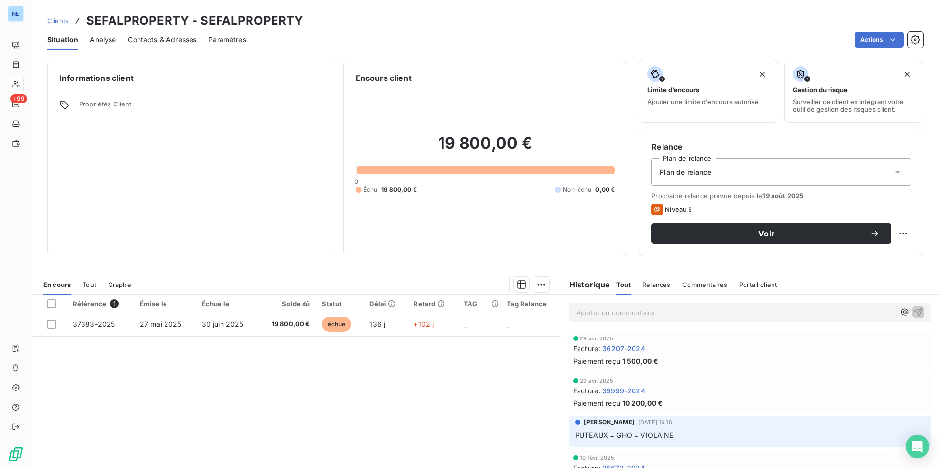
click at [427, 399] on div "Référence 1 Émise le Échue le Solde dû Statut Délai Retard TAG Tag Relance 3738…" at bounding box center [295, 389] width 529 height 189
click at [474, 363] on div "Référence 1 Émise le Échue le Solde dû Statut Délai Retard TAG Tag Relance 3738…" at bounding box center [295, 389] width 529 height 189
click at [695, 286] on span "Commentaires" at bounding box center [704, 285] width 45 height 8
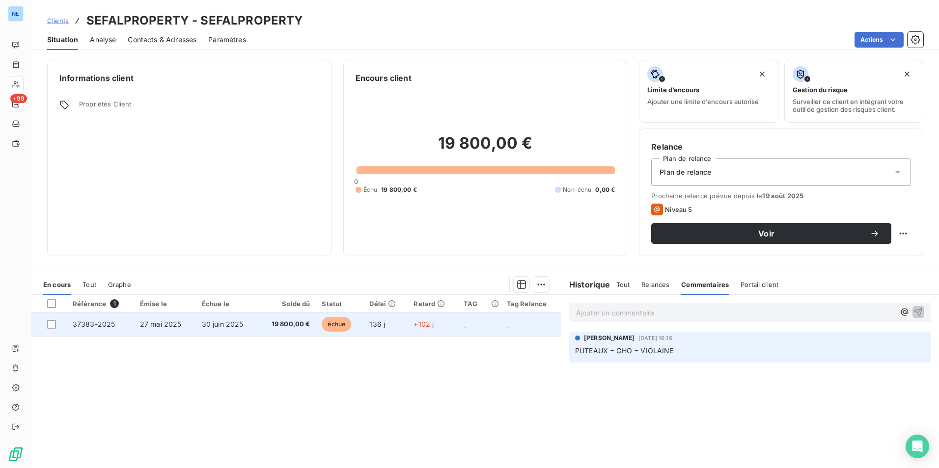
click at [339, 329] on span "échue" at bounding box center [336, 324] width 29 height 15
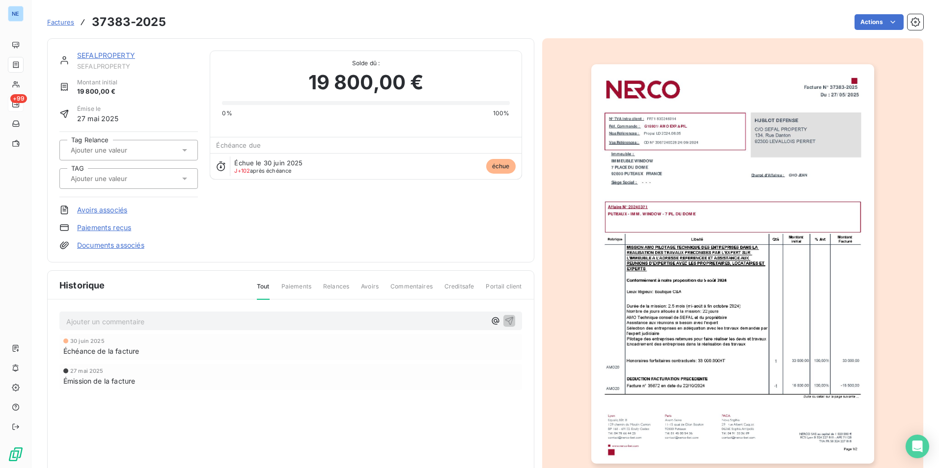
click at [404, 284] on span "Commentaires" at bounding box center [411, 290] width 42 height 17
click at [118, 319] on p "Ajouter un commentaire ﻿" at bounding box center [275, 322] width 419 height 12
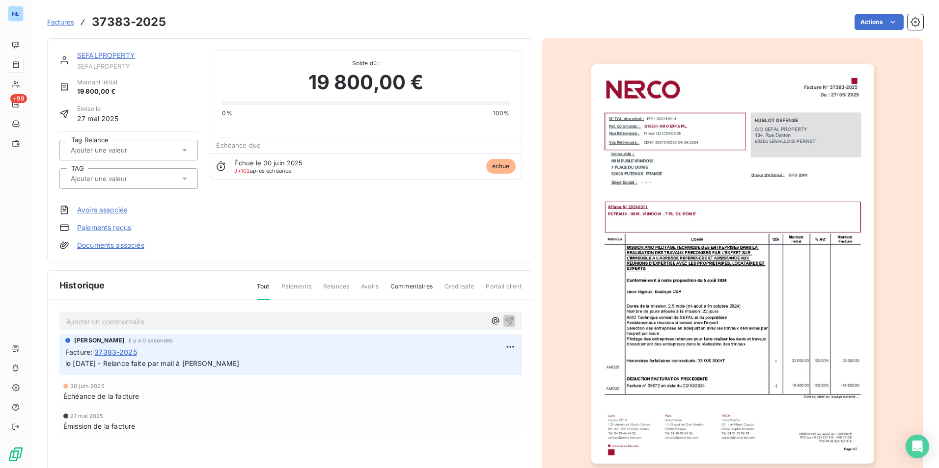
drag, startPoint x: 232, startPoint y: 393, endPoint x: 178, endPoint y: 320, distance: 91.3
click at [232, 394] on div "Échéance de la facture" at bounding box center [290, 396] width 455 height 10
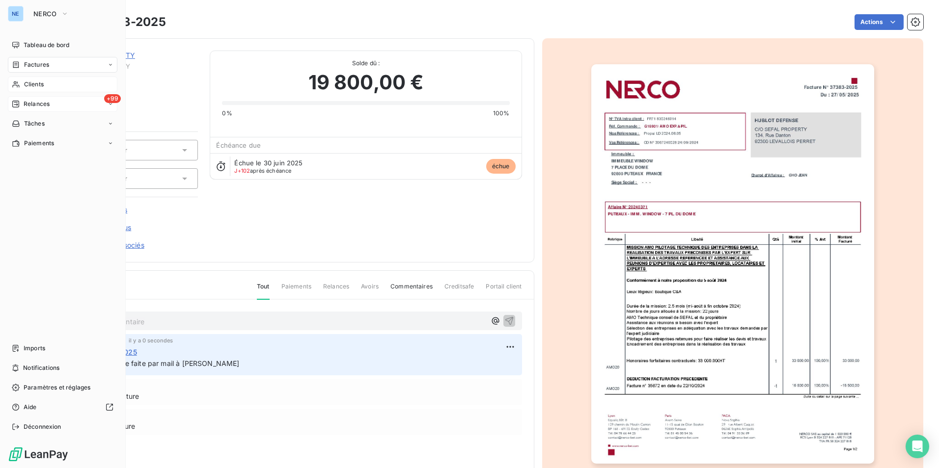
click at [46, 87] on div "Clients" at bounding box center [62, 85] width 109 height 16
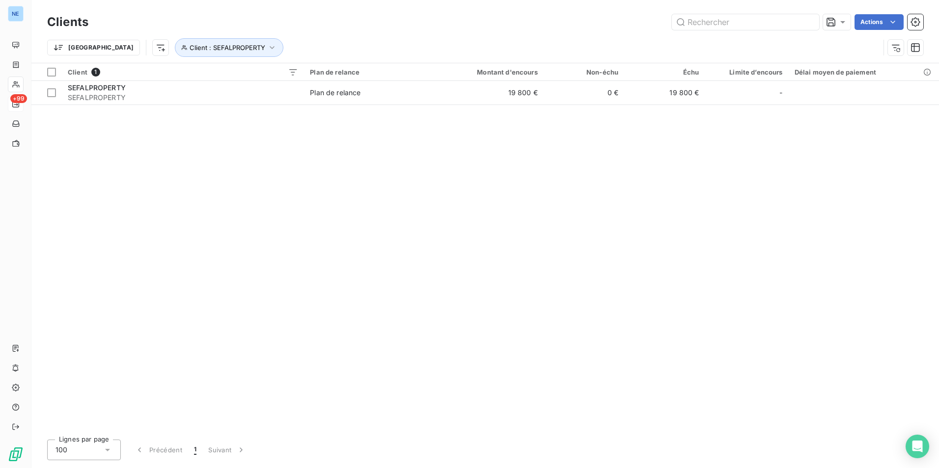
drag, startPoint x: 476, startPoint y: 230, endPoint x: 480, endPoint y: 202, distance: 27.8
click at [481, 230] on div "Client 1 Plan de relance Montant d'encours Non-échu Échu Limite d’encours Délai…" at bounding box center [484, 247] width 907 height 369
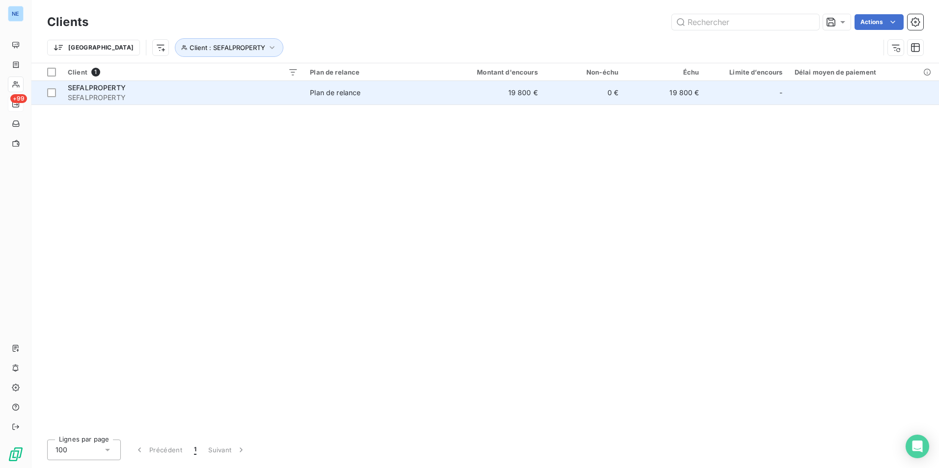
click at [365, 94] on span "Plan de relance" at bounding box center [369, 93] width 119 height 10
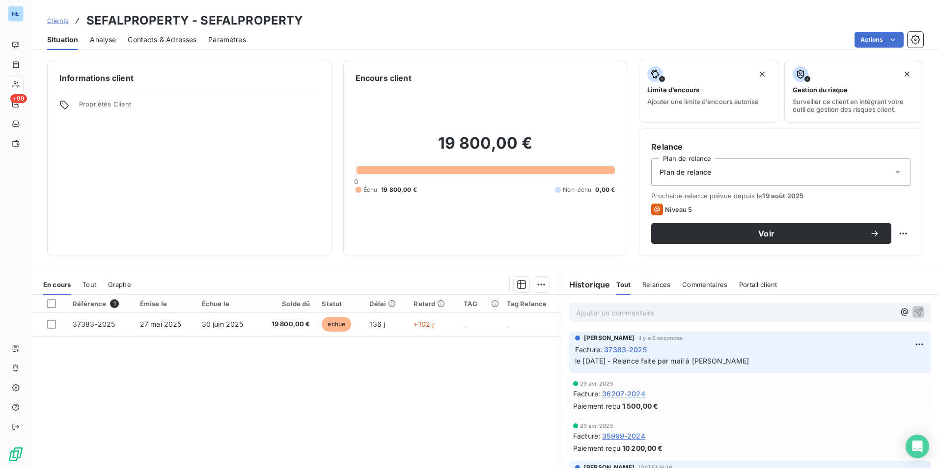
click at [498, 230] on div "19 800,00 € 0 Échu 19 800,00 € Non-échu 0,00 €" at bounding box center [485, 164] width 260 height 160
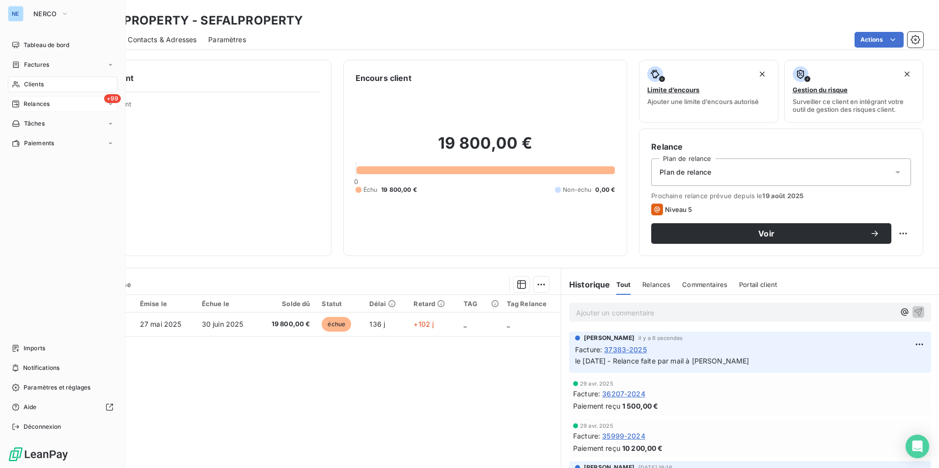
click at [50, 85] on div "Clients" at bounding box center [62, 85] width 109 height 16
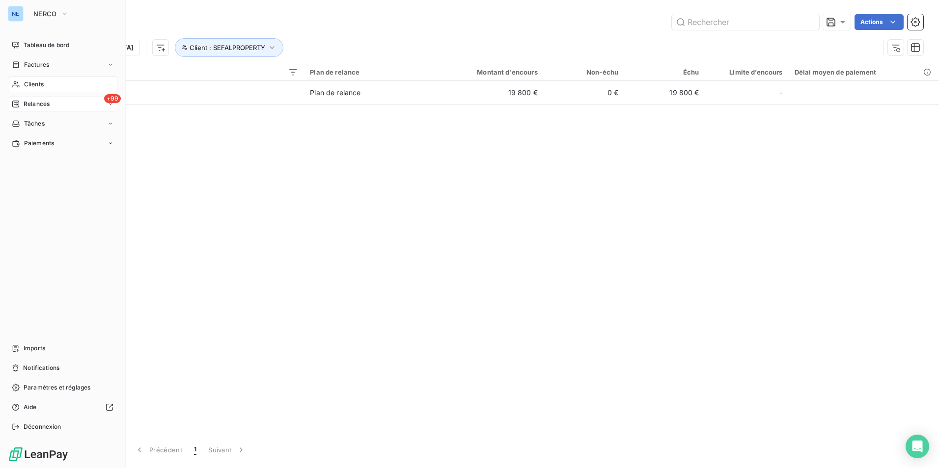
click at [33, 83] on span "Clients" at bounding box center [34, 84] width 20 height 9
click at [111, 104] on icon at bounding box center [111, 104] width 6 height 6
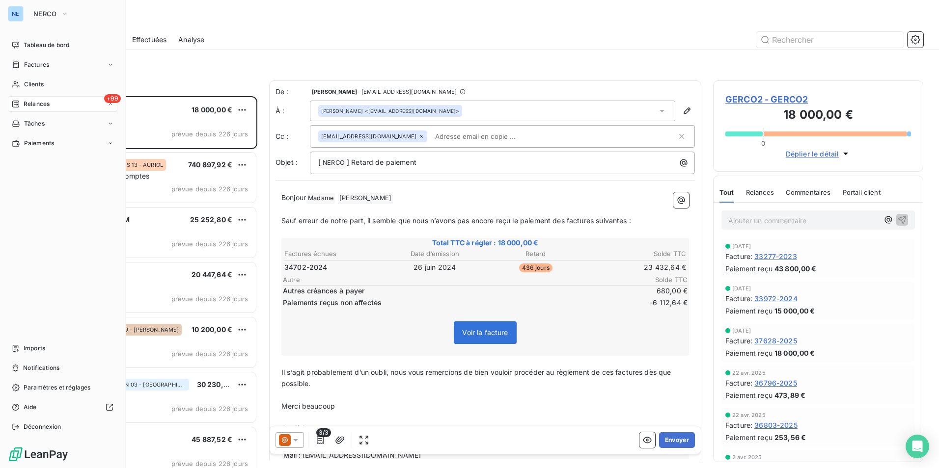
scroll to position [365, 203]
click at [41, 84] on span "Clients" at bounding box center [34, 84] width 20 height 9
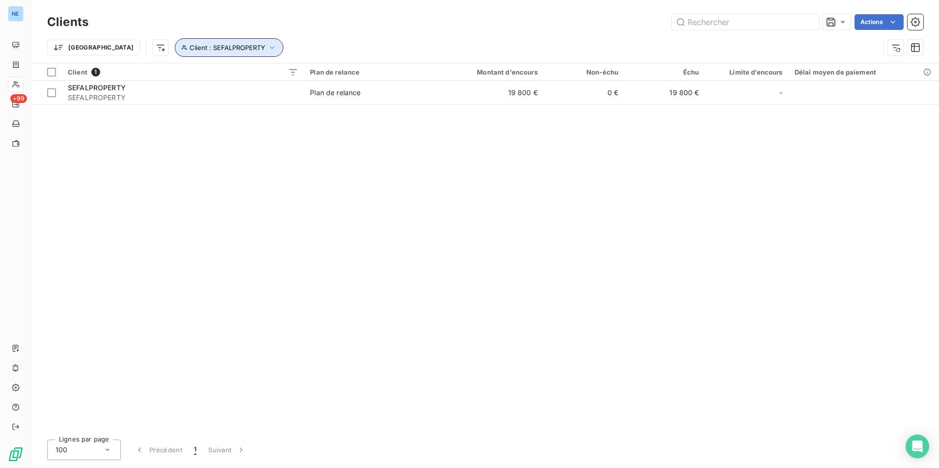
click at [267, 45] on icon "button" at bounding box center [272, 48] width 10 height 10
click at [316, 69] on span "SEFALPROPERTY - SEFALPROPERTY" at bounding box center [302, 73] width 118 height 8
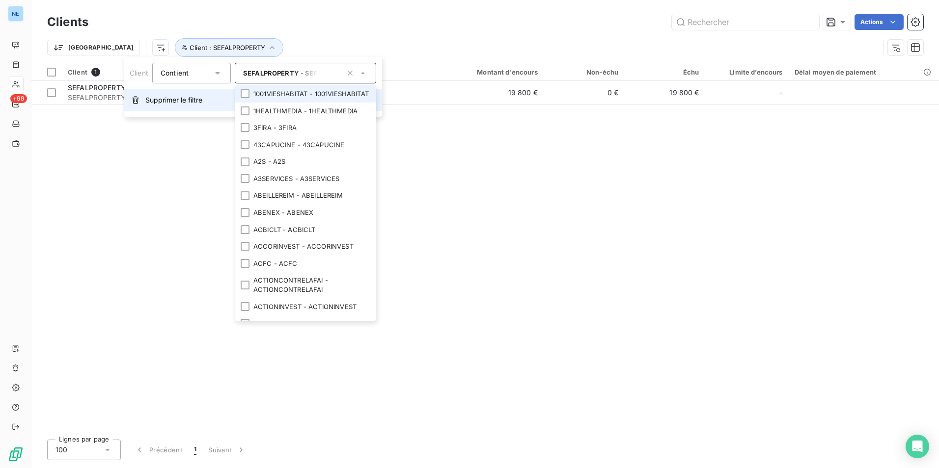
click at [194, 101] on span "Supprimer le filtre" at bounding box center [173, 100] width 57 height 10
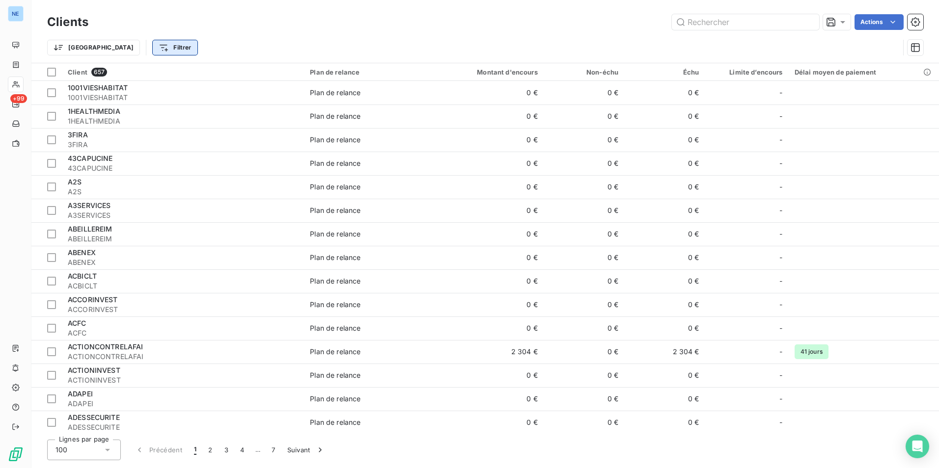
click at [131, 46] on html "NE +99 Clients Actions Trier Filtrer Client 657 Plan de relance Montant d'encou…" at bounding box center [469, 234] width 939 height 468
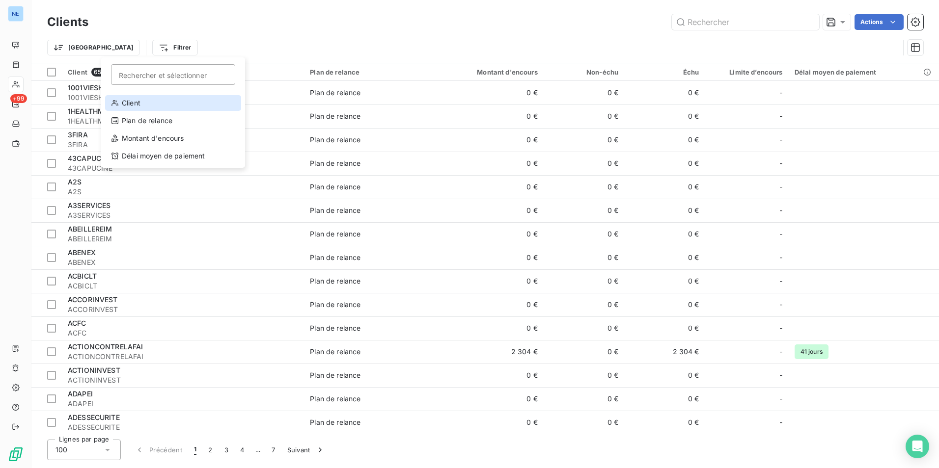
click at [142, 98] on div "Client" at bounding box center [173, 103] width 136 height 16
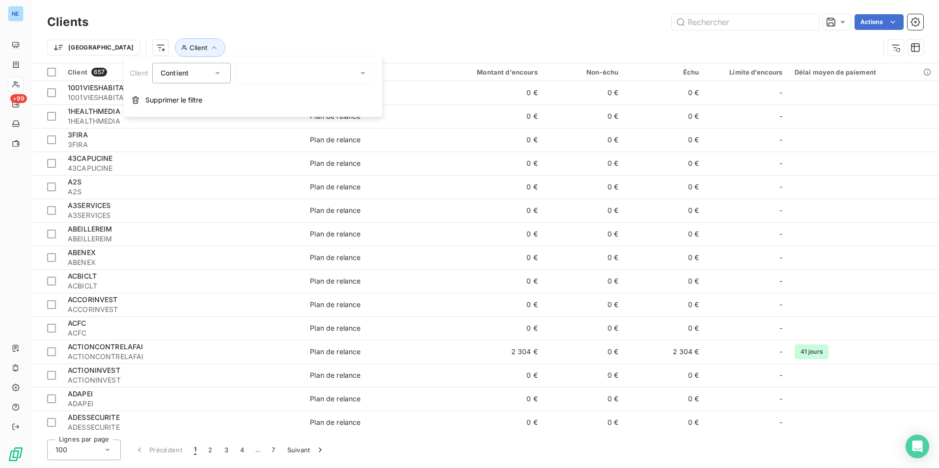
click at [183, 71] on span "Contient" at bounding box center [175, 73] width 28 height 8
click at [184, 70] on span "Contient" at bounding box center [175, 73] width 28 height 8
click at [280, 71] on div at bounding box center [305, 73] width 141 height 21
type input "DOMUSVI"
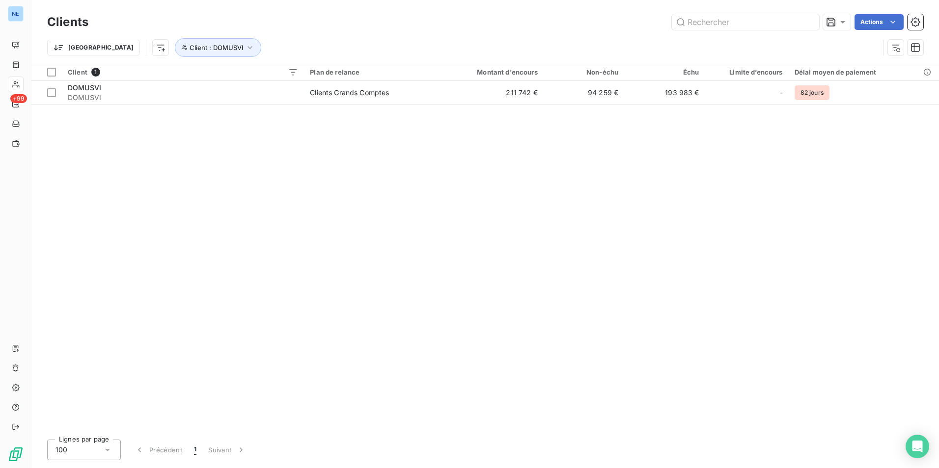
click at [539, 175] on div "Client 1 Plan de relance Montant d'encours Non-échu Échu Limite d’encours Délai…" at bounding box center [484, 247] width 907 height 369
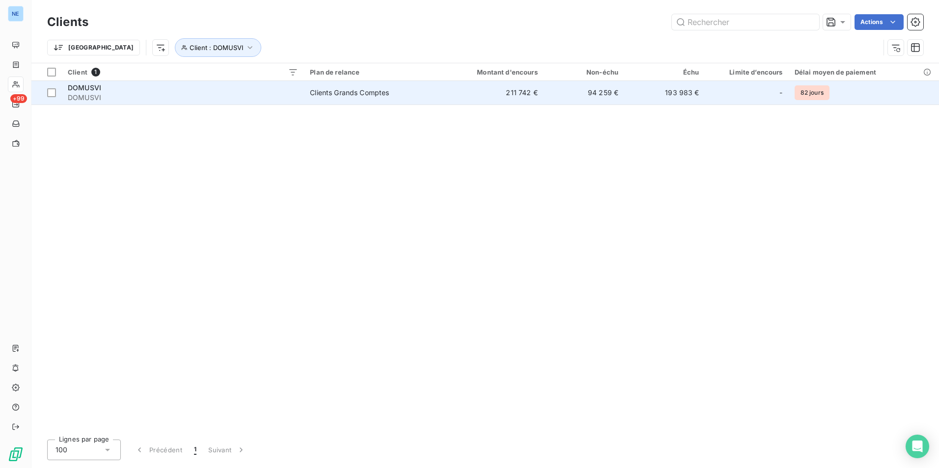
click at [670, 94] on td "193 983 €" at bounding box center [664, 93] width 81 height 24
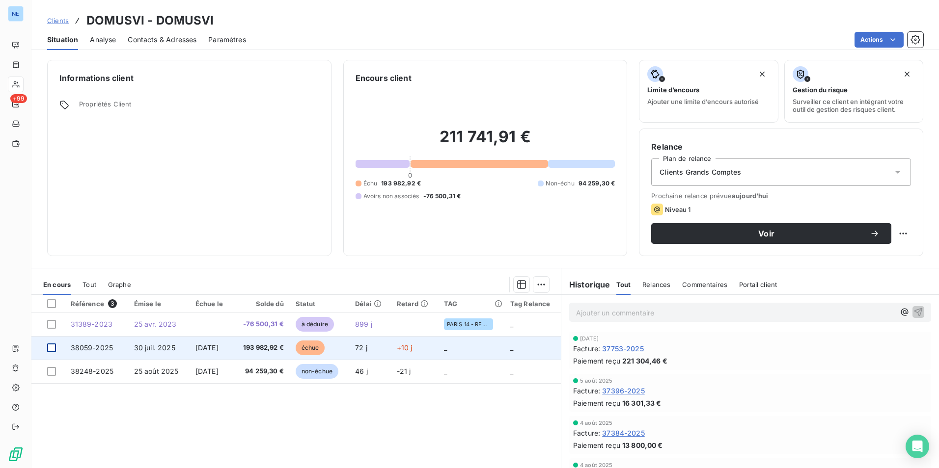
click at [50, 349] on div at bounding box center [51, 348] width 9 height 9
click at [336, 356] on td "échue" at bounding box center [319, 348] width 59 height 24
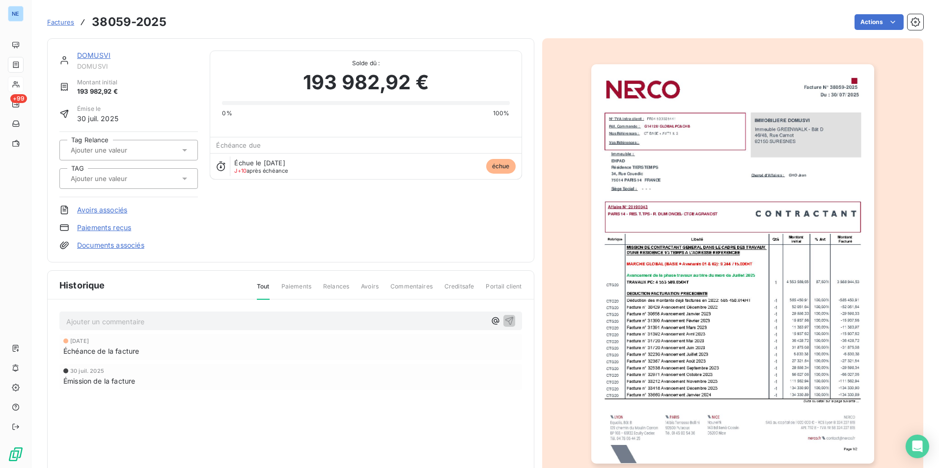
click at [400, 289] on span "Commentaires" at bounding box center [411, 290] width 42 height 17
click at [164, 314] on div "Ajouter un commentaire ﻿" at bounding box center [290, 321] width 462 height 19
click at [120, 326] on p "Ajouter un commentaire ﻿" at bounding box center [275, 322] width 419 height 12
click at [207, 320] on p "Le [DATE] - Relance faite par mail" at bounding box center [275, 321] width 419 height 11
drag, startPoint x: 234, startPoint y: 401, endPoint x: 207, endPoint y: 384, distance: 31.7
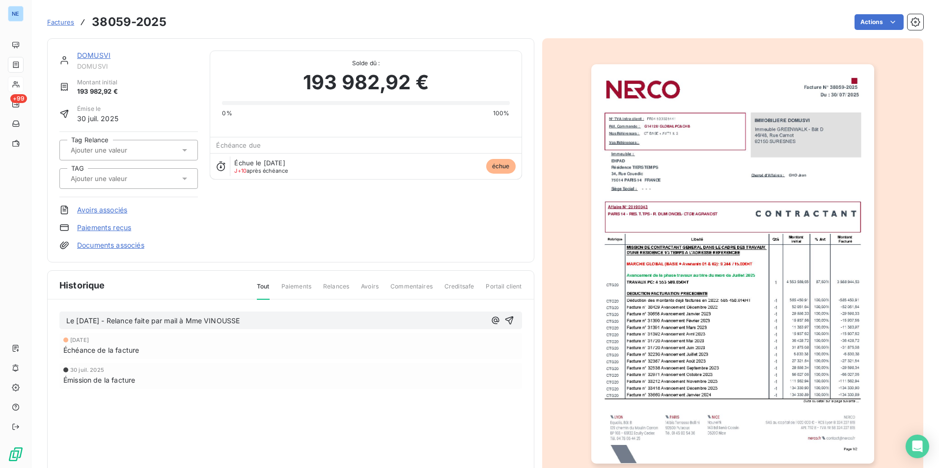
click at [238, 406] on div "[DATE] Échéance de la facture [DATE] Émission de la facture" at bounding box center [290, 380] width 462 height 95
click at [198, 409] on div "[DATE] Échéance de la facture [DATE] Émission de la facture" at bounding box center [290, 380] width 462 height 95
click at [62, 24] on span "Factures" at bounding box center [60, 22] width 27 height 8
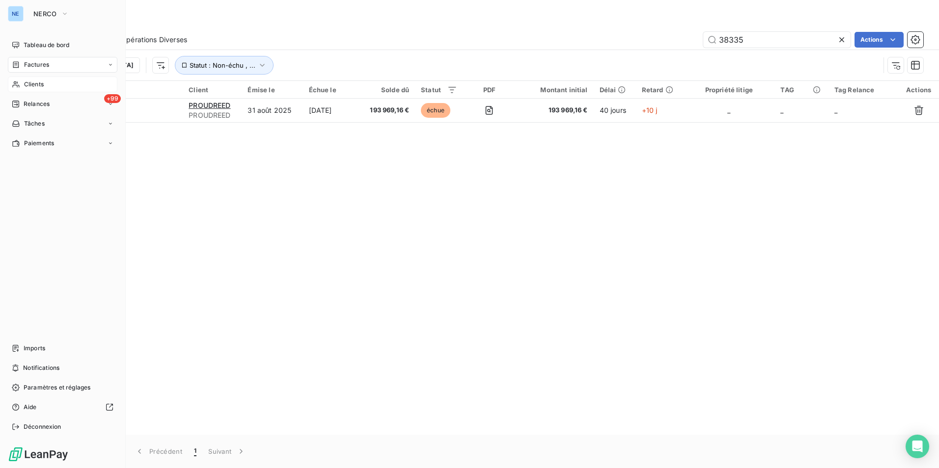
click at [50, 86] on div "Clients" at bounding box center [62, 85] width 109 height 16
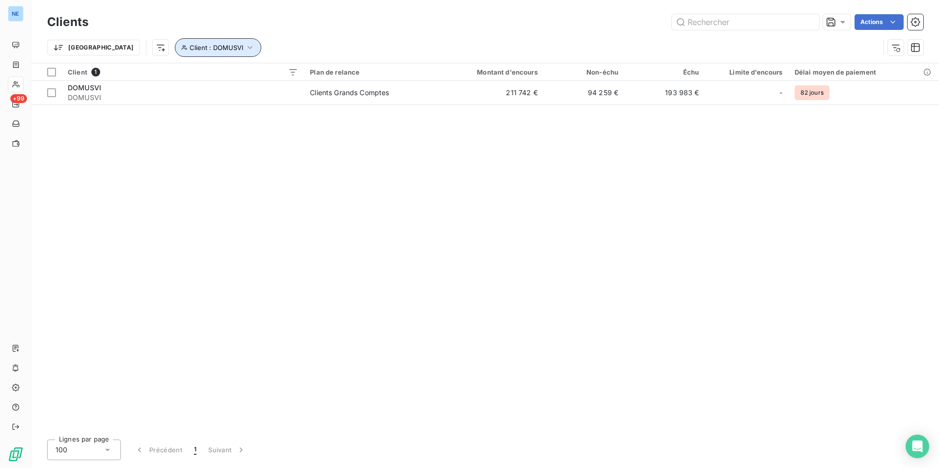
click at [189, 44] on span "Client : DOMUSVI" at bounding box center [216, 48] width 54 height 8
drag, startPoint x: 318, startPoint y: 69, endPoint x: 289, endPoint y: 77, distance: 29.4
click at [232, 69] on div "Client Contient is DOMUSVI - DOMUSVI" at bounding box center [253, 73] width 246 height 21
click at [289, 77] on span "DOMUSVI - DOMUSVI" at bounding box center [278, 73] width 70 height 8
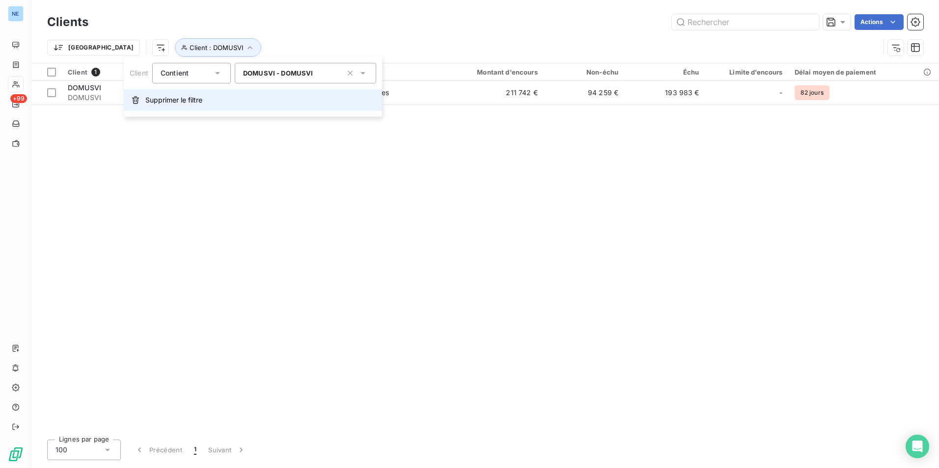
click at [148, 102] on span "Supprimer le filtre" at bounding box center [173, 100] width 57 height 10
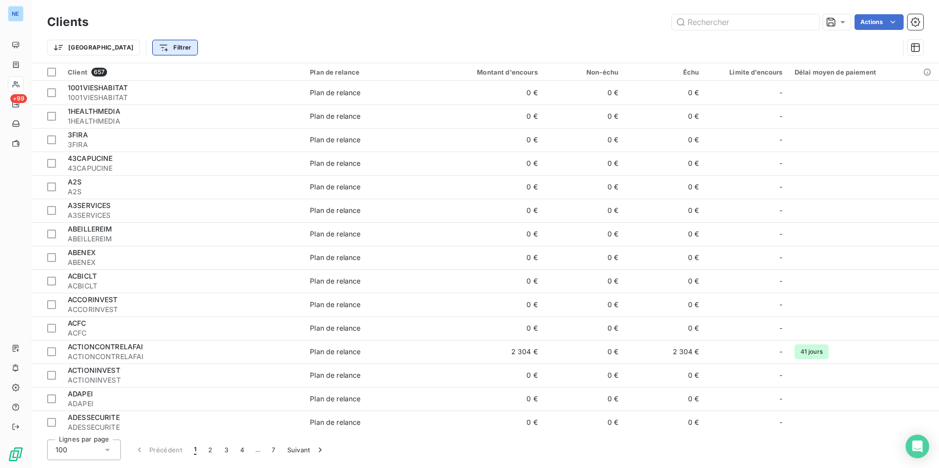
click at [133, 49] on html "NE +99 Clients Actions Trier Filtrer Client 657 Plan de relance Montant d'encou…" at bounding box center [469, 234] width 939 height 468
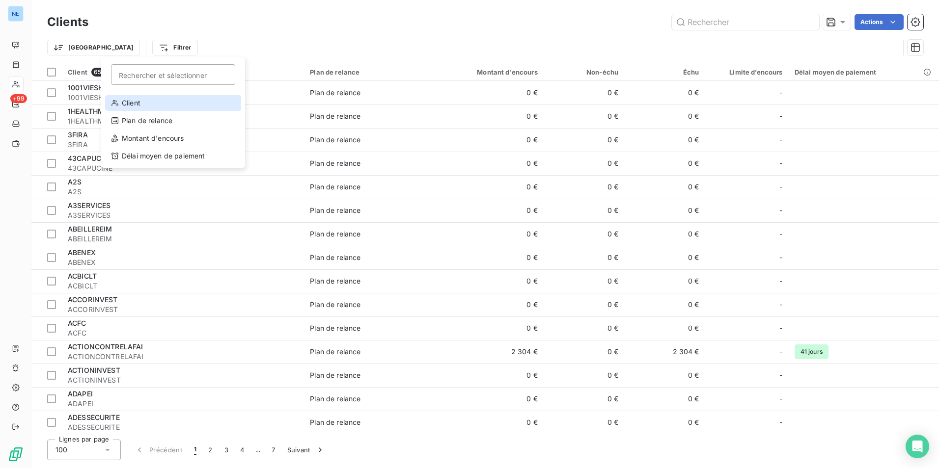
click at [134, 105] on div "Client" at bounding box center [173, 103] width 136 height 16
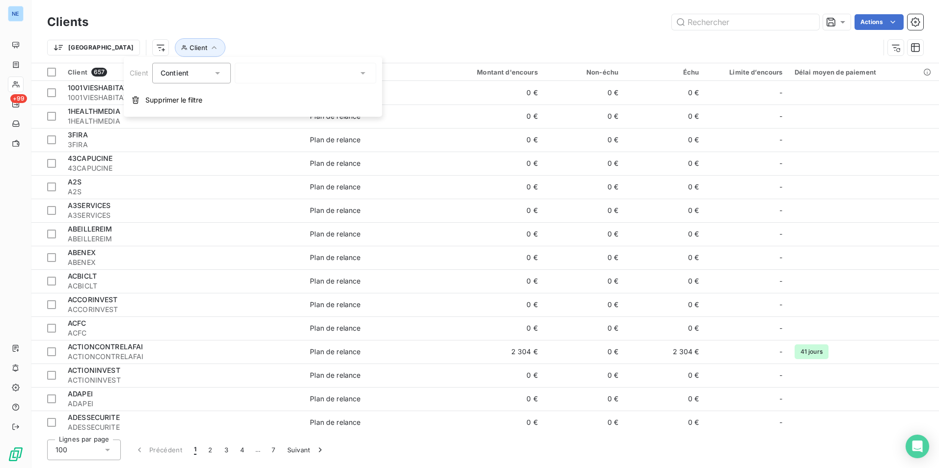
click at [288, 70] on div at bounding box center [305, 73] width 141 height 21
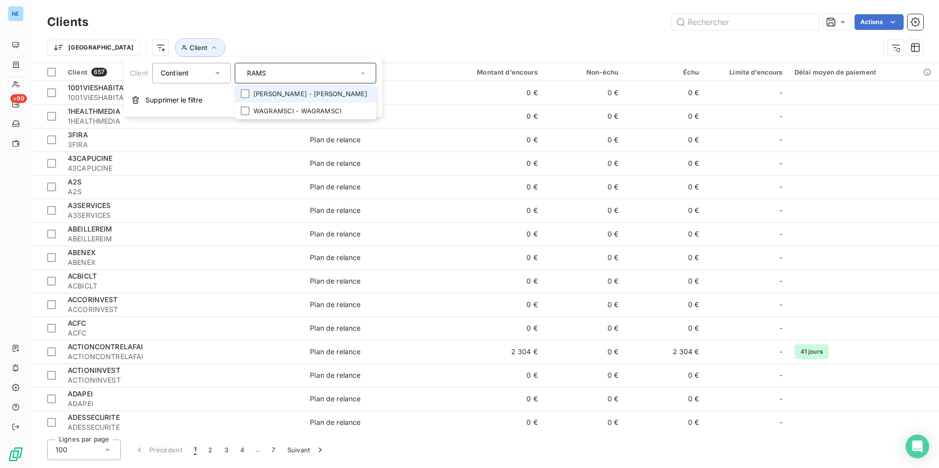
type input "RAMS"
click at [316, 88] on li "[PERSON_NAME] - [PERSON_NAME]" at bounding box center [305, 93] width 141 height 17
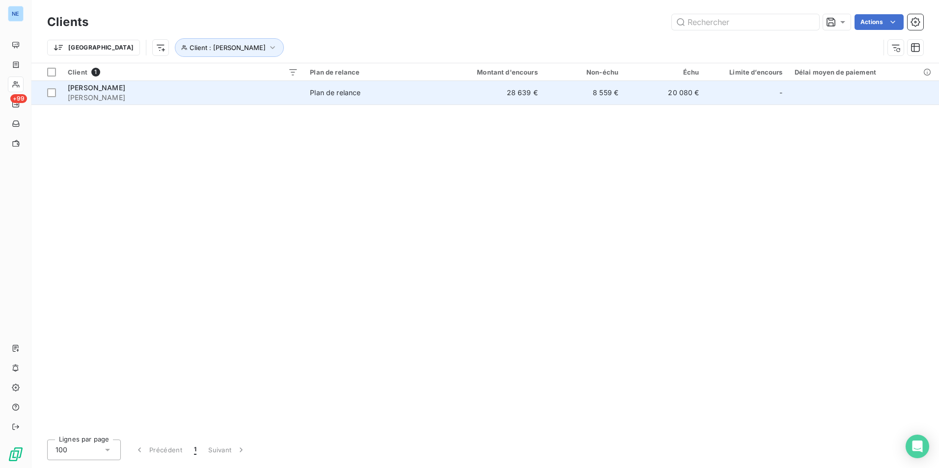
click at [610, 92] on td "8 559 €" at bounding box center [583, 93] width 81 height 24
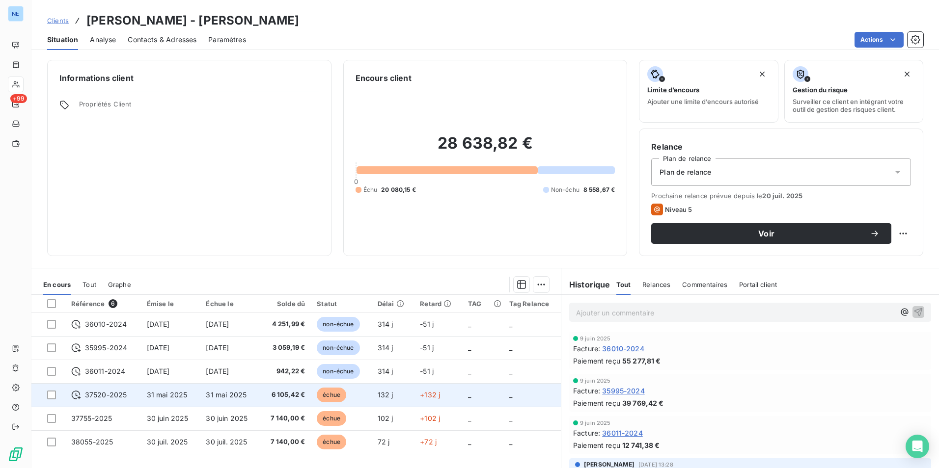
click at [103, 391] on span "37520-2025" at bounding box center [106, 395] width 42 height 10
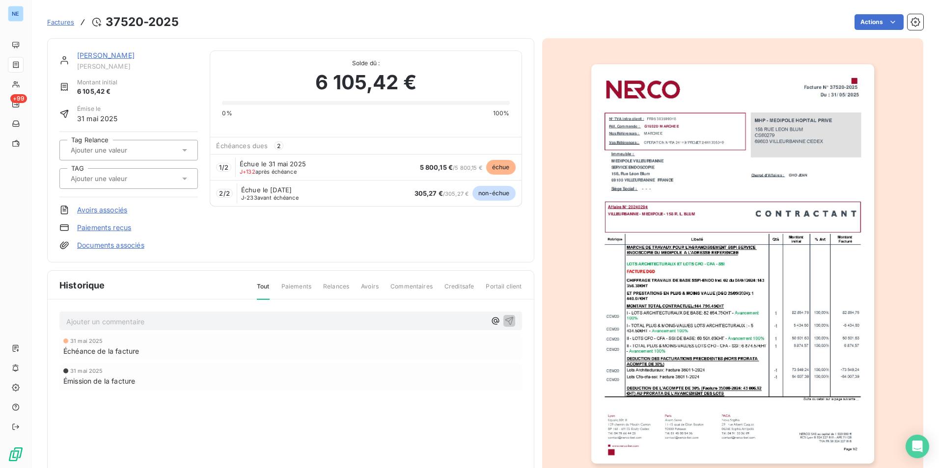
click at [404, 287] on span "Commentaires" at bounding box center [411, 290] width 42 height 17
click at [142, 322] on p "Ajouter un commentaire ﻿" at bounding box center [275, 322] width 419 height 12
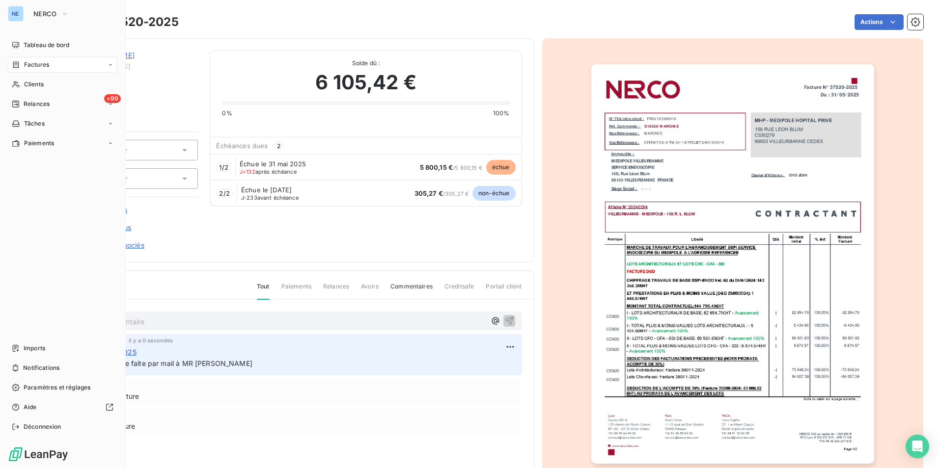
click at [109, 94] on nav "Tableau de bord Factures Clients +99 Relances Tâches Paiements" at bounding box center [62, 94] width 109 height 114
click at [54, 86] on div "Clients" at bounding box center [62, 85] width 109 height 16
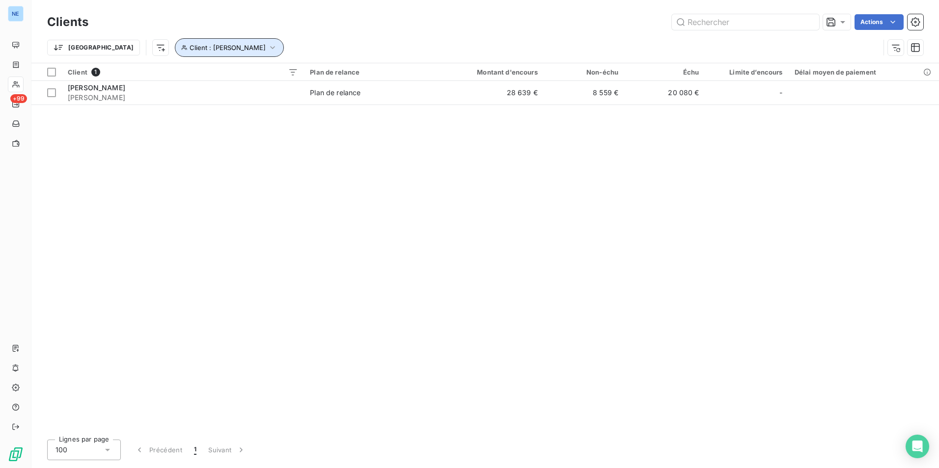
click at [175, 53] on button "Client : [PERSON_NAME]" at bounding box center [229, 47] width 109 height 19
click at [300, 73] on span "[PERSON_NAME] - [PERSON_NAME]" at bounding box center [301, 73] width 116 height 8
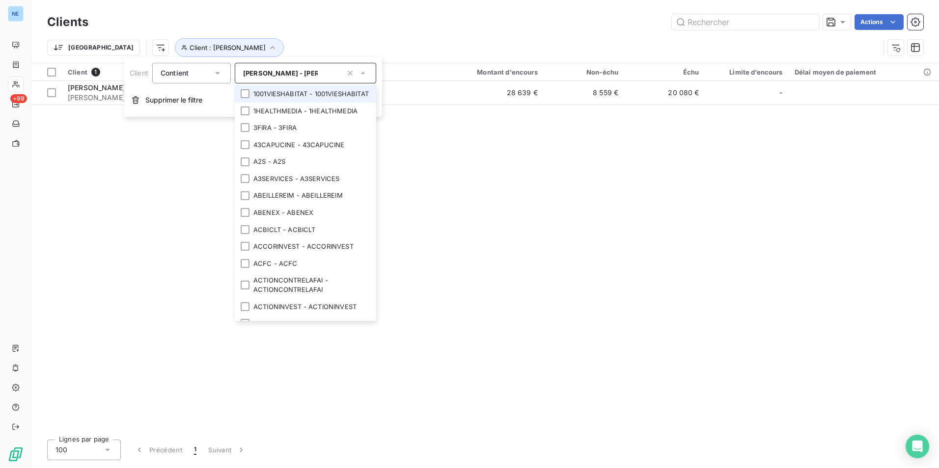
click at [300, 73] on span "[PERSON_NAME] - [PERSON_NAME]" at bounding box center [301, 73] width 116 height 8
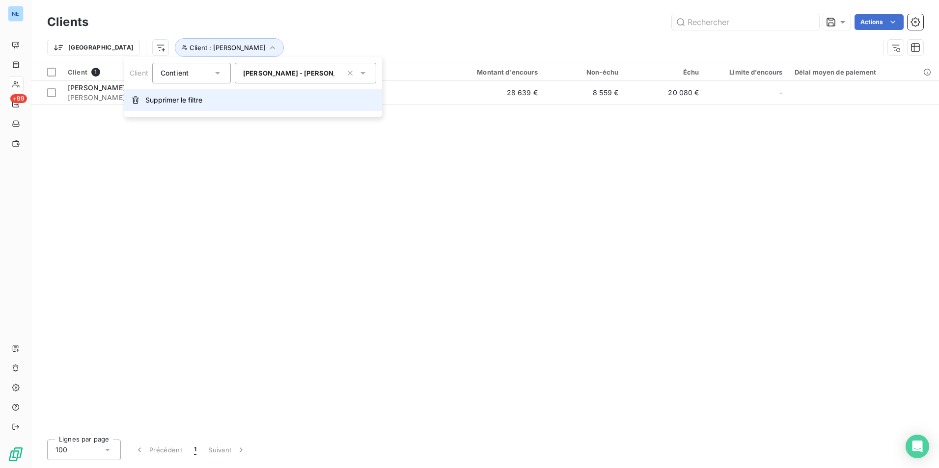
click at [210, 104] on button "Supprimer le filtre" at bounding box center [253, 100] width 258 height 22
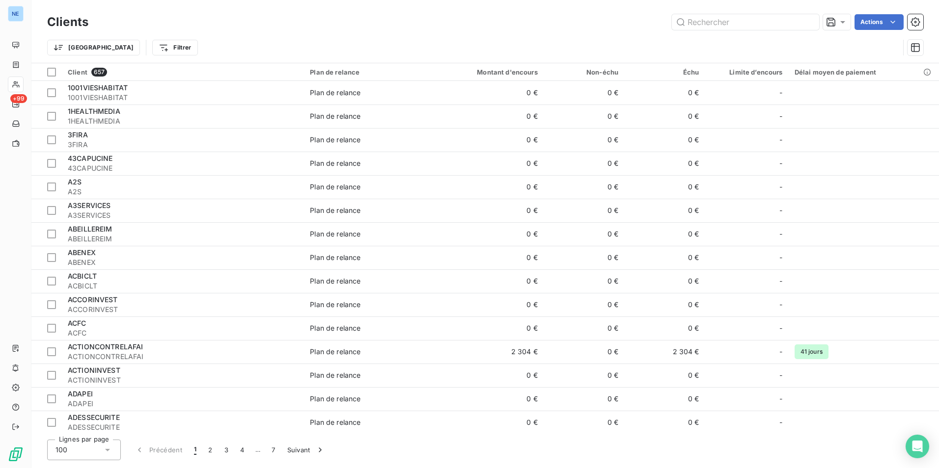
click at [137, 50] on html "NE +99 Clients Actions Trier Filtrer Client 657 Plan de relance Montant d'encou…" at bounding box center [469, 234] width 939 height 468
click at [148, 75] on input "Rechercher et sélectionner" at bounding box center [173, 74] width 124 height 21
drag, startPoint x: 156, startPoint y: 74, endPoint x: 84, endPoint y: 74, distance: 72.2
click at [84, 74] on html "NE +99 Clients Actions Trier Filtrer [PERSON_NAME] Rechercher et sélectionner C…" at bounding box center [469, 234] width 939 height 468
type input "R"
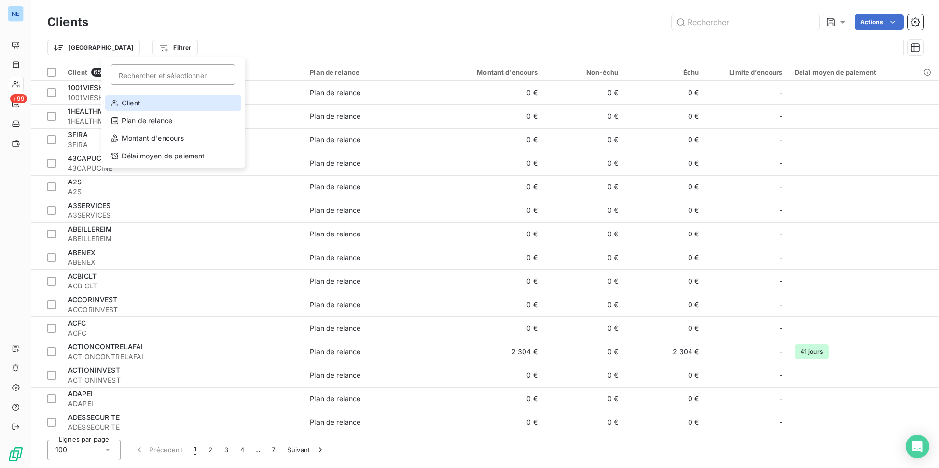
click at [145, 107] on div "Client" at bounding box center [173, 103] width 136 height 16
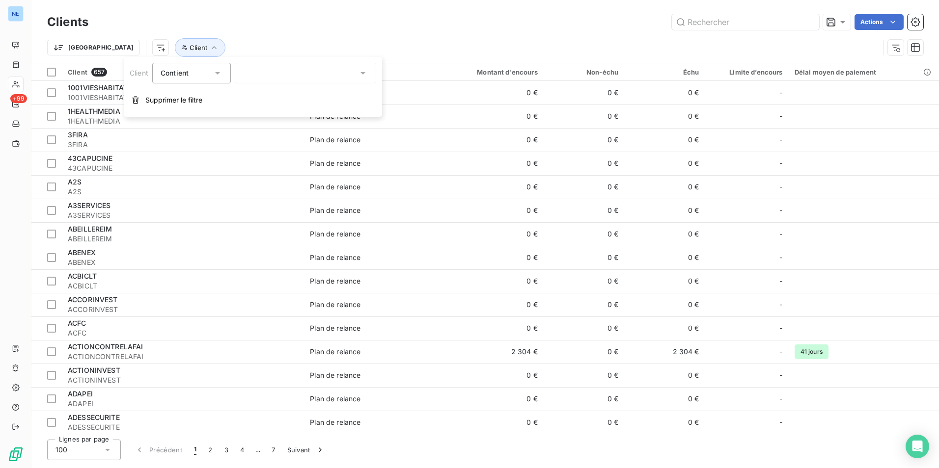
click at [280, 66] on div at bounding box center [305, 73] width 141 height 21
type input "RAMSA"
click at [283, 94] on li "[PERSON_NAME] - [PERSON_NAME]" at bounding box center [305, 93] width 141 height 17
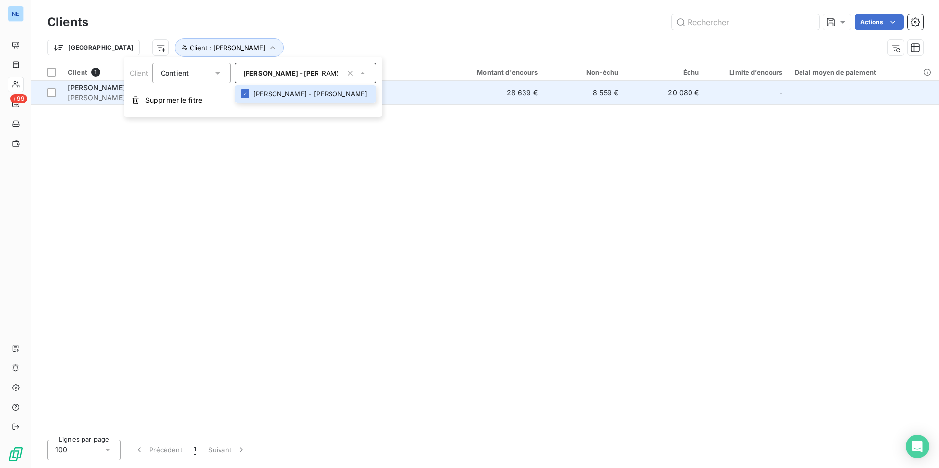
click at [538, 95] on td "28 639 €" at bounding box center [489, 93] width 108 height 24
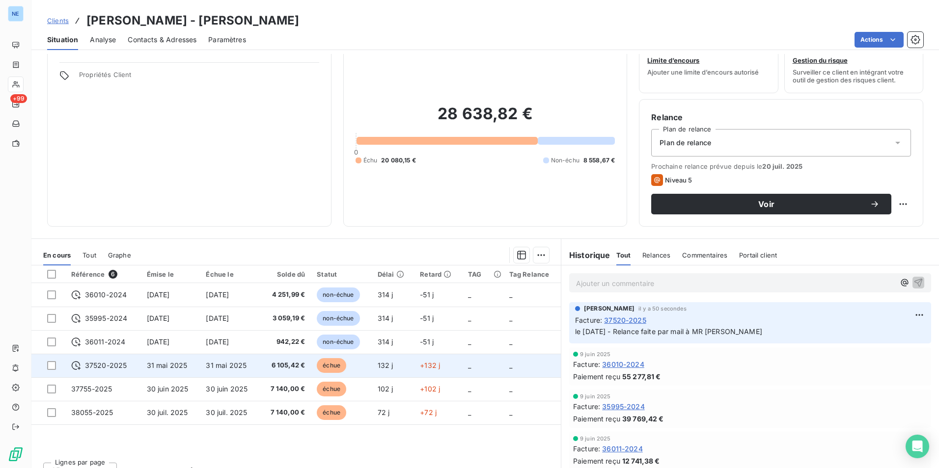
scroll to position [45, 0]
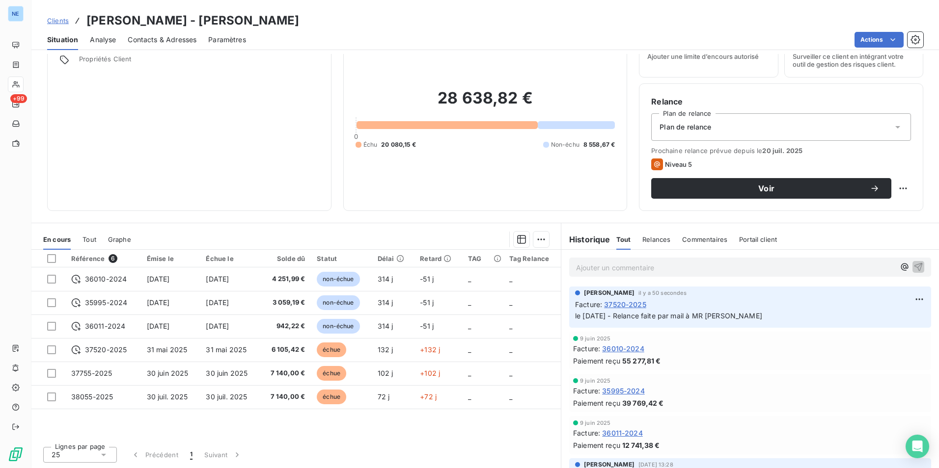
click at [302, 430] on div "Référence 6 Émise le Échue le Solde dû Statut Délai Retard TAG Tag Relance 3601…" at bounding box center [295, 344] width 529 height 189
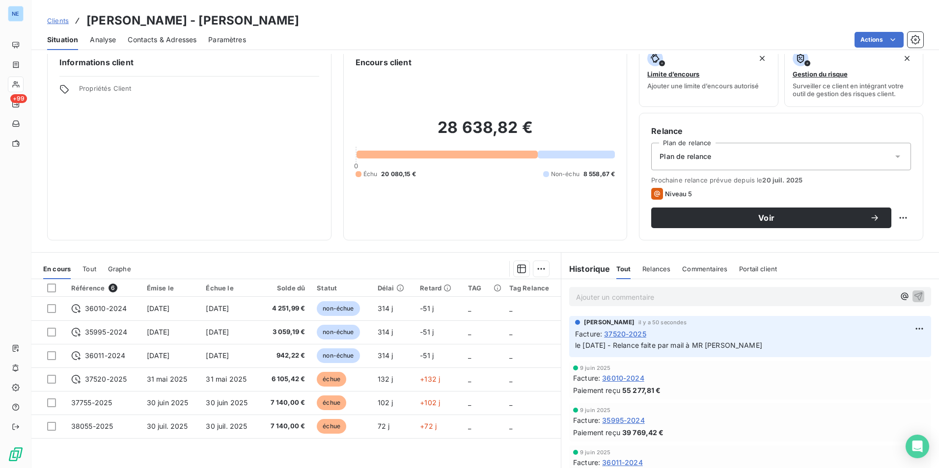
scroll to position [0, 0]
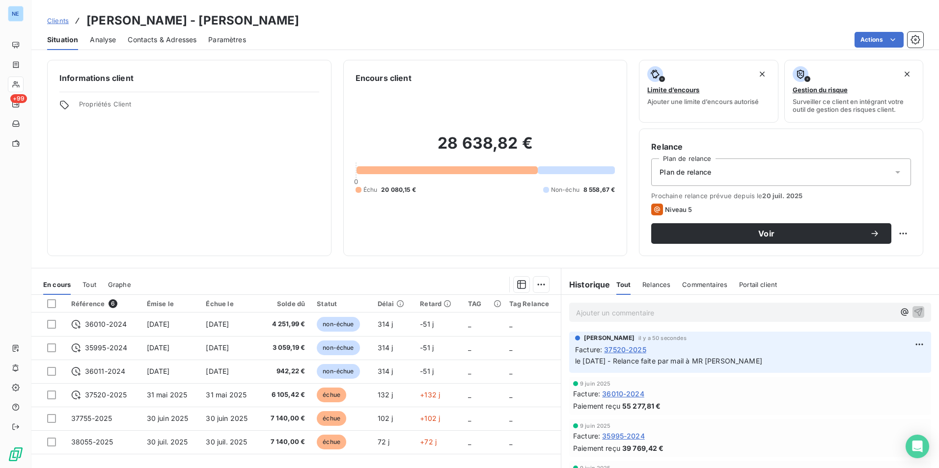
click at [220, 158] on div "Informations client Propriétés Client" at bounding box center [189, 158] width 284 height 196
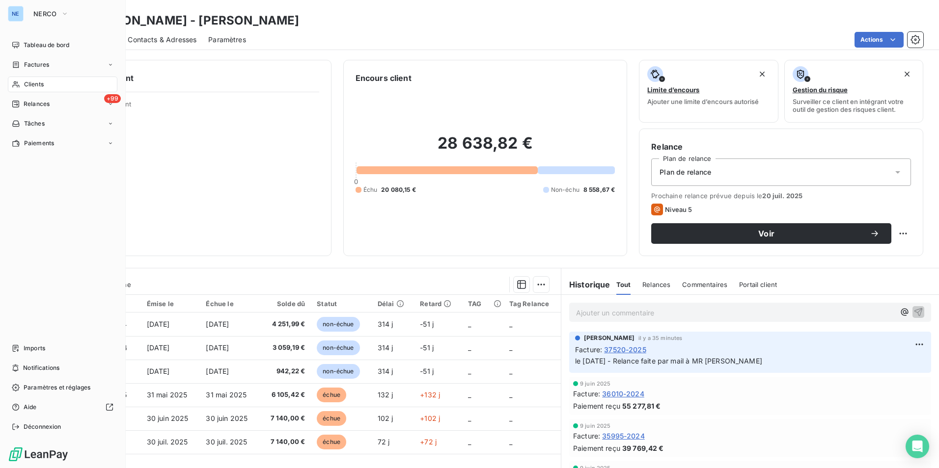
click at [40, 105] on span "Relances" at bounding box center [37, 104] width 26 height 9
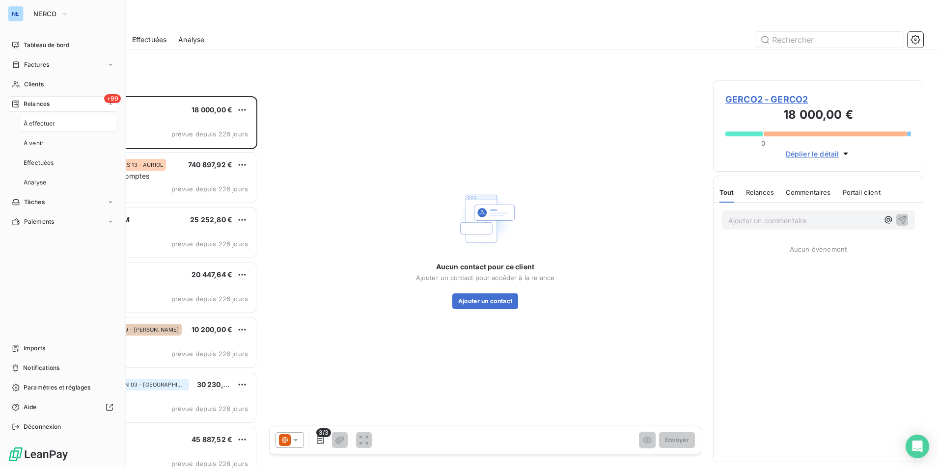
scroll to position [365, 203]
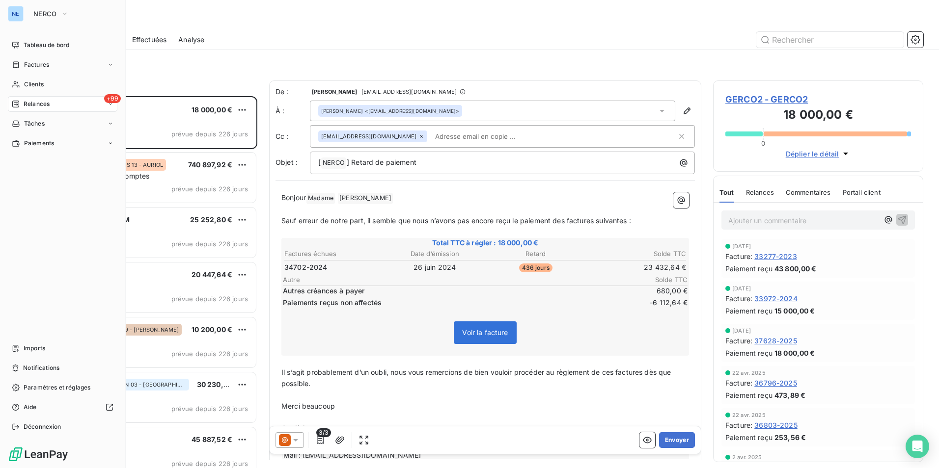
click at [113, 100] on span "+99" at bounding box center [112, 98] width 17 height 9
click at [56, 107] on div "+99 Relances" at bounding box center [62, 104] width 109 height 16
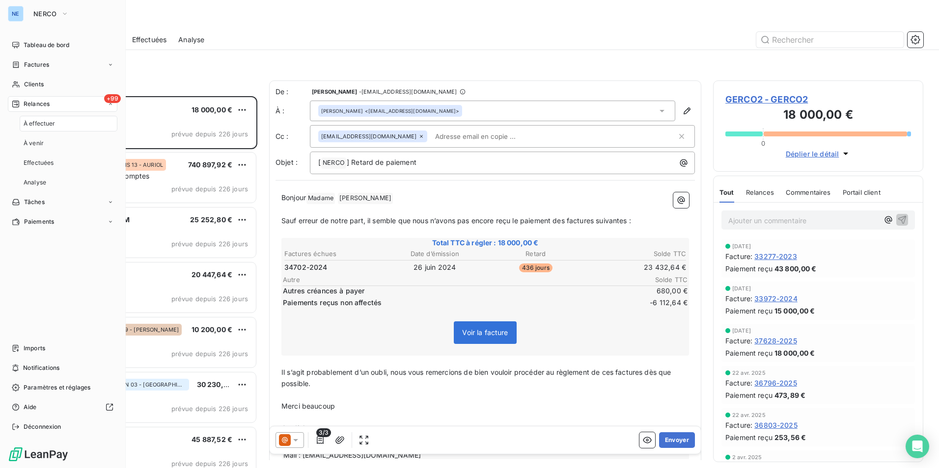
click at [49, 126] on span "À effectuer" at bounding box center [40, 123] width 32 height 9
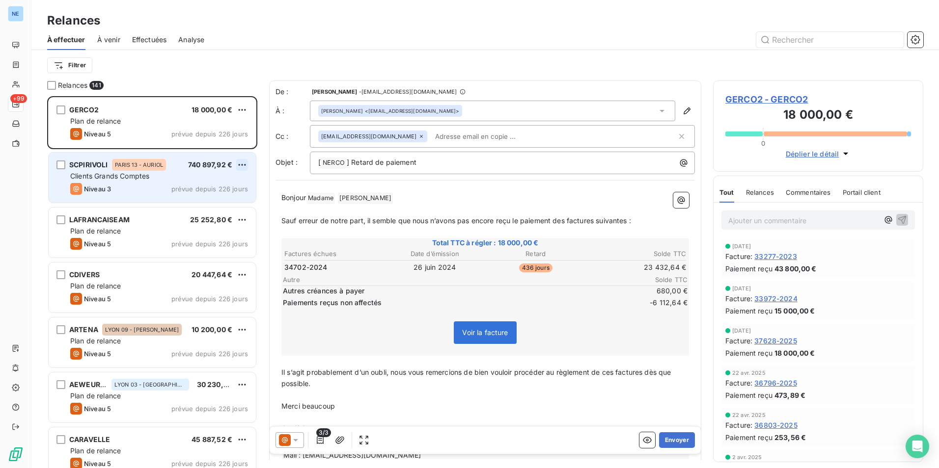
click at [245, 164] on html "NE +99 Relances À effectuer À venir Effectuées Analyse Filtrer Relances 141 GER…" at bounding box center [469, 234] width 939 height 468
click at [210, 202] on div "Passer cette action" at bounding box center [200, 202] width 88 height 16
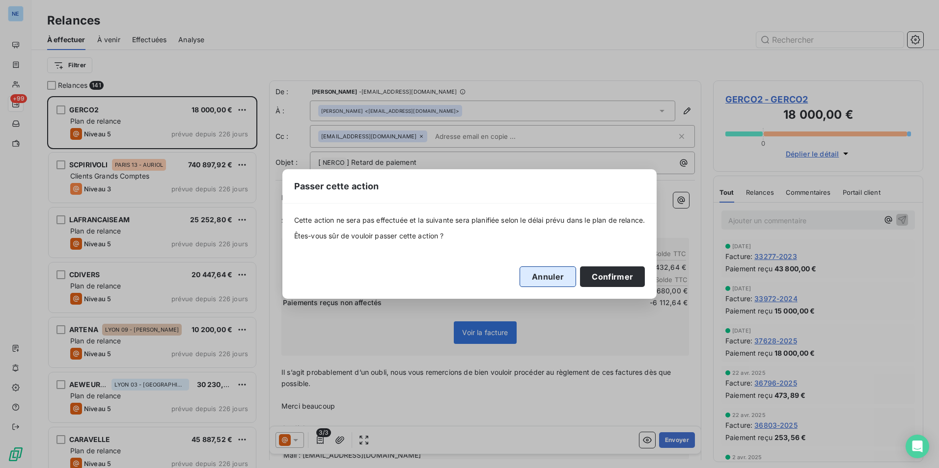
click at [546, 282] on button "Annuler" at bounding box center [547, 277] width 56 height 21
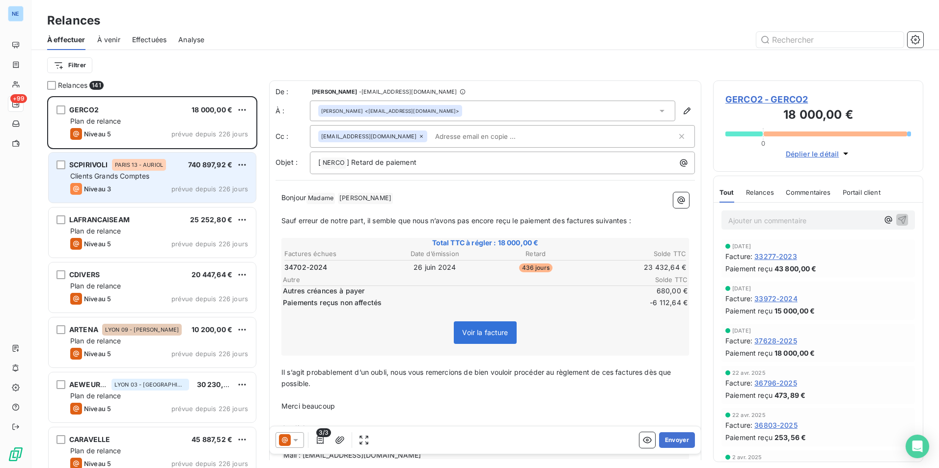
click at [147, 170] on div "PARIS 13 - AURIOL" at bounding box center [139, 165] width 54 height 12
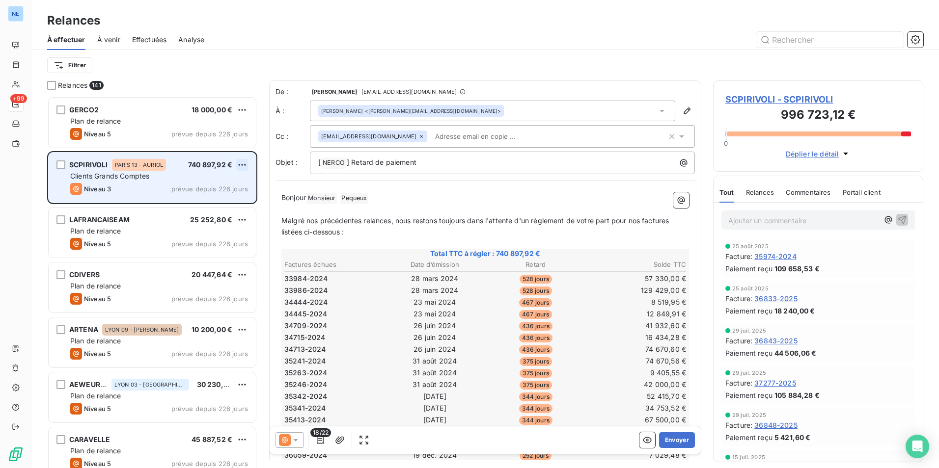
click at [245, 166] on html "NE +99 Relances À effectuer À venir Effectuées Analyse Filtrer Relances 141 GER…" at bounding box center [469, 234] width 939 height 468
click at [231, 187] on div "Replanifier cette action" at bounding box center [200, 185] width 88 height 16
select select "9"
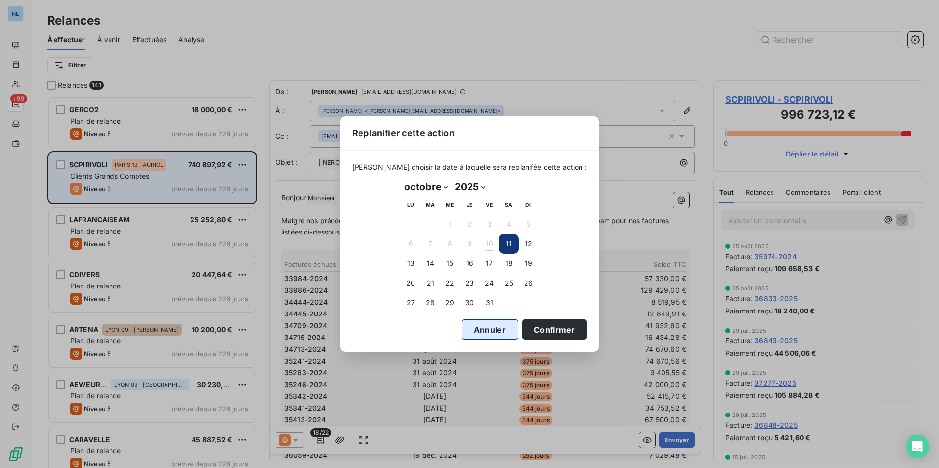
click at [470, 331] on button "Annuler" at bounding box center [489, 330] width 56 height 21
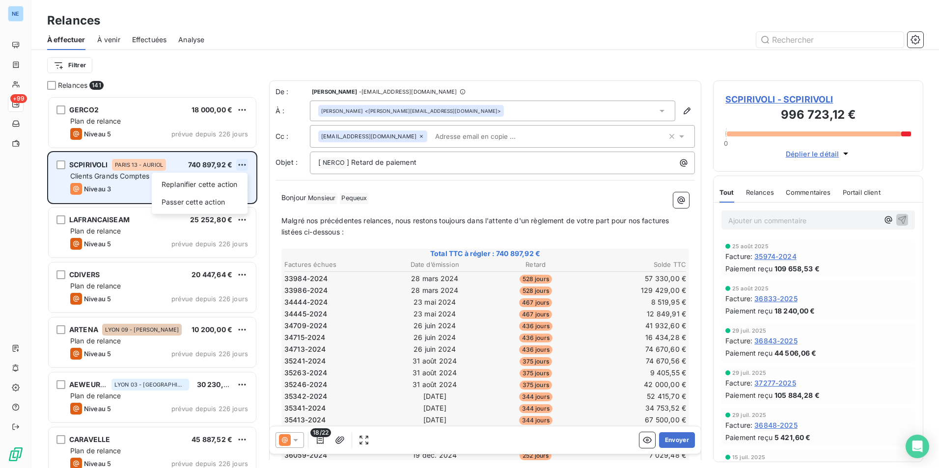
click at [244, 164] on html "NE +99 Relances À effectuer À venir Effectuées Analyse Filtrer Relances 141 GER…" at bounding box center [469, 234] width 939 height 468
click at [210, 200] on div "Passer cette action" at bounding box center [200, 202] width 88 height 16
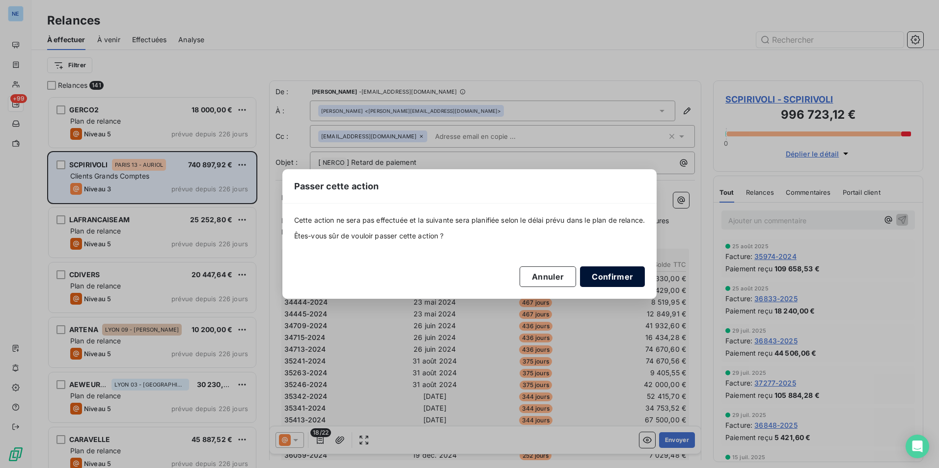
click at [622, 278] on button "Confirmer" at bounding box center [612, 277] width 65 height 21
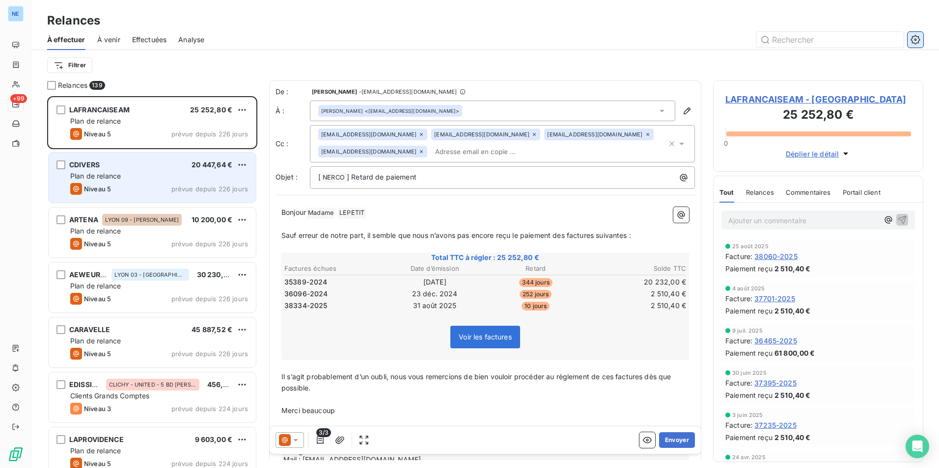
click at [920, 40] on button "button" at bounding box center [915, 40] width 16 height 16
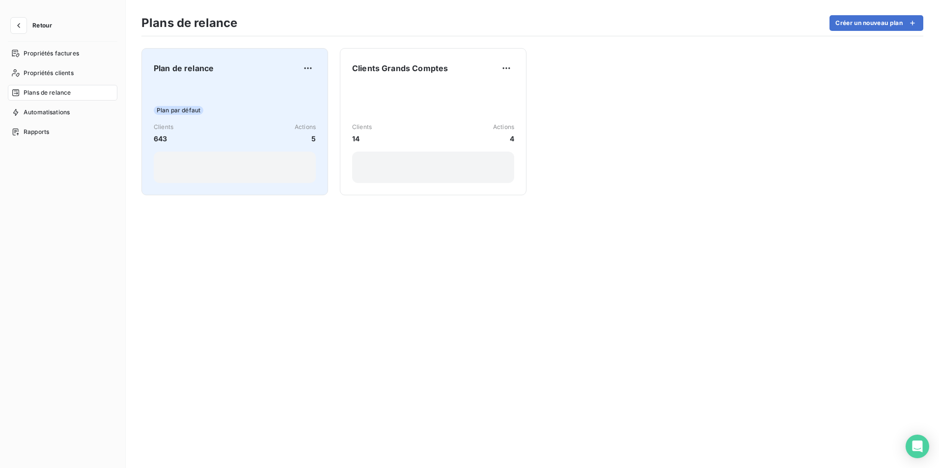
click at [318, 138] on div "Plan de relance Plan par défaut Clients 643 Actions 5" at bounding box center [234, 121] width 187 height 147
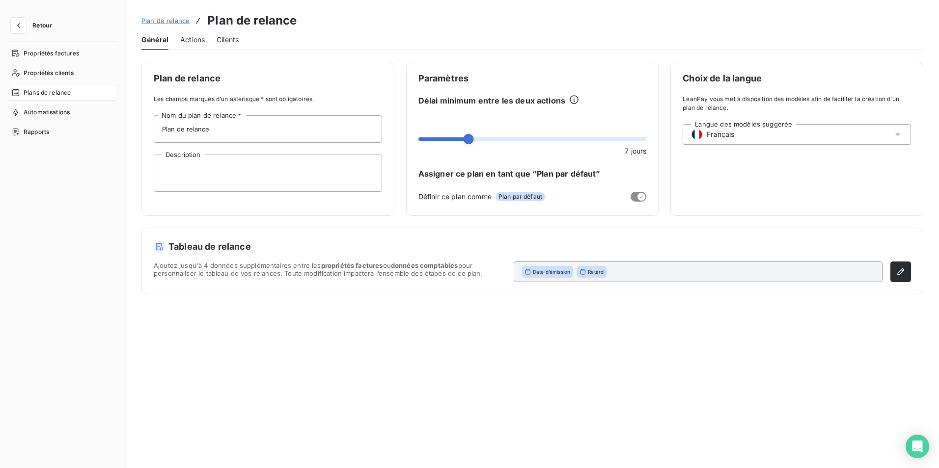
click at [193, 40] on span "Actions" at bounding box center [192, 40] width 25 height 10
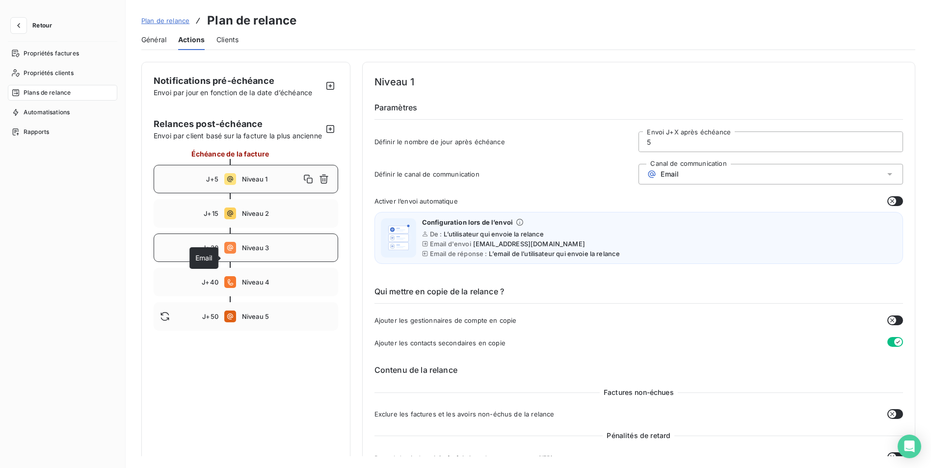
click at [224, 254] on icon at bounding box center [230, 248] width 12 height 12
click at [308, 286] on span "Niveau 4" at bounding box center [287, 282] width 90 height 8
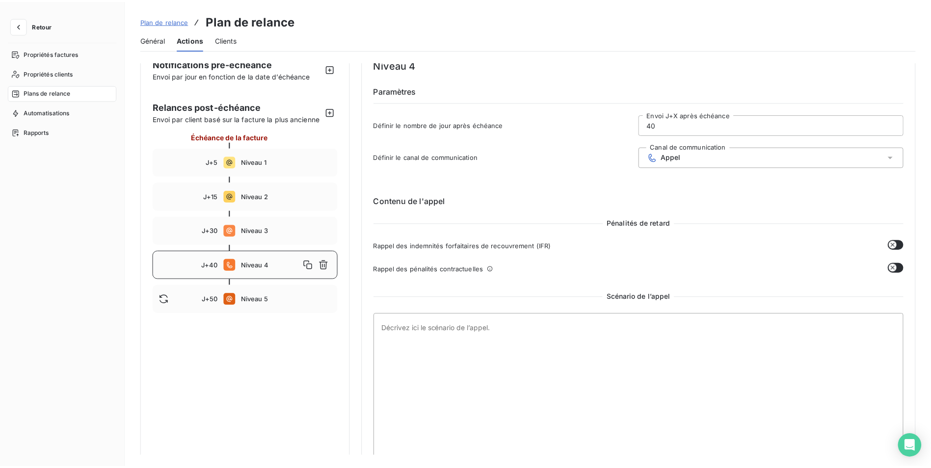
scroll to position [32, 0]
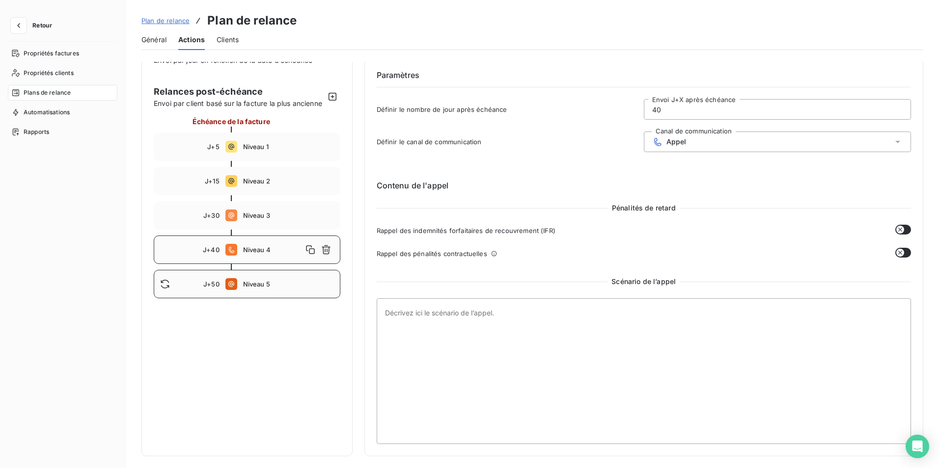
click at [301, 288] on span "Niveau 5" at bounding box center [288, 284] width 91 height 8
type input "50"
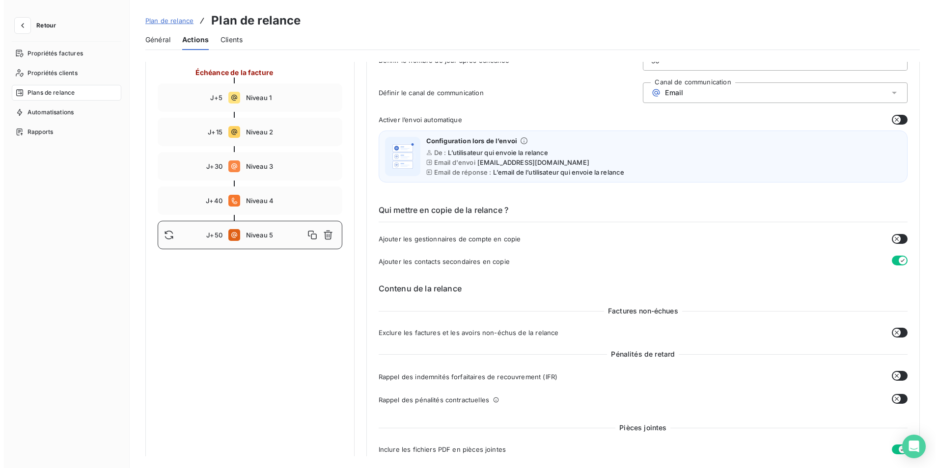
scroll to position [0, 0]
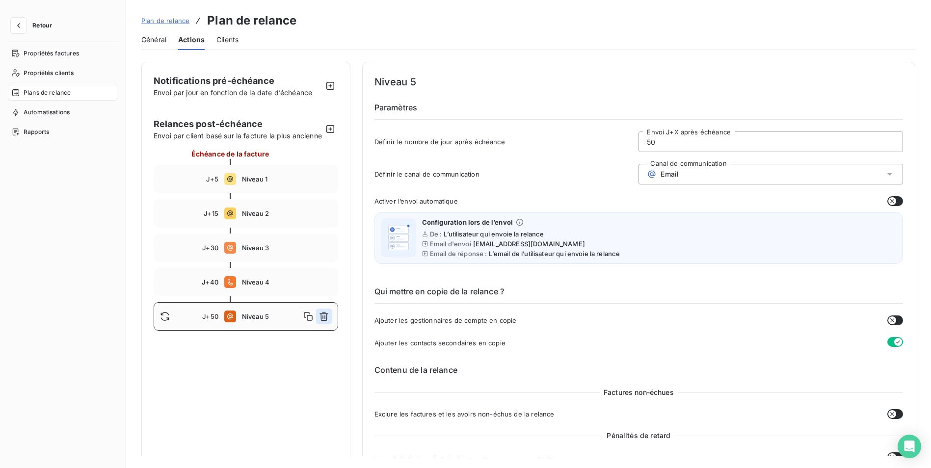
click at [325, 322] on icon "button" at bounding box center [324, 317] width 10 height 10
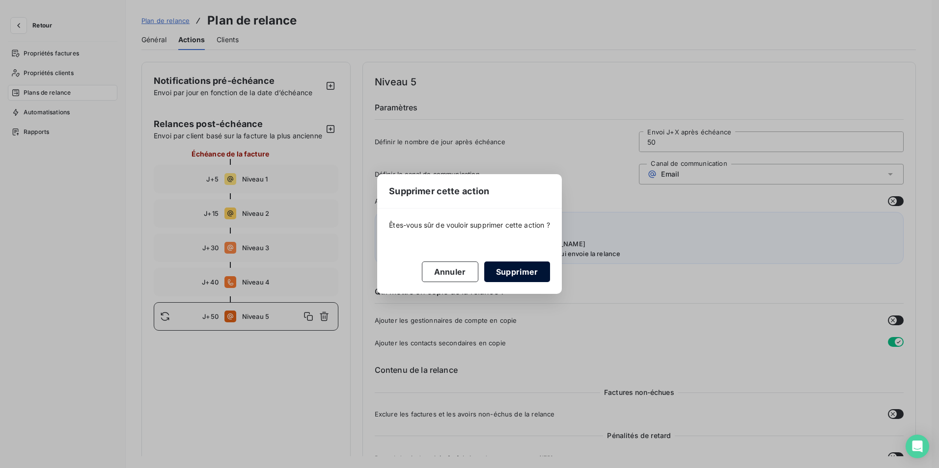
click at [520, 267] on button "Supprimer" at bounding box center [517, 272] width 66 height 21
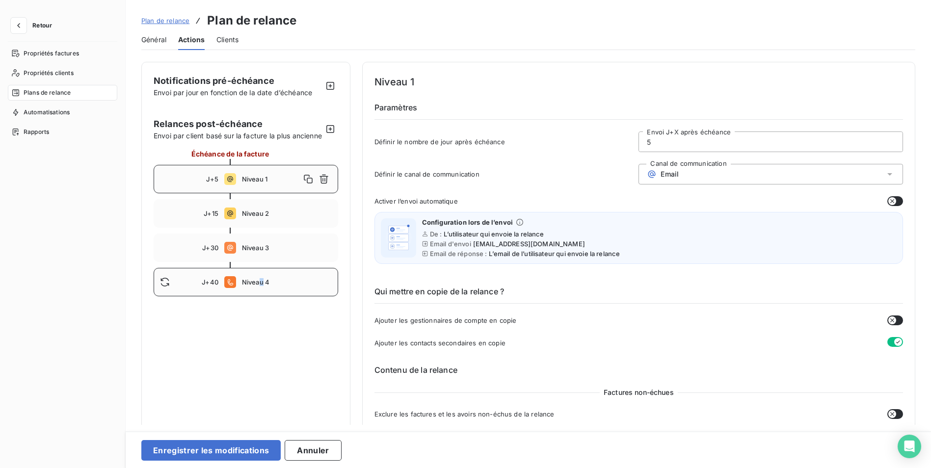
click at [262, 286] on span "Niveau 4" at bounding box center [287, 282] width 90 height 8
type input "40"
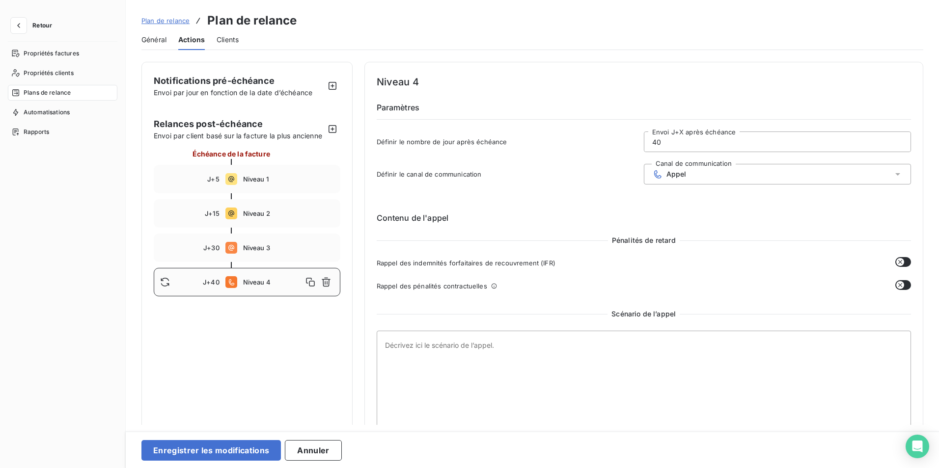
drag, startPoint x: 262, startPoint y: 294, endPoint x: 317, endPoint y: 367, distance: 90.8
click at [292, 359] on div "Notifications pré-échéance Envoi par jour en fonction de la date d’échéance Rel…" at bounding box center [246, 275] width 211 height 427
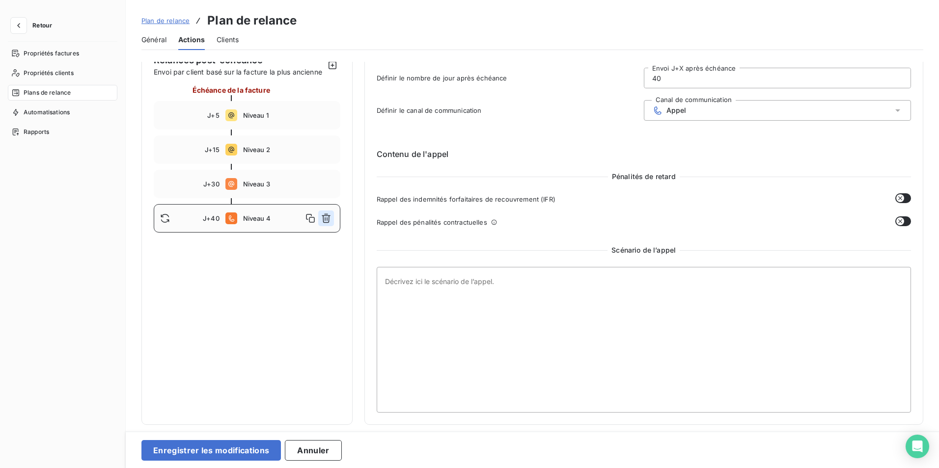
click at [326, 223] on icon "button" at bounding box center [326, 218] width 9 height 9
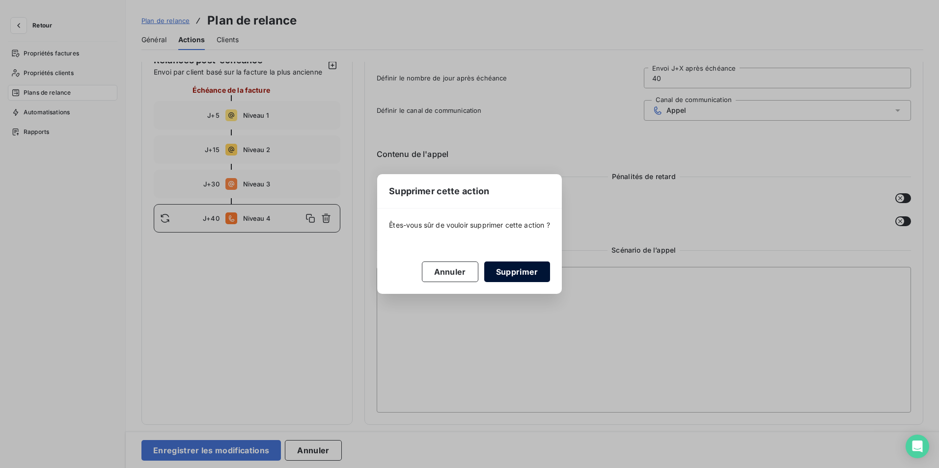
click at [534, 274] on button "Supprimer" at bounding box center [517, 272] width 66 height 21
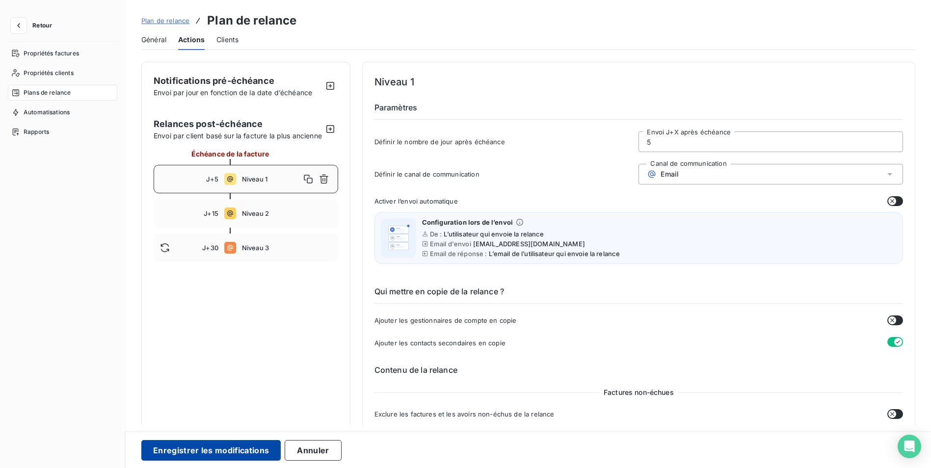
click at [239, 453] on button "Enregistrer les modifications" at bounding box center [210, 450] width 139 height 21
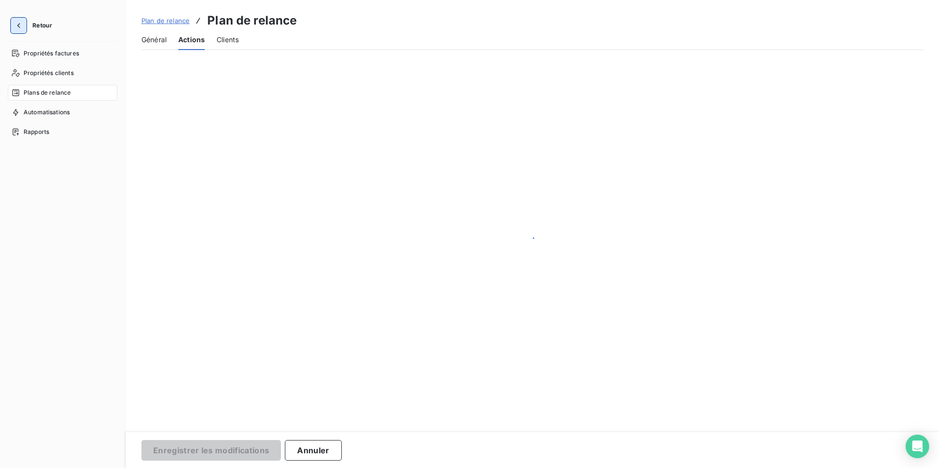
click at [21, 29] on icon "button" at bounding box center [19, 26] width 10 height 10
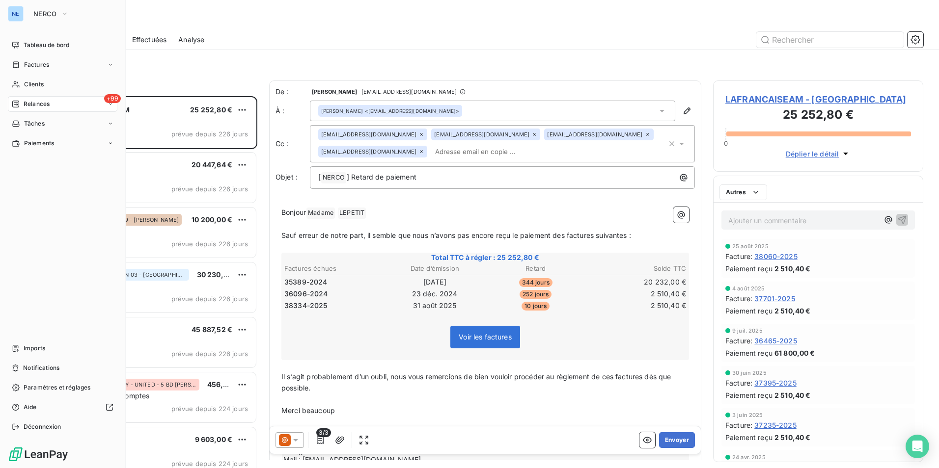
scroll to position [365, 203]
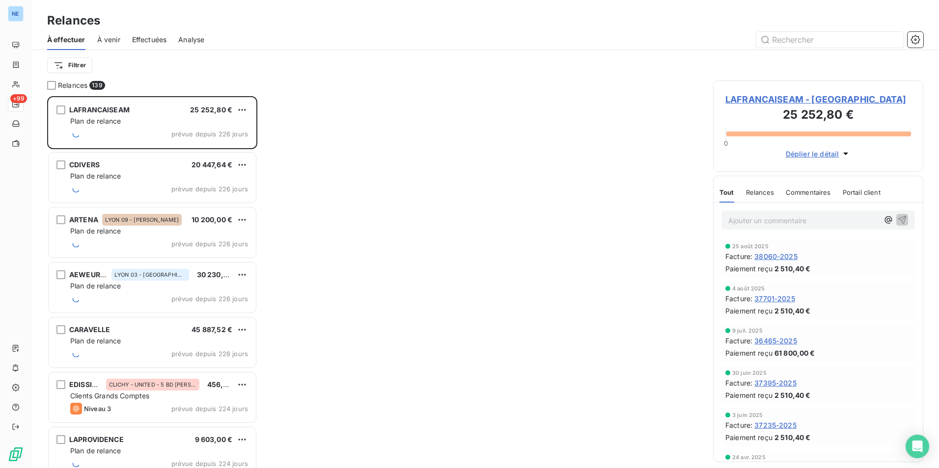
drag, startPoint x: 380, startPoint y: 160, endPoint x: 384, endPoint y: 168, distance: 9.5
click at [386, 165] on div at bounding box center [485, 271] width 432 height 380
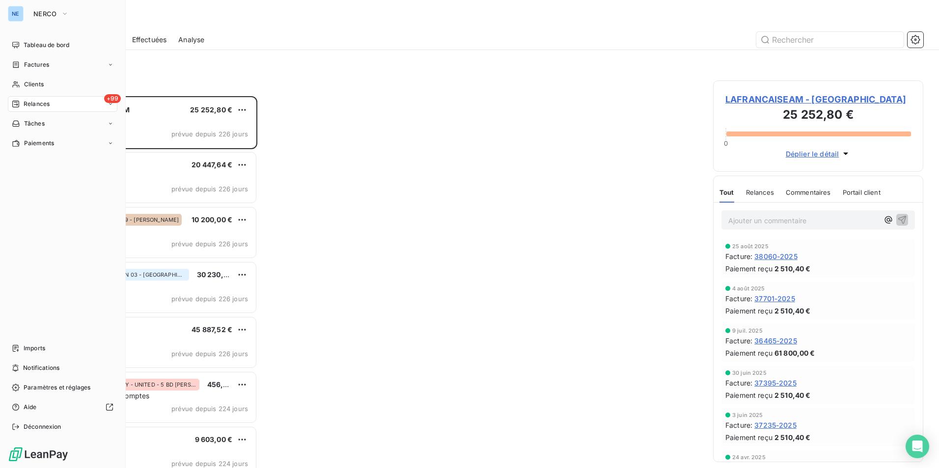
click at [47, 102] on span "Relances" at bounding box center [37, 104] width 26 height 9
click at [63, 125] on div "À effectuer" at bounding box center [69, 124] width 98 height 16
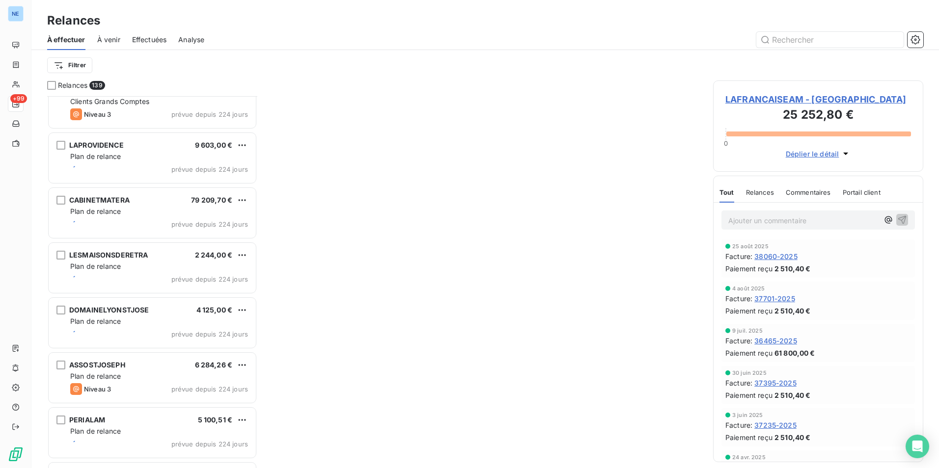
scroll to position [540, 0]
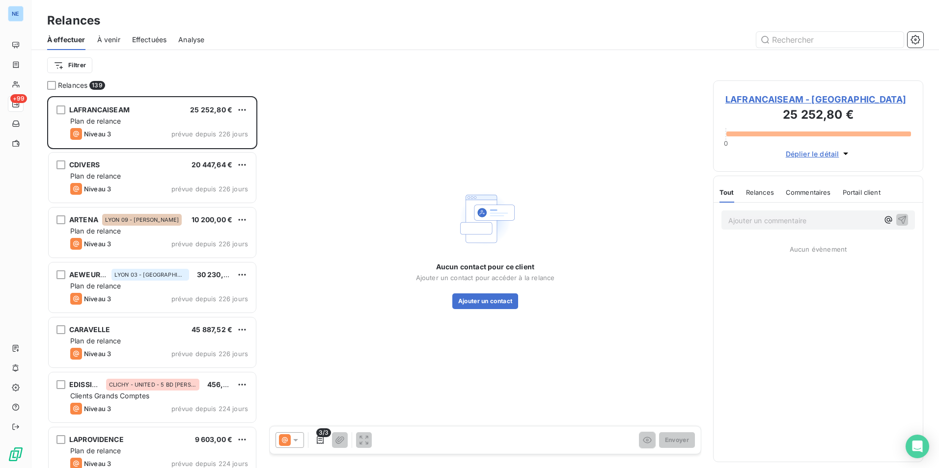
scroll to position [365, 203]
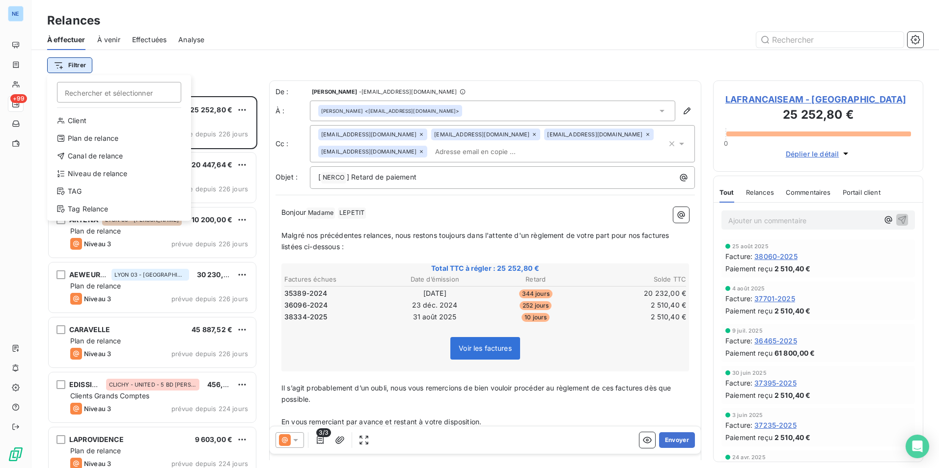
click at [76, 66] on html "NE +99 Relances À effectuer À venir Effectuées Analyse Filtrer Rechercher et sé…" at bounding box center [469, 234] width 939 height 468
click at [91, 90] on input "Rechercher et sélectionner" at bounding box center [119, 92] width 124 height 21
click at [115, 122] on div "Client" at bounding box center [119, 121] width 136 height 16
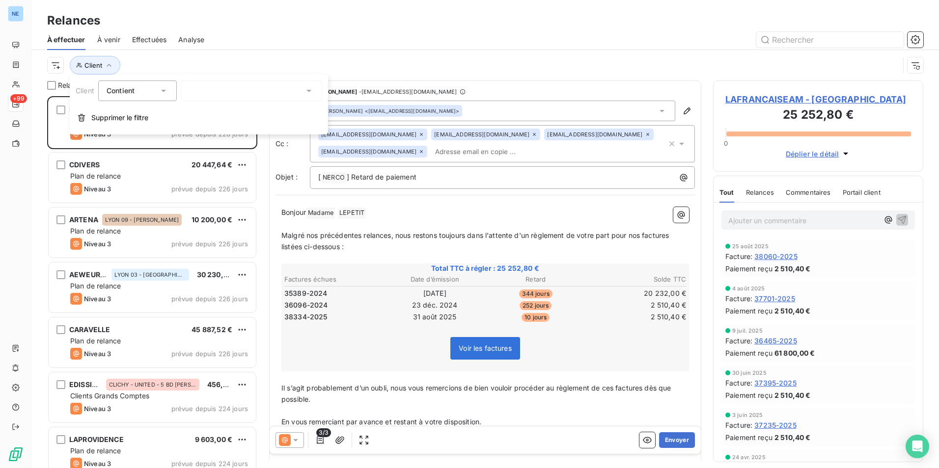
click at [201, 82] on div at bounding box center [251, 91] width 141 height 21
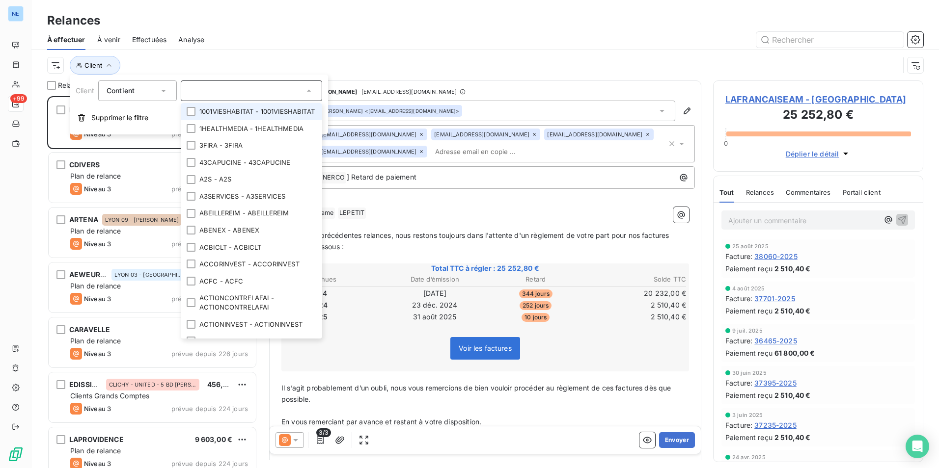
type input "p"
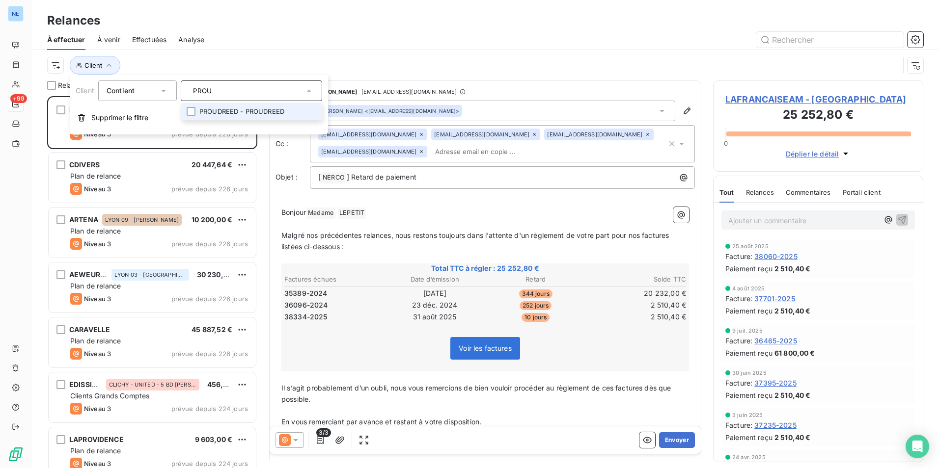
type input "PROU"
click at [256, 113] on li "PROUDREED - PROUDREED" at bounding box center [251, 111] width 141 height 17
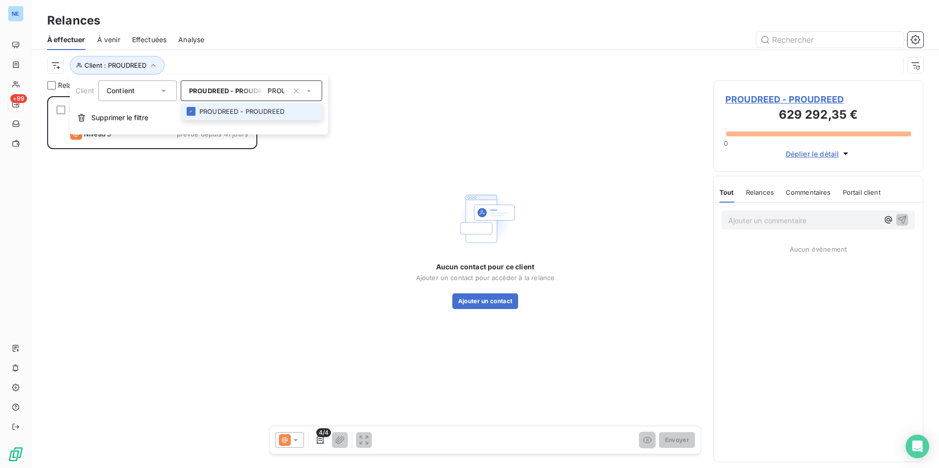
scroll to position [365, 203]
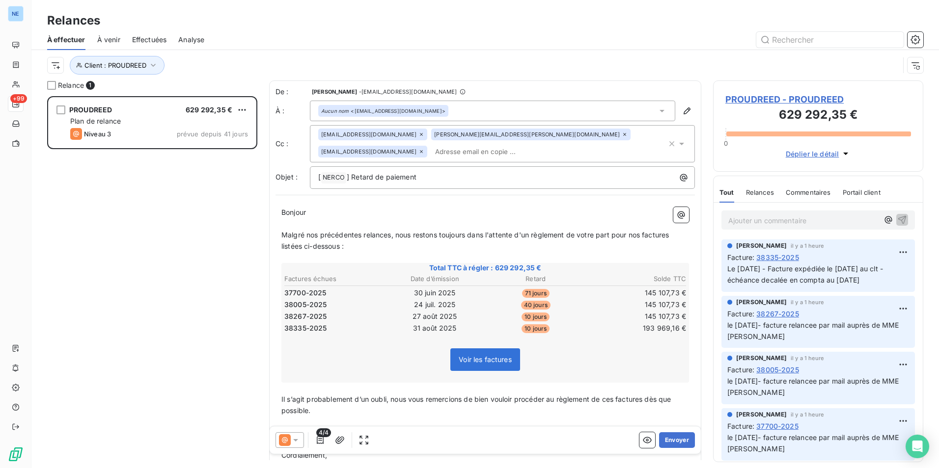
drag, startPoint x: 158, startPoint y: 316, endPoint x: 168, endPoint y: 309, distance: 12.1
click at [162, 313] on div "PROUDREED 629 292,35 € Plan de relance Niveau 3 prévue depuis 41 jours" at bounding box center [152, 282] width 210 height 372
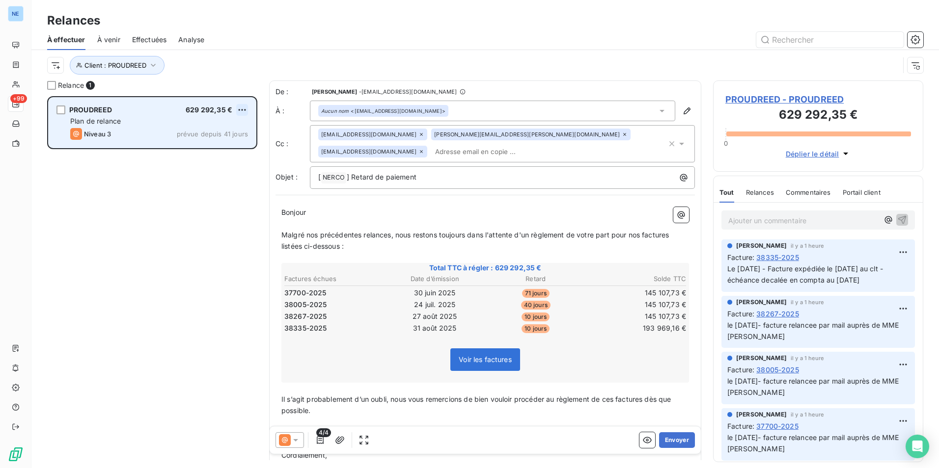
click at [243, 109] on html "NE +99 Relances À effectuer À venir Effectuées Analyse Client : PROUDREED Relan…" at bounding box center [469, 234] width 939 height 468
click at [227, 147] on div "Passer cette action" at bounding box center [200, 147] width 88 height 16
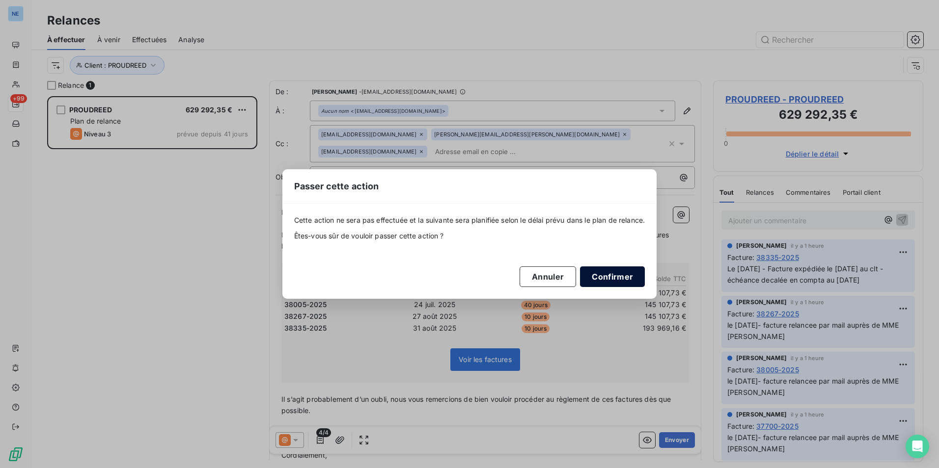
click at [620, 278] on button "Confirmer" at bounding box center [612, 277] width 65 height 21
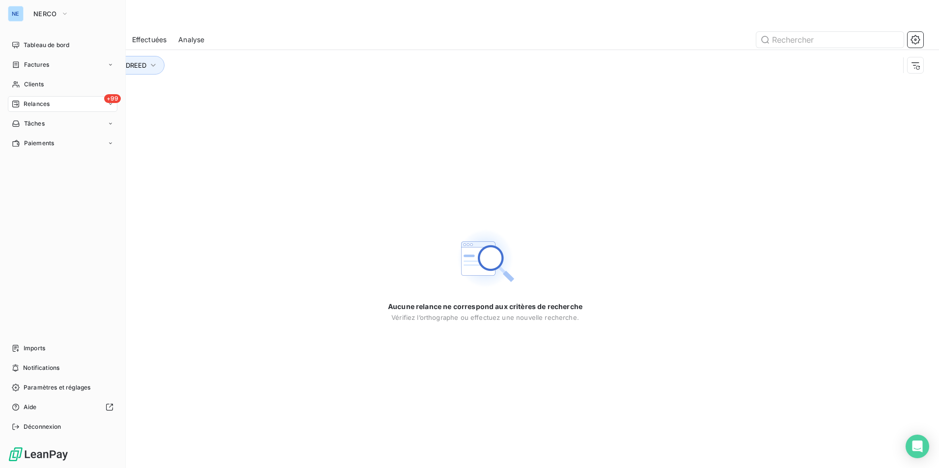
click at [102, 97] on div "+99 Relances" at bounding box center [62, 104] width 109 height 16
click at [74, 120] on div "À effectuer" at bounding box center [69, 124] width 98 height 16
click at [72, 126] on div "À effectuer" at bounding box center [69, 124] width 98 height 16
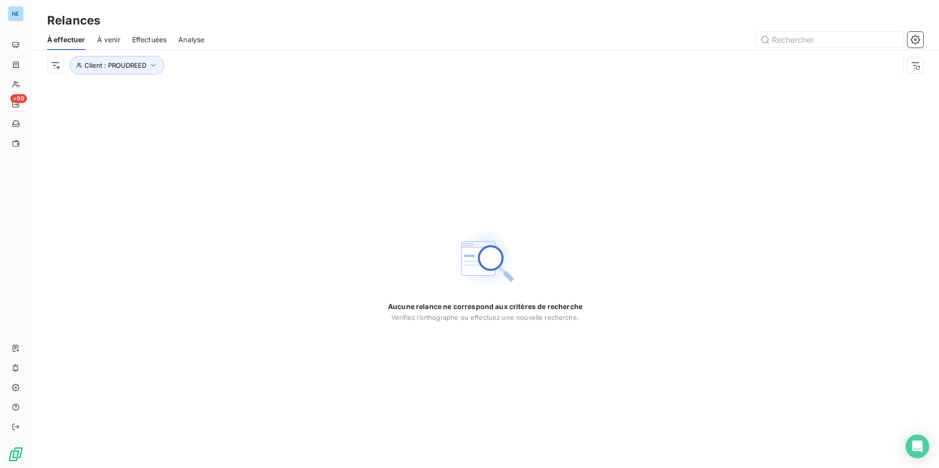
click at [227, 141] on div "Aucune relance ne correspond aux critères de recherche Vérifiez l’orthographe o…" at bounding box center [484, 275] width 907 height 388
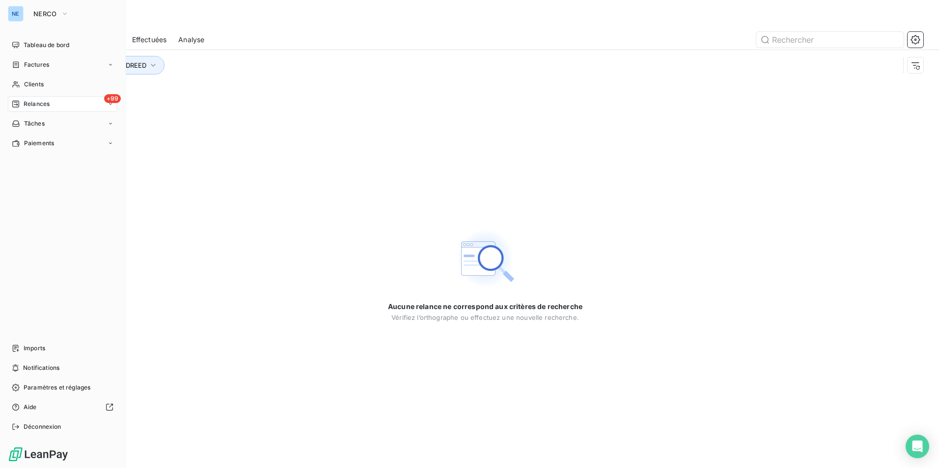
click at [108, 107] on icon at bounding box center [111, 104] width 6 height 6
click at [63, 123] on div "À effectuer" at bounding box center [69, 124] width 98 height 16
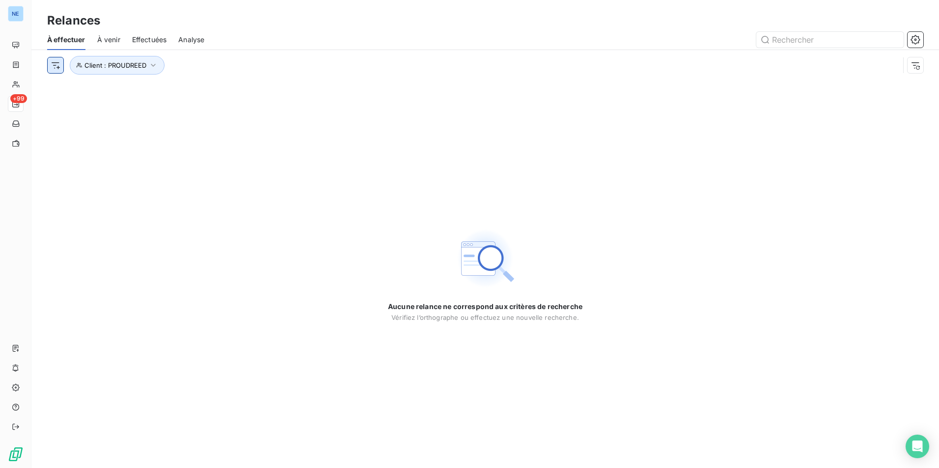
click at [59, 68] on html "NE +99 Relances À effectuer À venir Effectuées Analyse Client : PROUDREED Aucun…" at bounding box center [469, 234] width 939 height 468
click at [60, 38] on html "NE +99 Relances À effectuer À venir Effectuées Analyse Client : PROUDREED Aucun…" at bounding box center [469, 234] width 939 height 468
click at [110, 37] on span "À venir" at bounding box center [108, 40] width 23 height 10
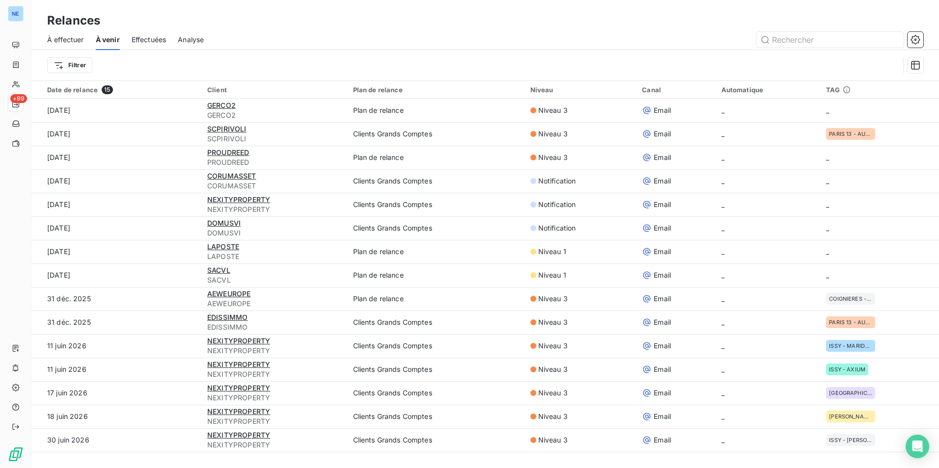
click at [66, 38] on span "À effectuer" at bounding box center [65, 40] width 37 height 10
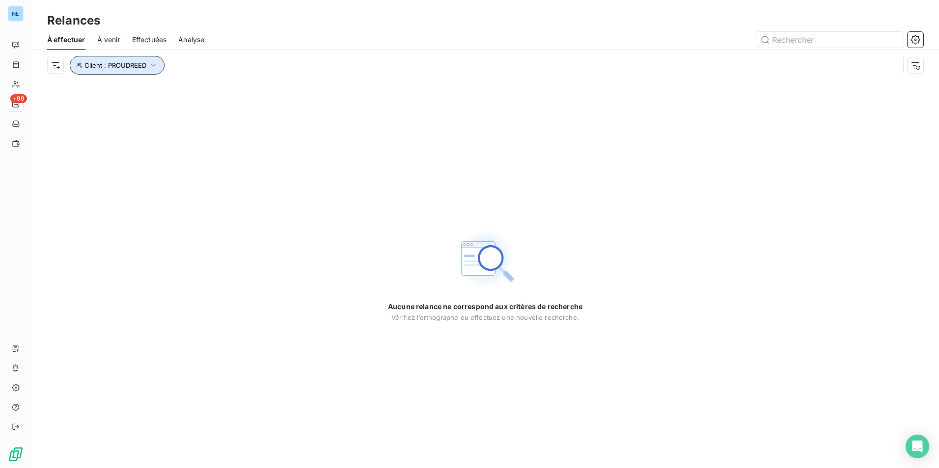
click at [148, 63] on icon "button" at bounding box center [153, 65] width 10 height 10
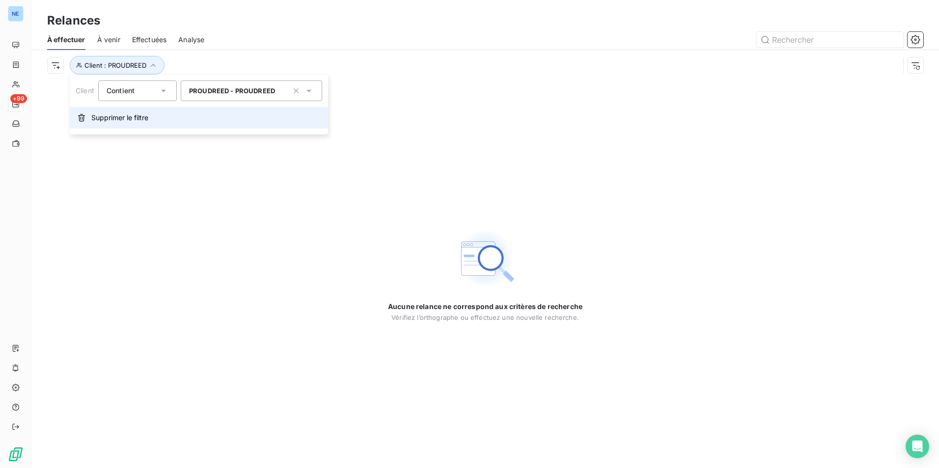
click at [134, 115] on span "Supprimer le filtre" at bounding box center [119, 118] width 57 height 10
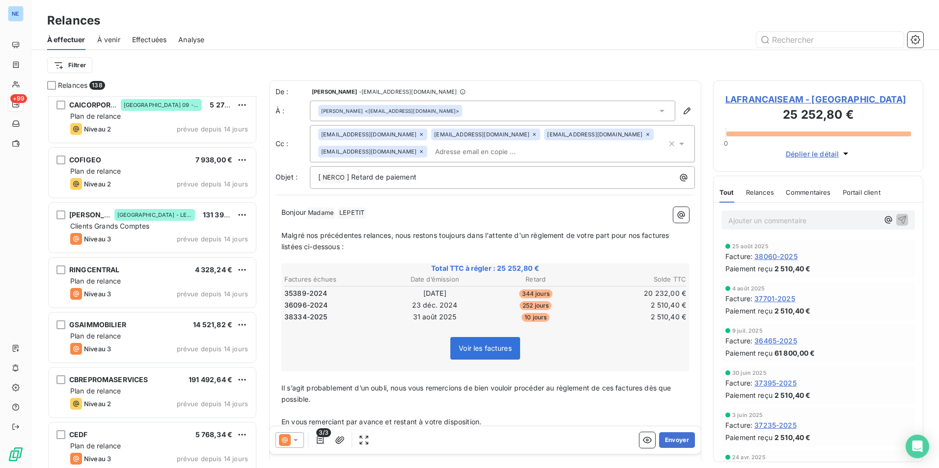
scroll to position [365, 203]
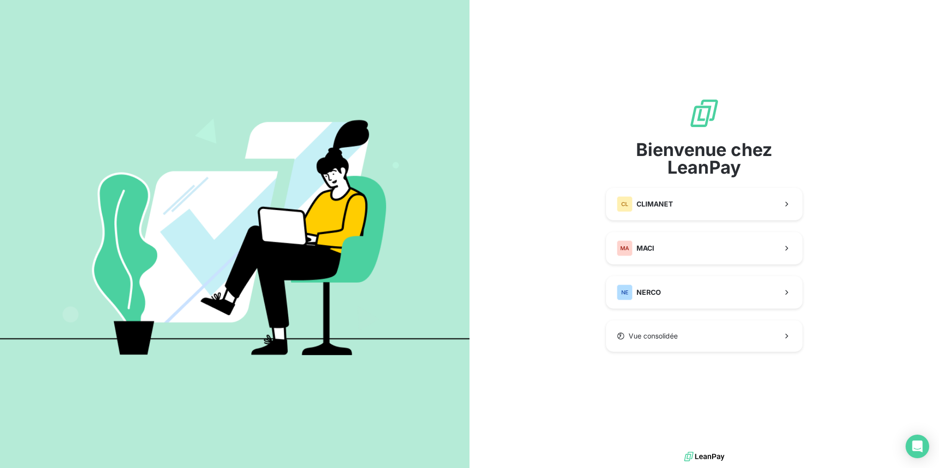
click at [733, 394] on div "Bienvenue chez LeanPay CL CLIMANET MA MACI NE NERCO Vue consolidée" at bounding box center [704, 225] width 196 height 450
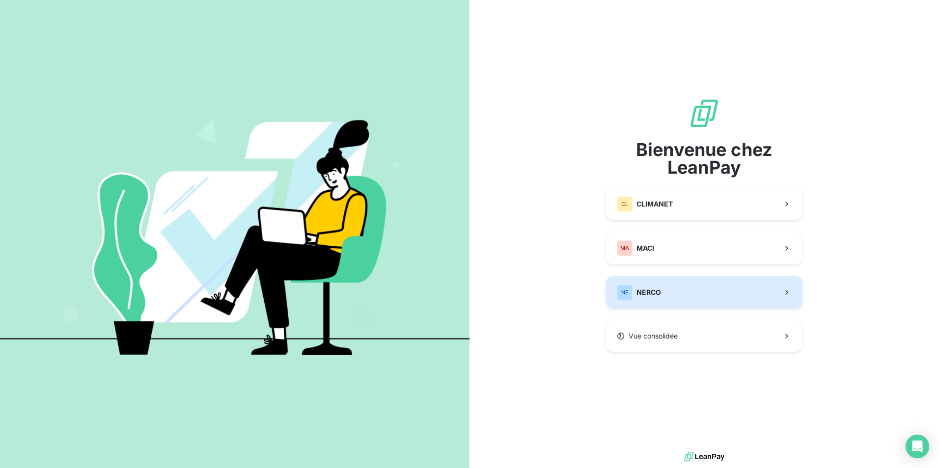
click at [712, 287] on button "NE NERCO" at bounding box center [704, 292] width 196 height 32
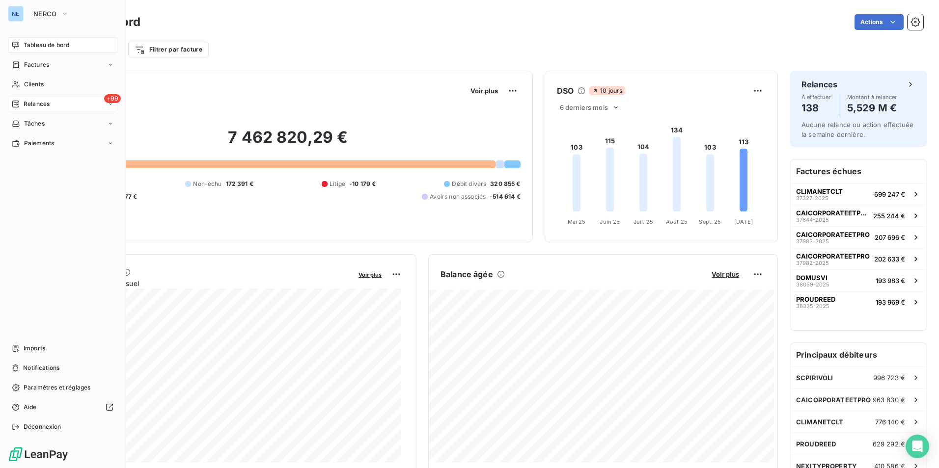
click at [43, 104] on span "Relances" at bounding box center [37, 104] width 26 height 9
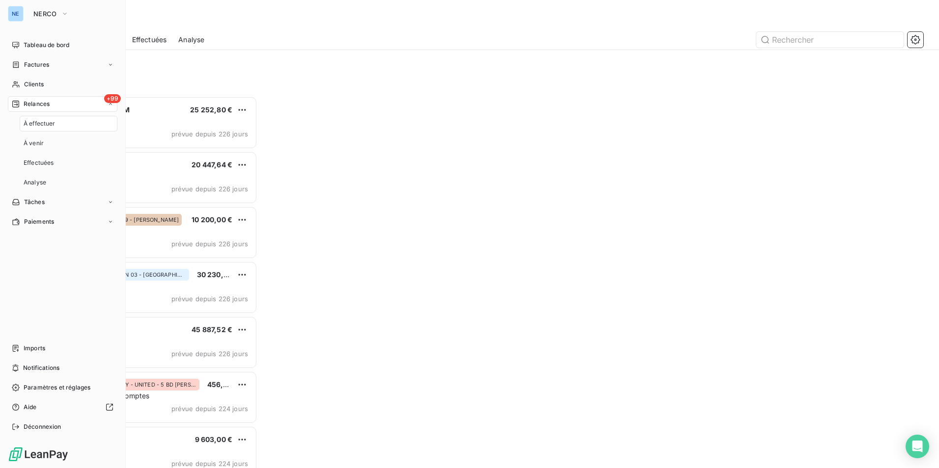
scroll to position [365, 203]
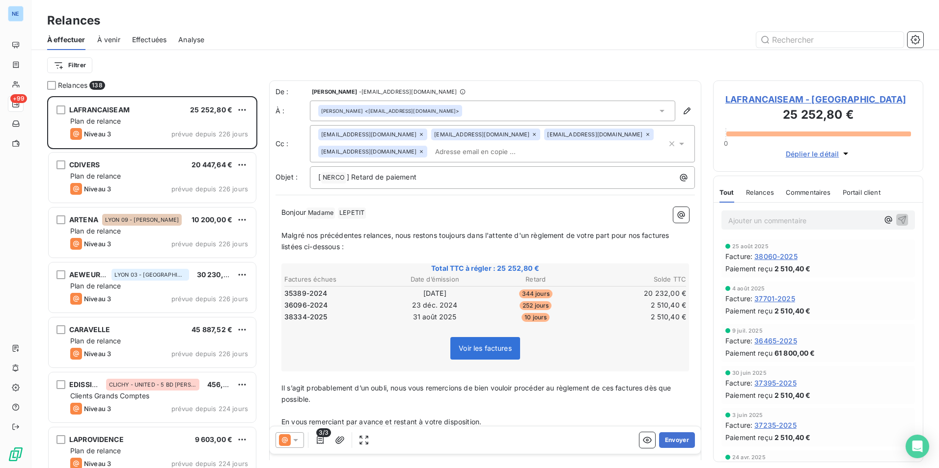
click at [250, 58] on div "Filtrer" at bounding box center [485, 65] width 876 height 19
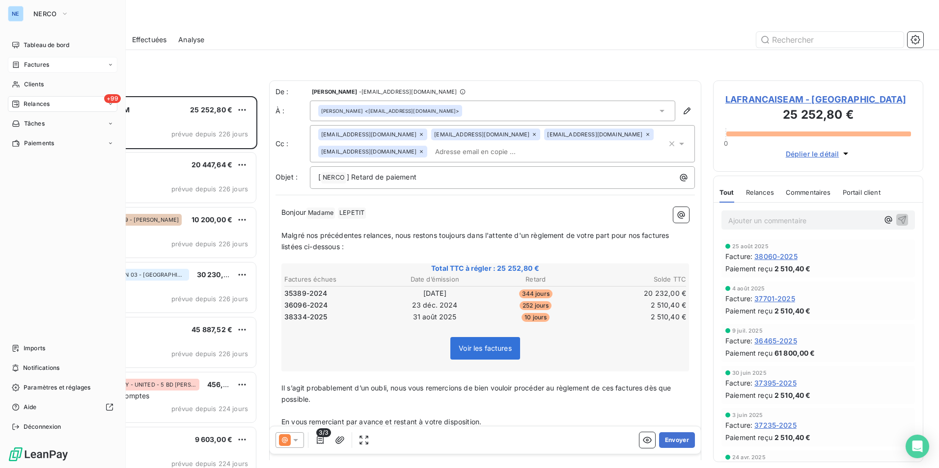
click at [42, 69] on div "Factures" at bounding box center [62, 65] width 109 height 16
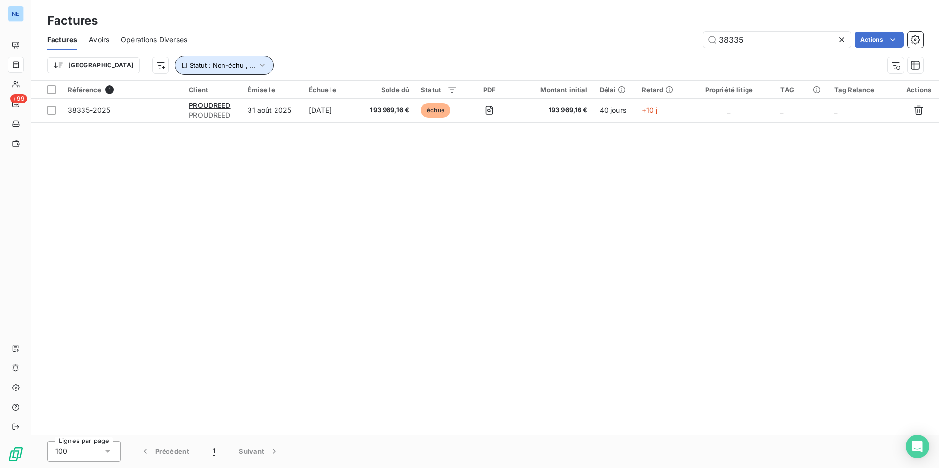
click at [257, 61] on icon "button" at bounding box center [262, 65] width 10 height 10
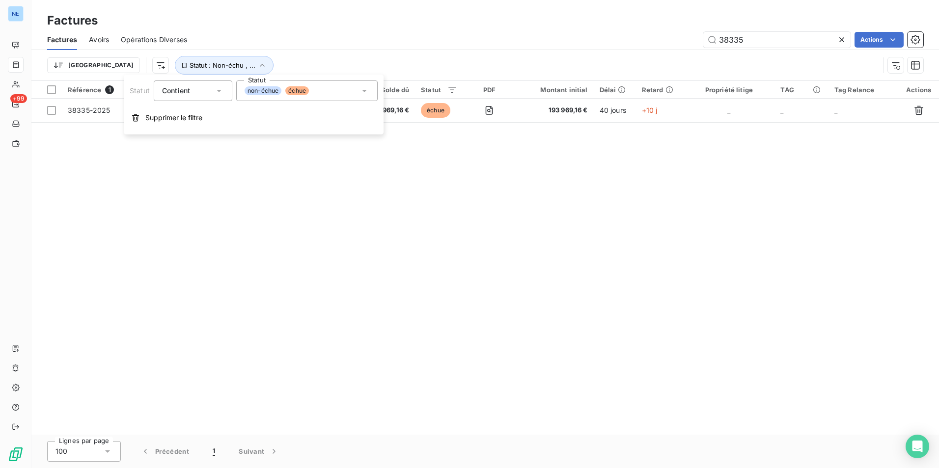
click at [253, 232] on div "Référence 1 Client Émise le Échue le Solde dû Statut PDF Montant initial Délai …" at bounding box center [484, 258] width 907 height 354
click at [92, 39] on span "Avoirs" at bounding box center [99, 40] width 20 height 10
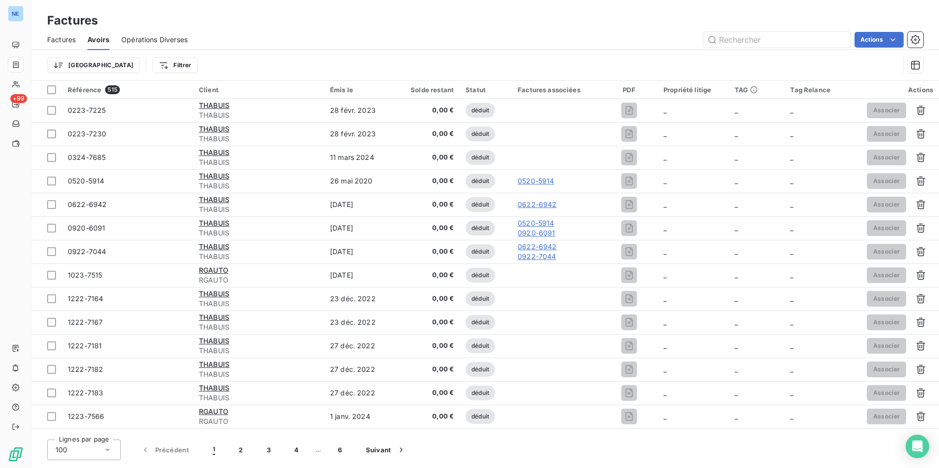
click at [63, 36] on span "Factures" at bounding box center [61, 40] width 28 height 10
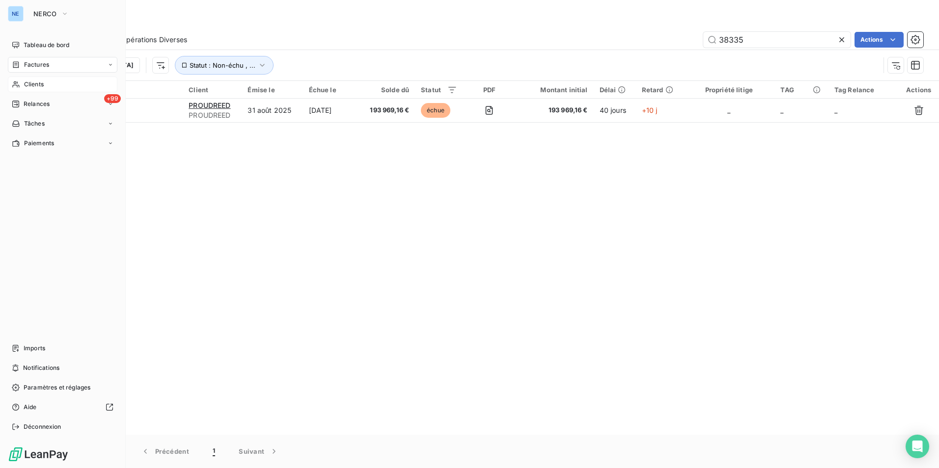
click at [43, 88] on span "Clients" at bounding box center [34, 84] width 20 height 9
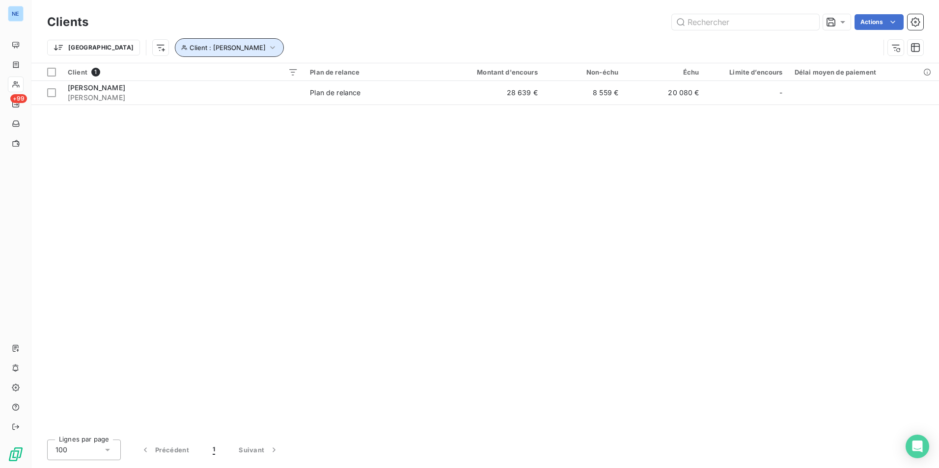
click at [268, 48] on icon "button" at bounding box center [273, 48] width 10 height 10
drag, startPoint x: 310, startPoint y: 72, endPoint x: 205, endPoint y: 67, distance: 105.1
click at [205, 67] on div "Client Contient is RAMSAY - RAMSAY" at bounding box center [253, 73] width 246 height 21
click at [258, 73] on span "[PERSON_NAME] - [PERSON_NAME]" at bounding box center [301, 73] width 116 height 8
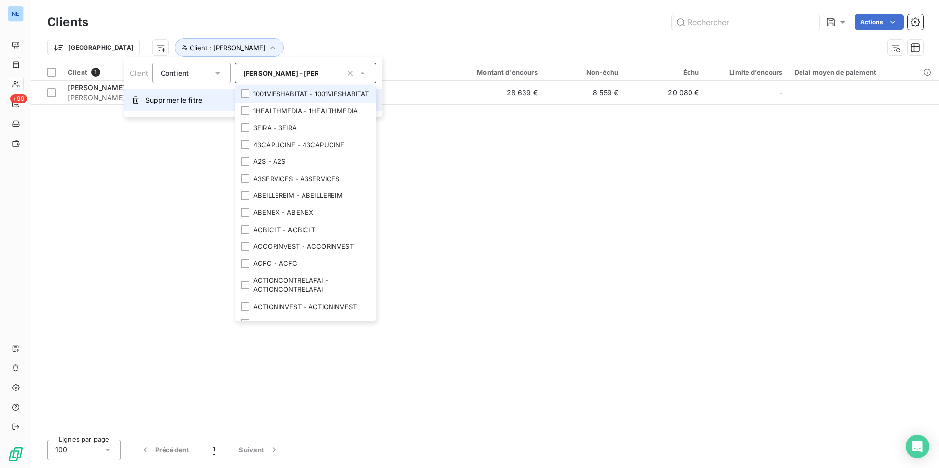
click at [165, 100] on span "Supprimer le filtre" at bounding box center [173, 100] width 57 height 10
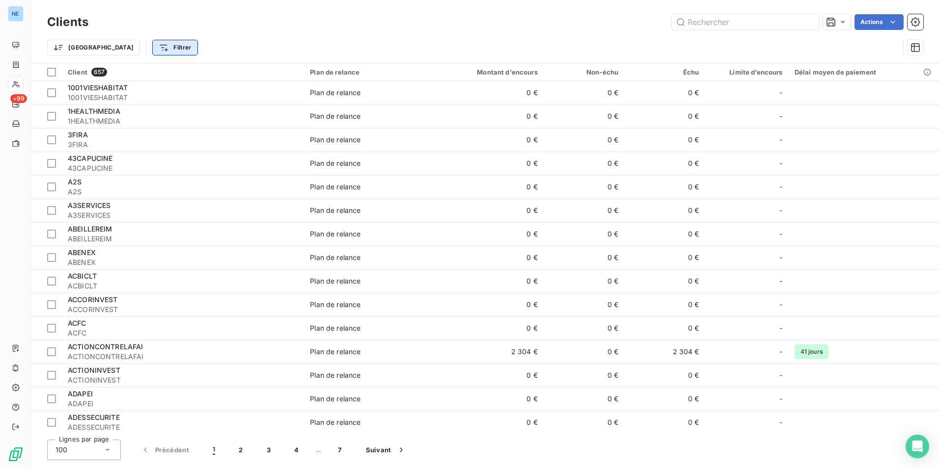
click at [141, 48] on html "NE +99 Clients Actions Trier Filtrer Client 657 Plan de relance Montant d'encou…" at bounding box center [469, 234] width 939 height 468
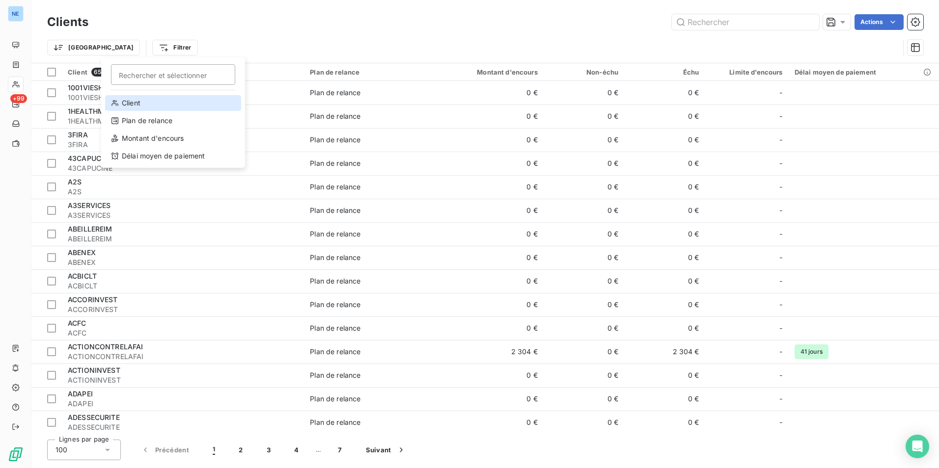
click at [133, 104] on div "Client" at bounding box center [173, 103] width 136 height 16
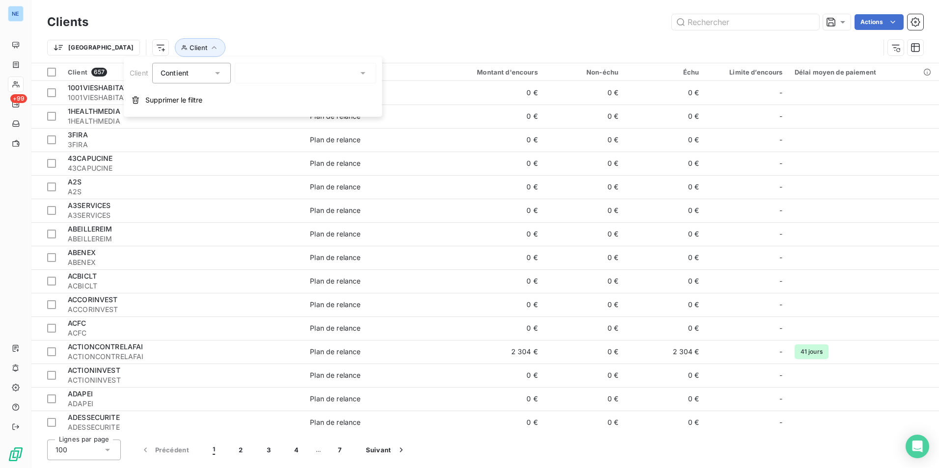
click at [299, 67] on div at bounding box center [305, 73] width 141 height 21
type input "SEFAL"
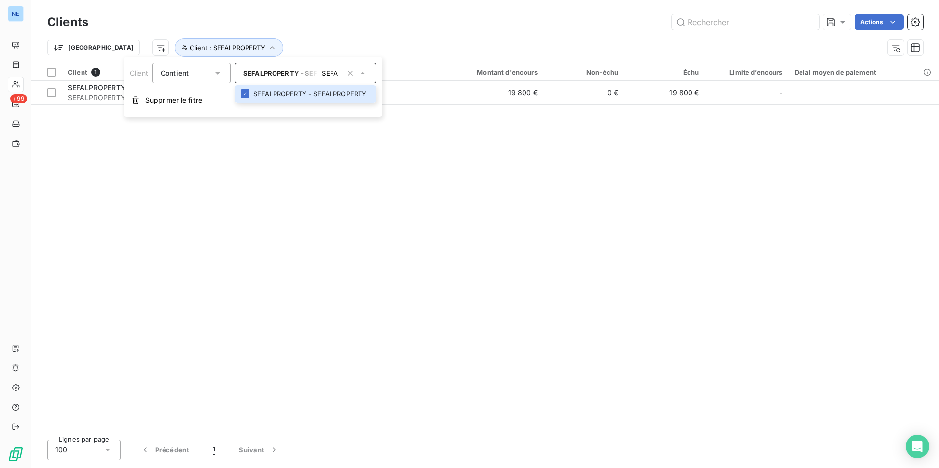
drag, startPoint x: 283, startPoint y: 230, endPoint x: 323, endPoint y: 169, distance: 72.8
click at [288, 229] on div "Client 1 Plan de relance Montant d'encours Non-échu Échu Limite d’encours Délai…" at bounding box center [484, 247] width 907 height 369
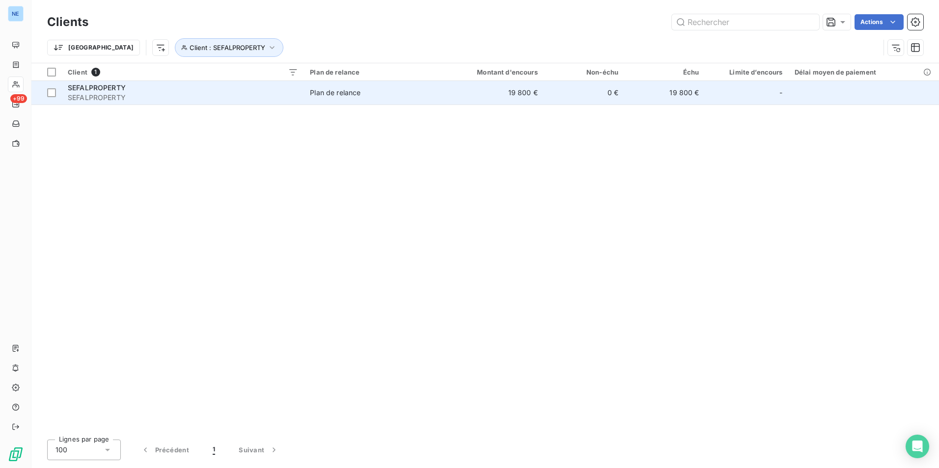
click at [690, 89] on td "19 800 €" at bounding box center [664, 93] width 81 height 24
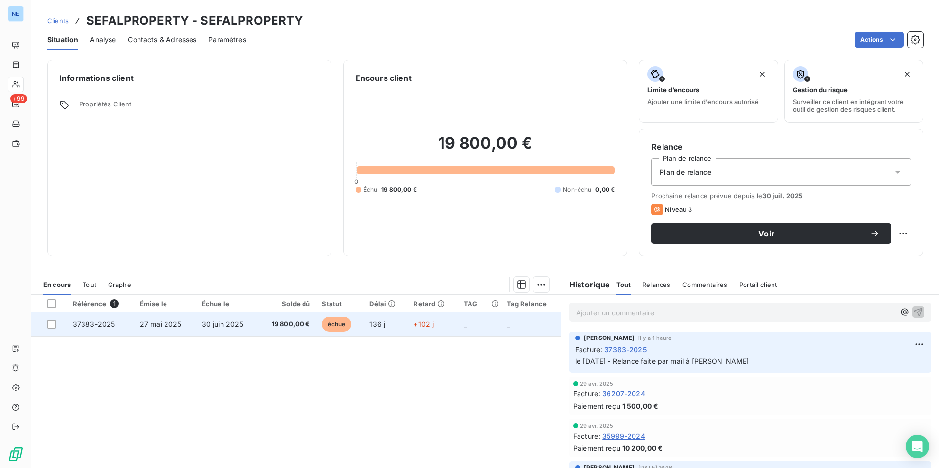
click at [297, 326] on span "19 800,00 €" at bounding box center [287, 325] width 47 height 10
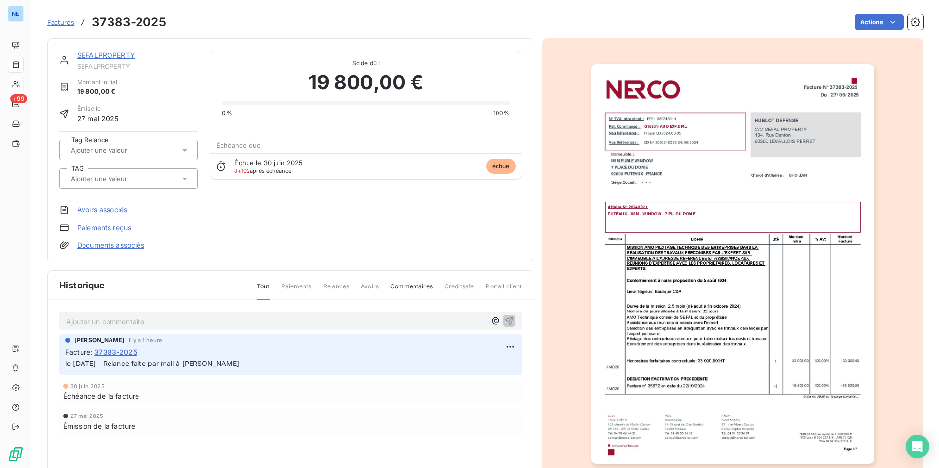
click at [409, 287] on span "Commentaires" at bounding box center [411, 290] width 42 height 17
click at [99, 323] on p "Ajouter un commentaire ﻿" at bounding box center [275, 322] width 419 height 12
click at [162, 438] on div "Historique Tout Paiements Relances Avoirs Commentaires Creditsafe Portail clien…" at bounding box center [291, 384] width 486 height 227
drag, startPoint x: 162, startPoint y: 439, endPoint x: 84, endPoint y: 444, distance: 77.2
click at [110, 444] on div "Historique Tout Paiements Relances Avoirs Commentaires Creditsafe Portail clien…" at bounding box center [291, 384] width 486 height 227
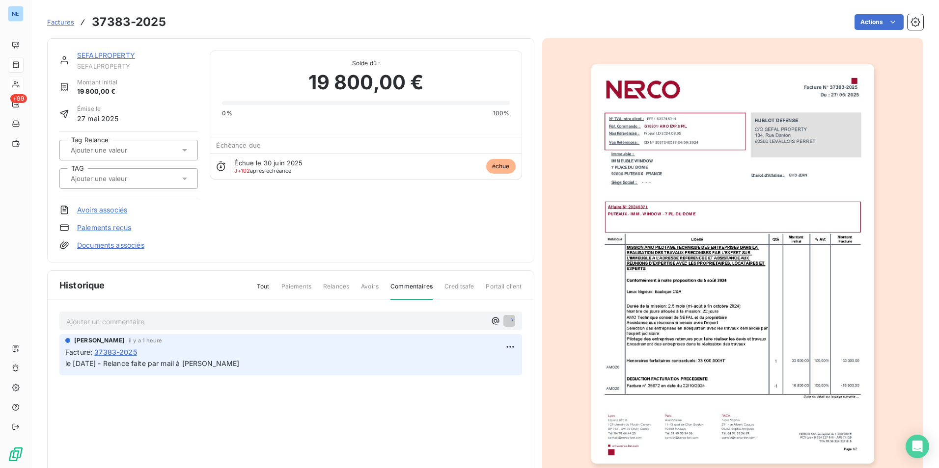
click at [341, 432] on div "Historique Tout Paiements Relances Avoirs Commentaires Creditsafe Portail clien…" at bounding box center [291, 384] width 486 height 227
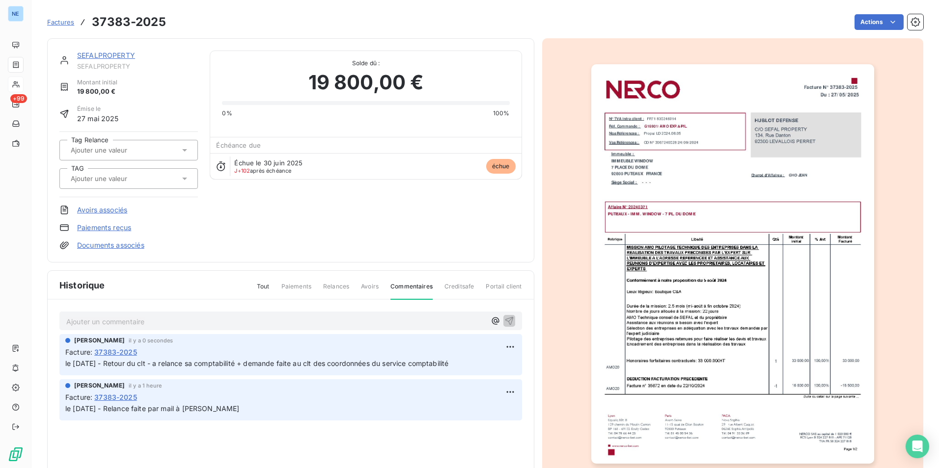
click at [162, 322] on p "Ajouter un commentaire ﻿" at bounding box center [275, 322] width 419 height 12
click at [270, 443] on div "Olivia PRAVE il y a 0 secondes Facture : 37383-2025 le 10/10/2025 - Retour du c…" at bounding box center [290, 397] width 462 height 126
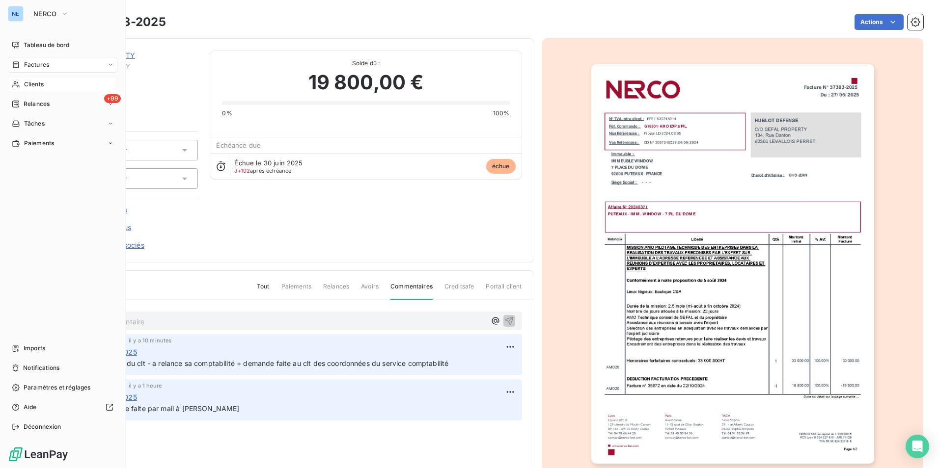
click at [50, 86] on div "Clients" at bounding box center [62, 85] width 109 height 16
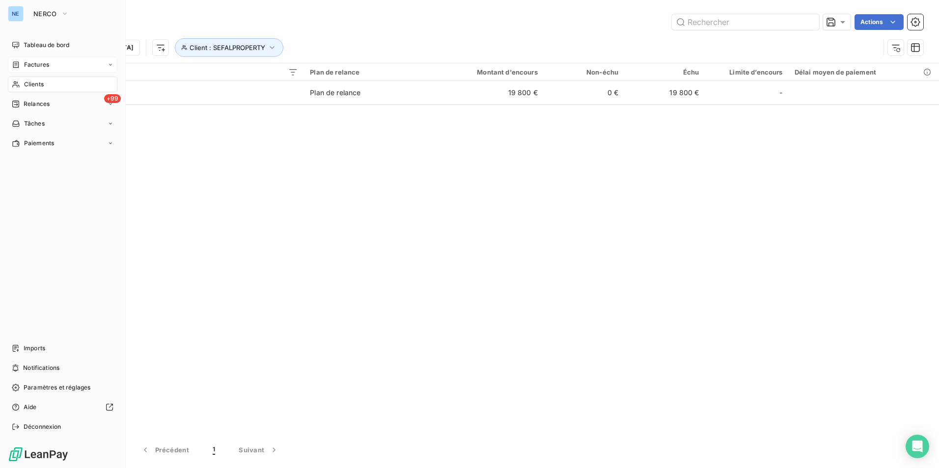
click at [51, 64] on div "Factures" at bounding box center [62, 65] width 109 height 16
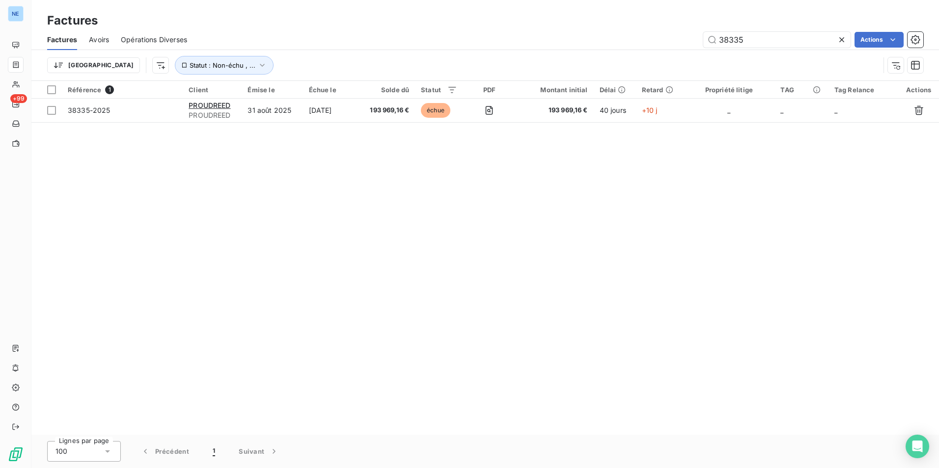
click at [653, 37] on div "38335 Actions" at bounding box center [561, 40] width 724 height 16
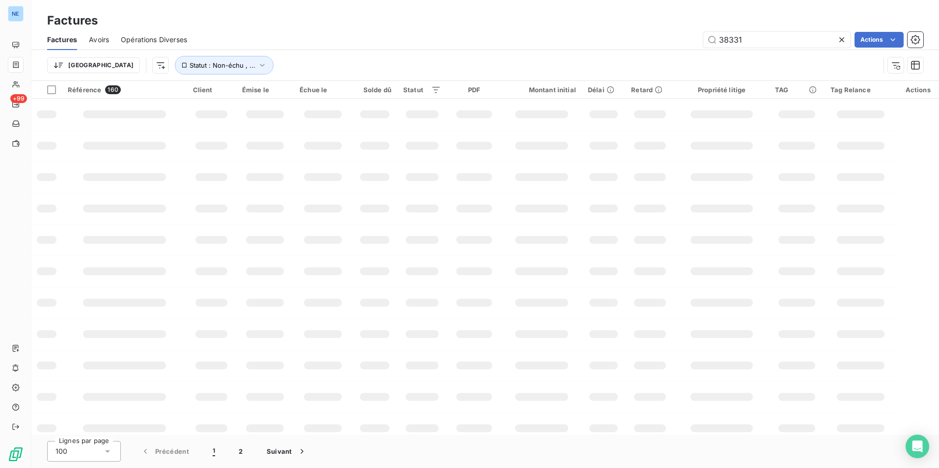
type input "38331"
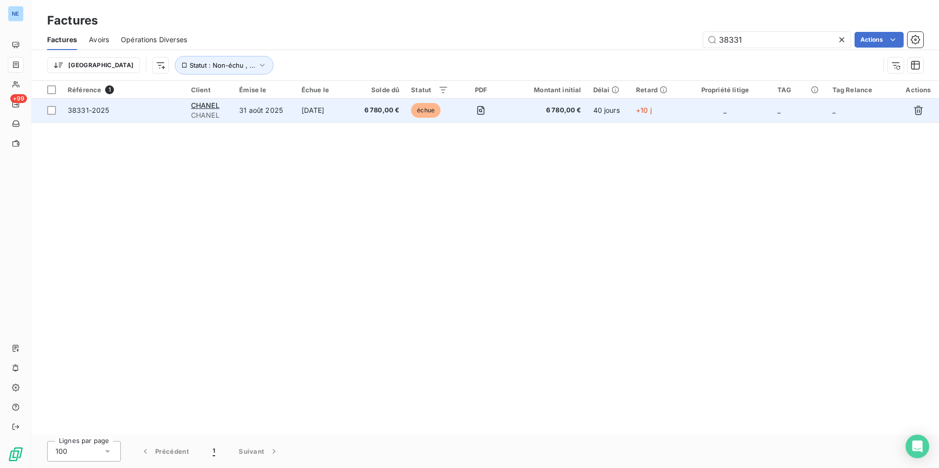
click at [545, 105] on td "6 780,00 €" at bounding box center [548, 111] width 80 height 24
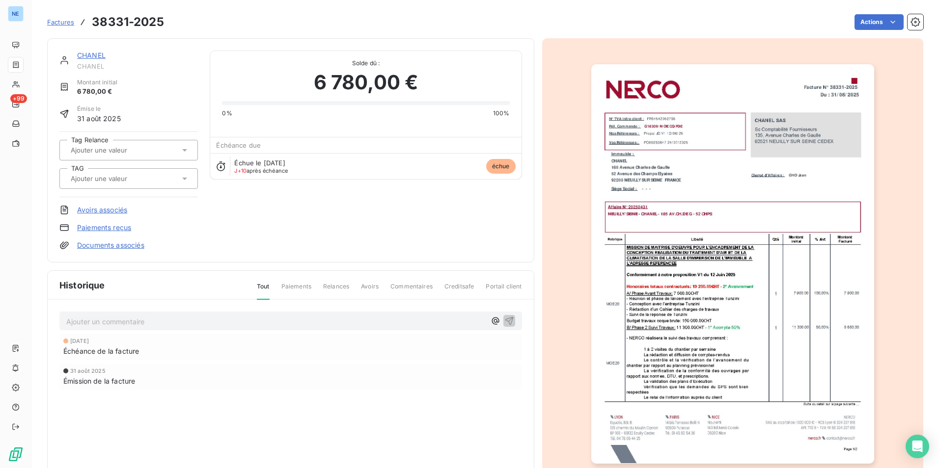
drag, startPoint x: 415, startPoint y: 286, endPoint x: 401, endPoint y: 287, distance: 14.2
click at [415, 286] on span "Commentaires" at bounding box center [411, 290] width 42 height 17
drag, startPoint x: 167, startPoint y: 323, endPoint x: 159, endPoint y: 323, distance: 7.9
click at [167, 323] on p "Ajouter un commentaire ﻿" at bounding box center [275, 322] width 419 height 12
click at [297, 320] on p "Le 10/10/2025 - Email exp au clt pour ech sept non regularisee - mr" at bounding box center [275, 321] width 419 height 11
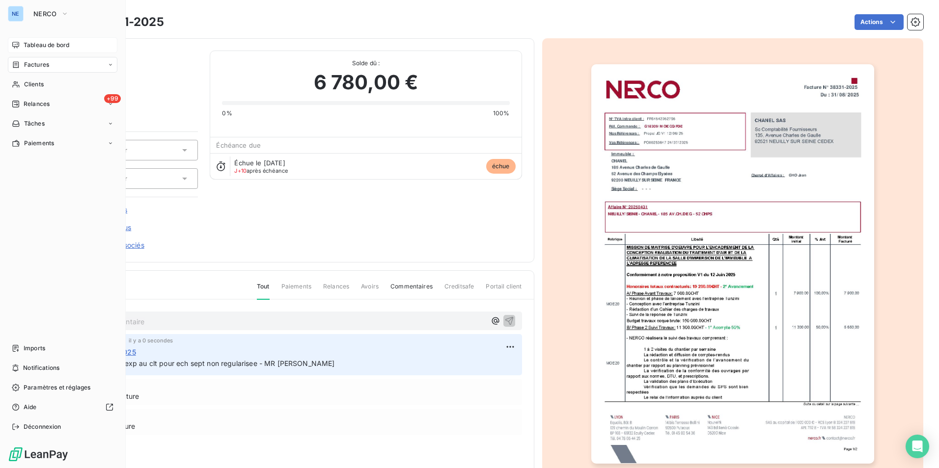
drag, startPoint x: 54, startPoint y: 44, endPoint x: 51, endPoint y: 50, distance: 6.2
click at [54, 45] on span "Tableau de bord" at bounding box center [47, 45] width 46 height 9
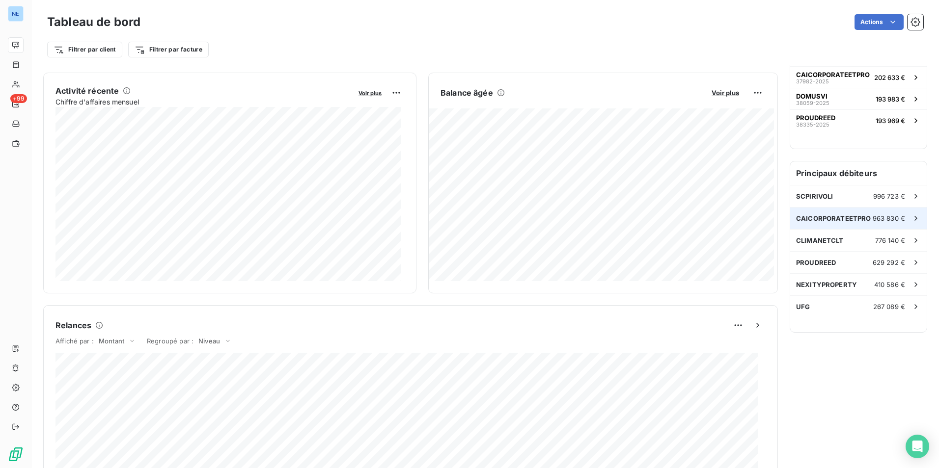
scroll to position [197, 0]
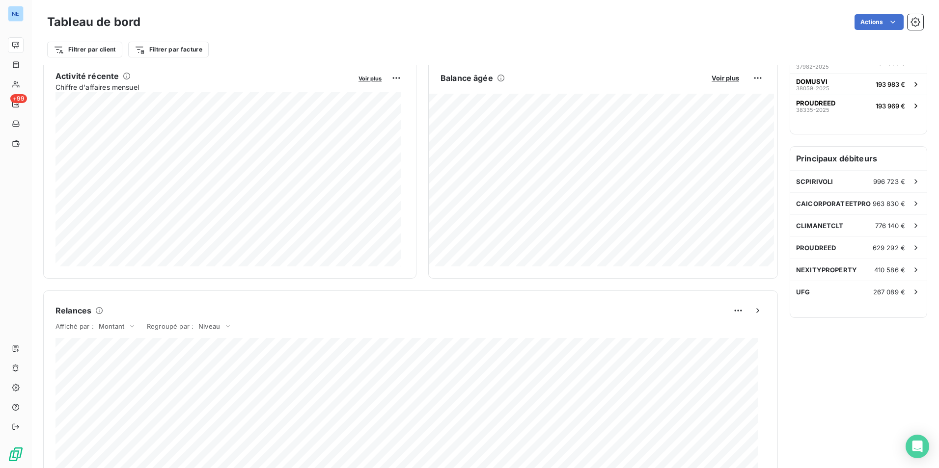
drag, startPoint x: 835, startPoint y: 371, endPoint x: 825, endPoint y: 372, distance: 9.9
click at [835, 371] on div "Relances À effectuer 138 Montant à relancer 5,529 M € Aucune relance ou action …" at bounding box center [857, 309] width 137 height 870
click at [824, 380] on div "Relances À effectuer 138 Montant à relancer 5,529 M € Aucune relance ou action …" at bounding box center [857, 309] width 137 height 870
